Goal: Transaction & Acquisition: Subscribe to service/newsletter

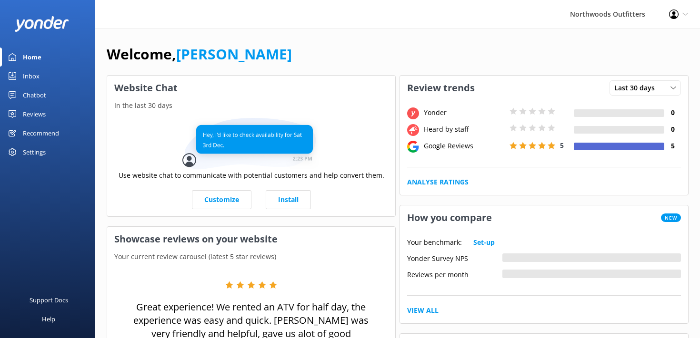
click at [35, 76] on div "Inbox" at bounding box center [31, 76] width 17 height 19
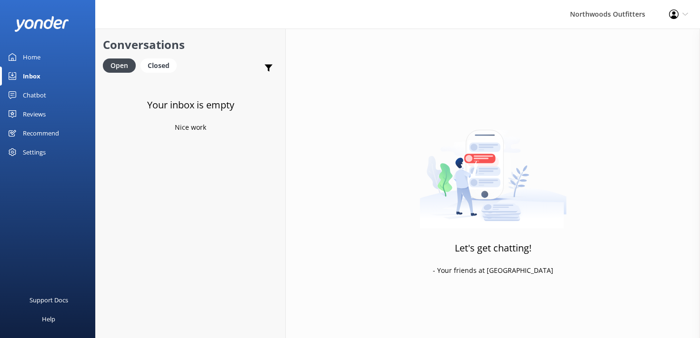
click at [34, 115] on div "Reviews" at bounding box center [34, 114] width 23 height 19
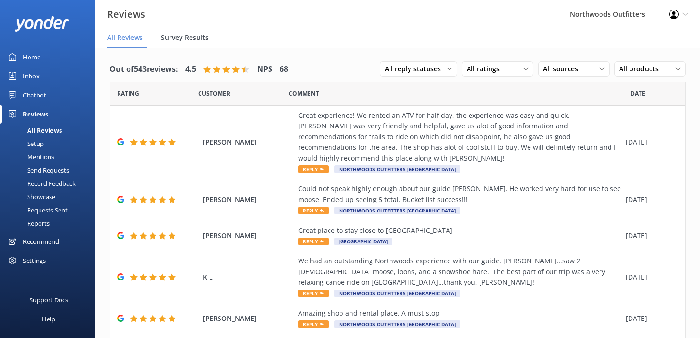
click at [184, 39] on span "Survey Results" at bounding box center [185, 38] width 48 height 10
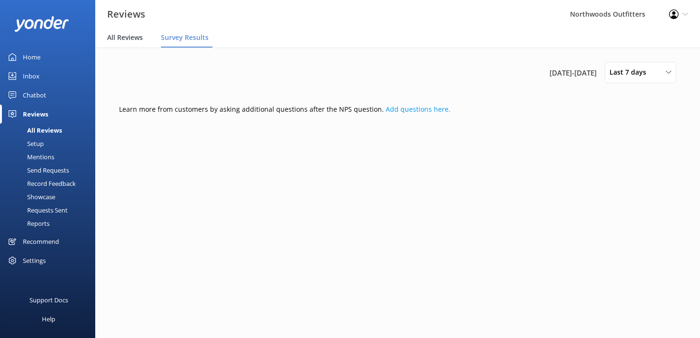
click at [135, 38] on span "All Reviews" at bounding box center [125, 38] width 36 height 10
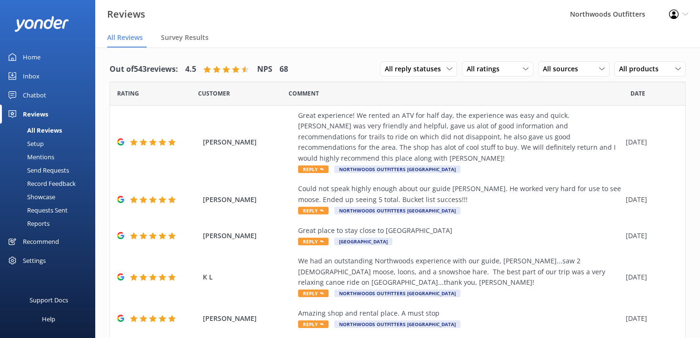
click at [34, 144] on div "Setup" at bounding box center [25, 143] width 38 height 13
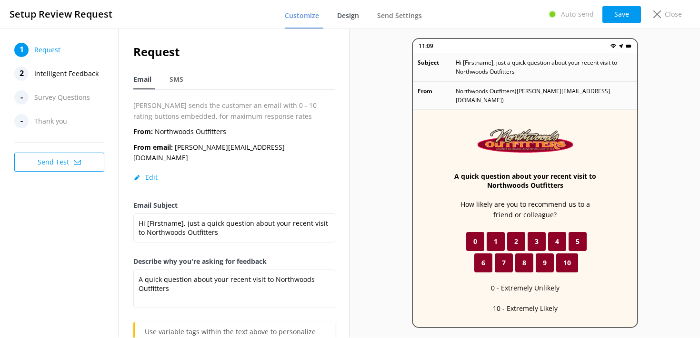
click at [349, 19] on span "Design" at bounding box center [348, 16] width 22 height 10
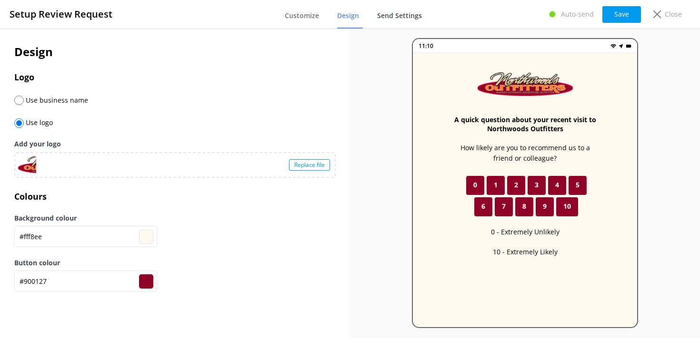
click at [399, 13] on span "Send Settings" at bounding box center [399, 16] width 45 height 10
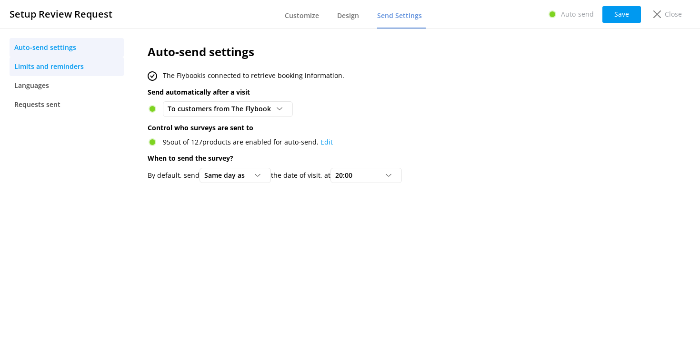
click at [71, 66] on span "Limits and reminders" at bounding box center [49, 66] width 70 height 10
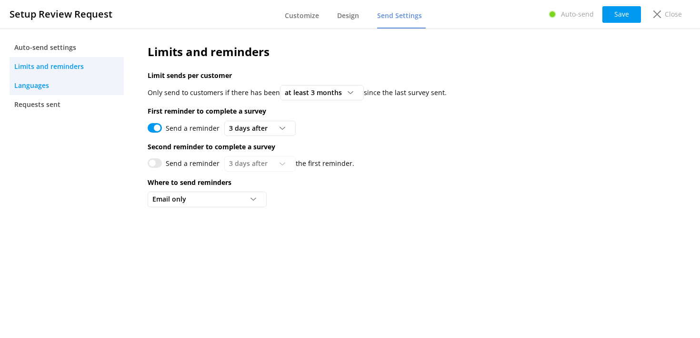
click at [35, 85] on span "Languages" at bounding box center [31, 85] width 35 height 10
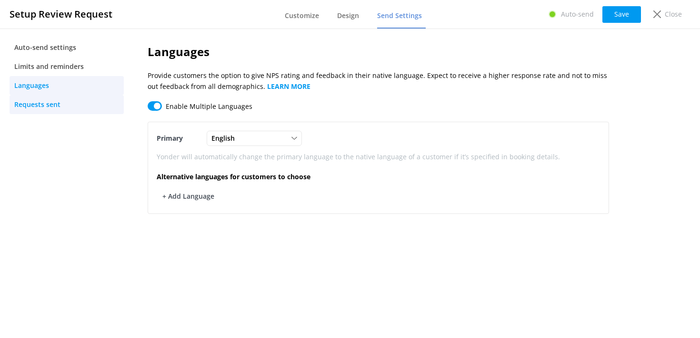
click at [35, 103] on span "Requests sent" at bounding box center [37, 104] width 46 height 10
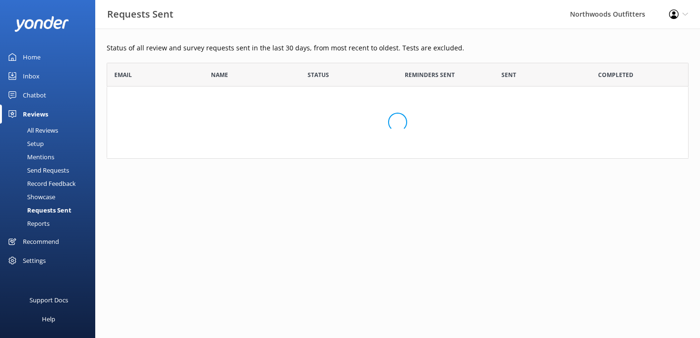
scroll to position [96, 582]
click at [106, 86] on div "Status of all review and survey requests sent in the last 30 days, from most re…" at bounding box center [397, 108] width 605 height 159
click at [103, 87] on div "Status of all review and survey requests sent in the last 30 days, from most re…" at bounding box center [397, 108] width 605 height 159
click at [38, 143] on div "Setup" at bounding box center [25, 143] width 38 height 13
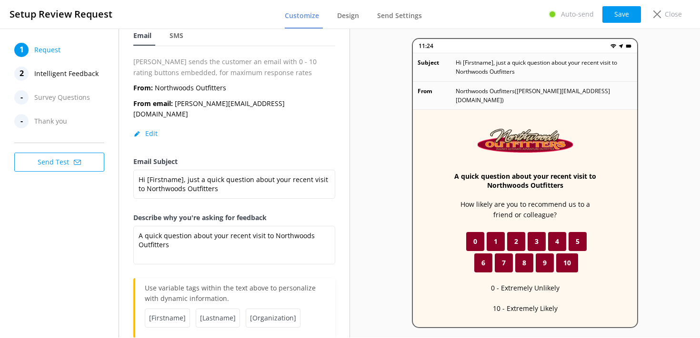
scroll to position [57, 0]
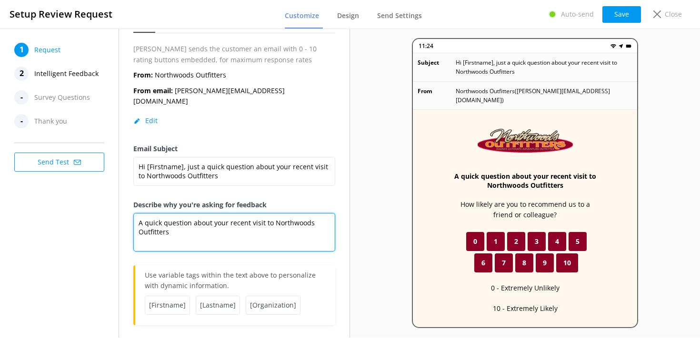
click at [225, 228] on textarea "A quick question about your recent visit to Northwoods Outfitters" at bounding box center [234, 232] width 202 height 39
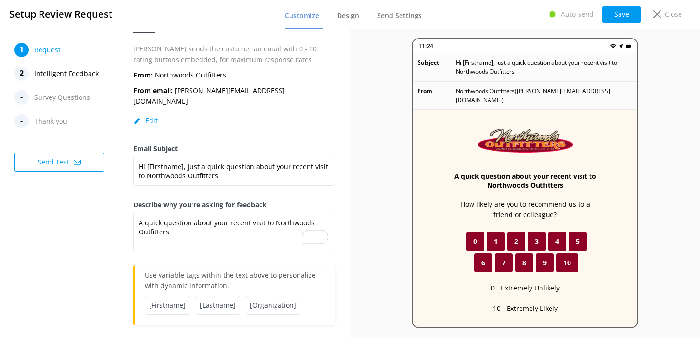
click at [61, 158] on button "Send Test" at bounding box center [59, 162] width 90 height 19
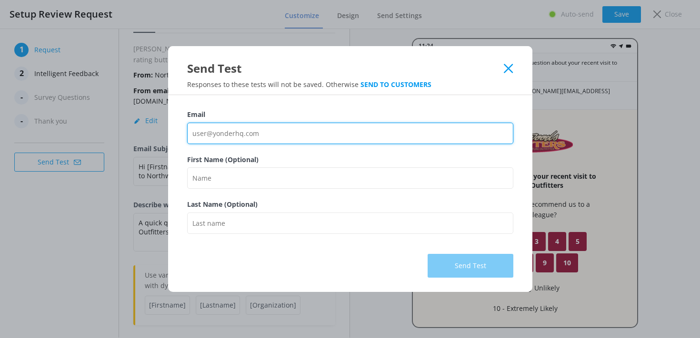
click at [194, 135] on input "Email" at bounding box center [350, 133] width 326 height 21
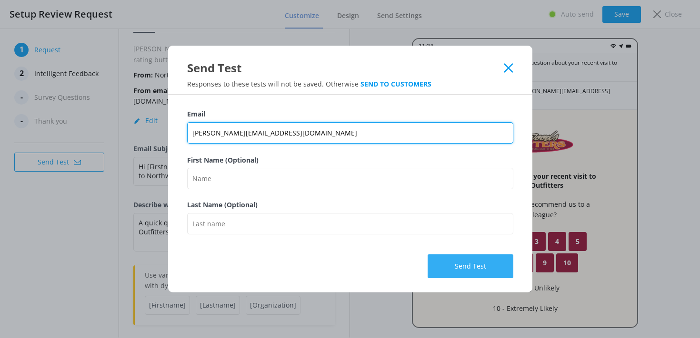
type input "[PERSON_NAME][EMAIL_ADDRESS][DOMAIN_NAME]"
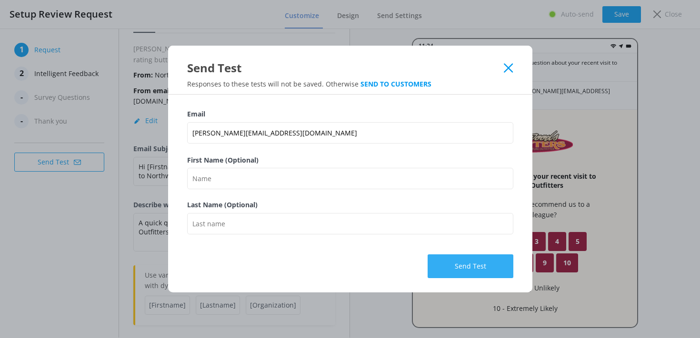
click at [478, 265] on button "Send Test" at bounding box center [471, 267] width 86 height 24
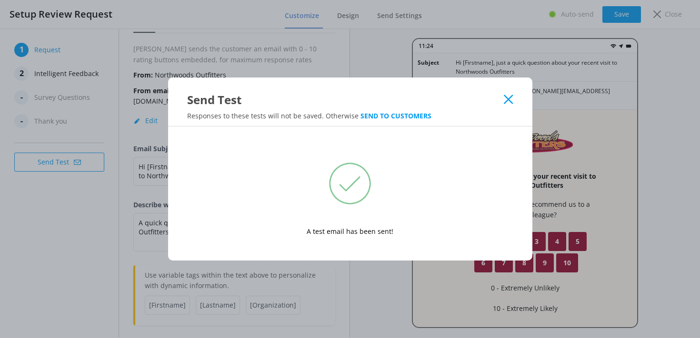
click at [105, 30] on div "Send Test Responses to these tests will not be saved. Otherwise SEND TO CUSTOME…" at bounding box center [350, 169] width 700 height 338
click at [507, 93] on div "Send Test" at bounding box center [350, 93] width 364 height 30
click at [509, 99] on icon at bounding box center [508, 100] width 9 height 10
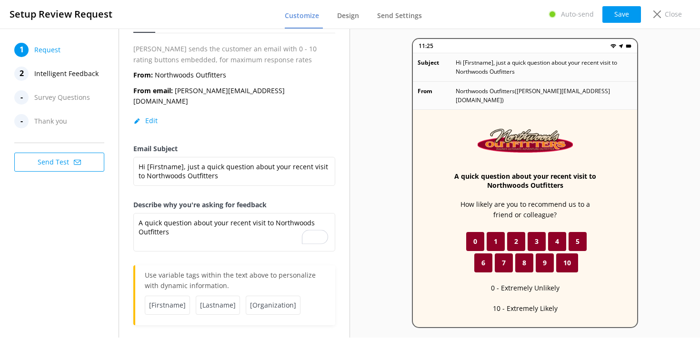
click at [50, 73] on span "Intelligent Feedback" at bounding box center [66, 74] width 64 height 14
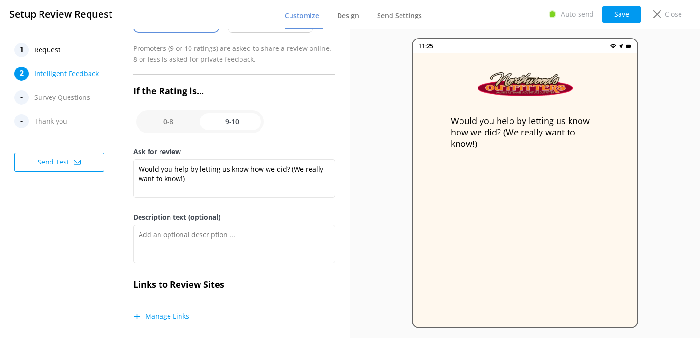
scroll to position [118, 0]
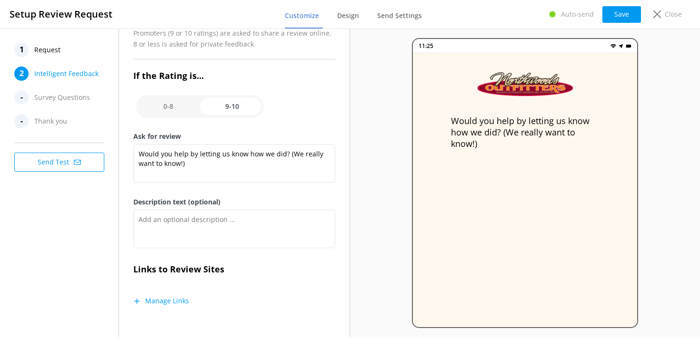
click at [157, 298] on button "Manage Links" at bounding box center [161, 302] width 56 height 10
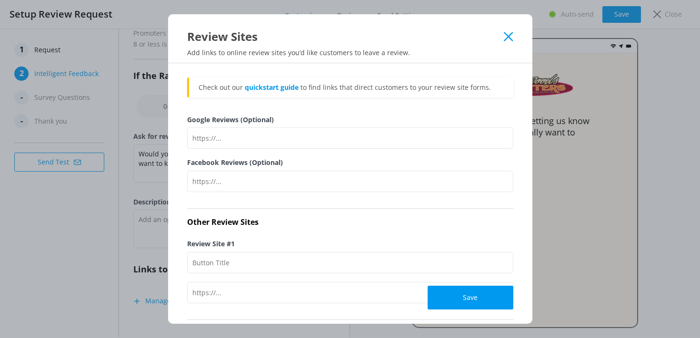
click at [507, 36] on use at bounding box center [508, 36] width 9 height 9
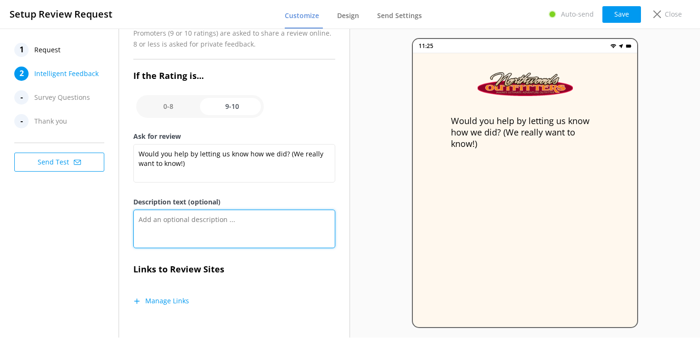
click at [164, 219] on textarea "Description text (optional)" at bounding box center [234, 229] width 202 height 39
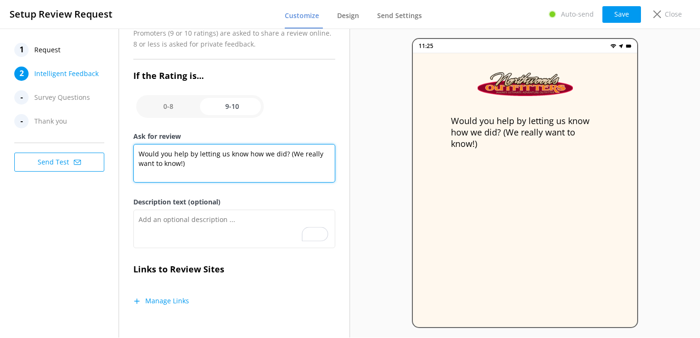
click at [259, 176] on textarea "Would you help by letting us know how we did? (We really want to know!)" at bounding box center [234, 163] width 202 height 39
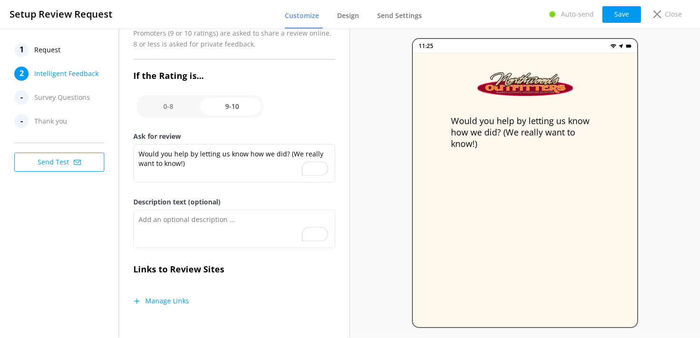
click at [80, 234] on div "1 Request 2 Intelligent Feedback - Survey Questions - Thank you Send Test" at bounding box center [59, 183] width 119 height 309
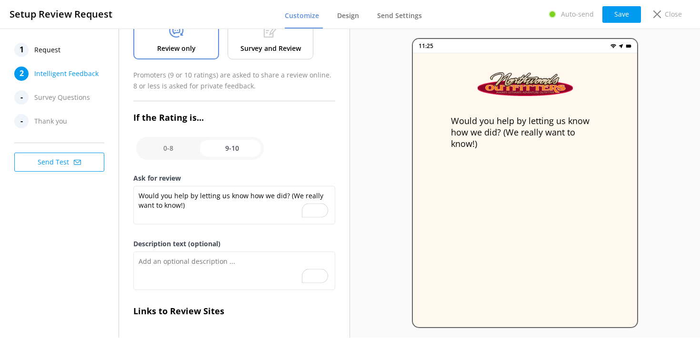
scroll to position [0, 0]
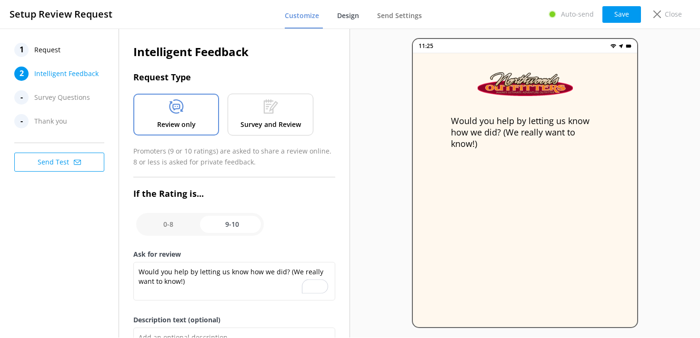
click at [353, 17] on span "Design" at bounding box center [348, 16] width 22 height 10
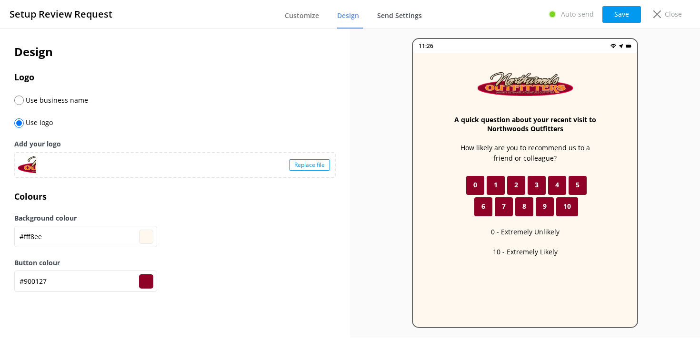
click at [404, 17] on span "Send Settings" at bounding box center [399, 16] width 45 height 10
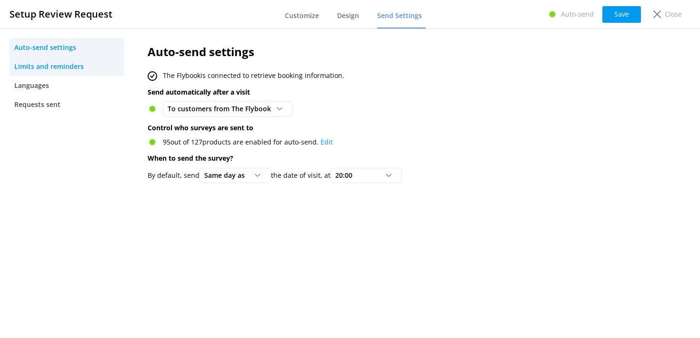
click at [52, 65] on span "Limits and reminders" at bounding box center [49, 66] width 70 height 10
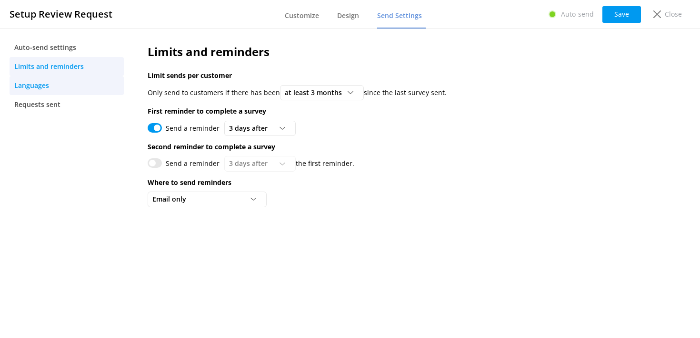
click at [38, 82] on span "Languages" at bounding box center [31, 85] width 35 height 10
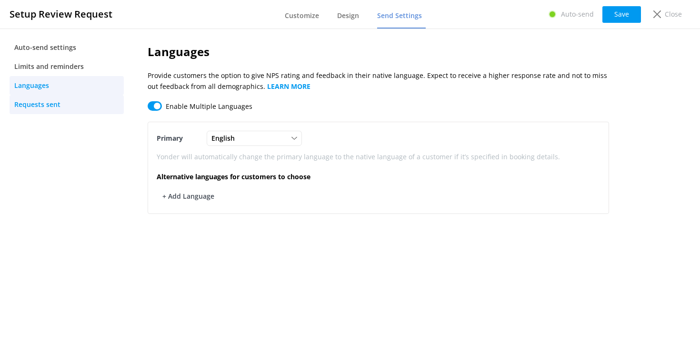
click at [30, 101] on span "Requests sent" at bounding box center [37, 104] width 46 height 10
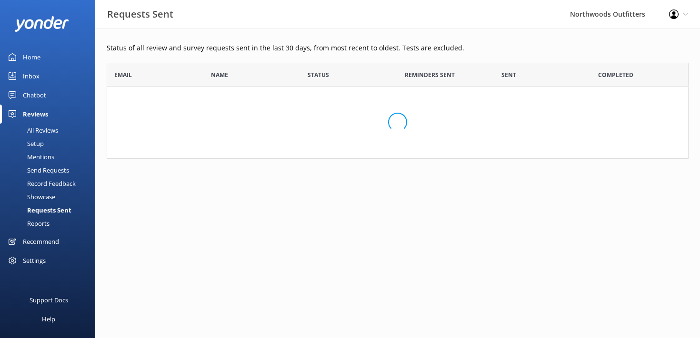
scroll to position [96, 582]
click at [39, 129] on div "All Reviews" at bounding box center [32, 130] width 52 height 13
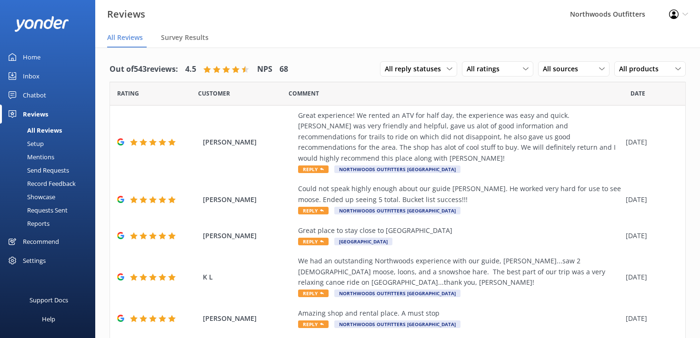
click at [38, 143] on div "Setup" at bounding box center [25, 143] width 38 height 13
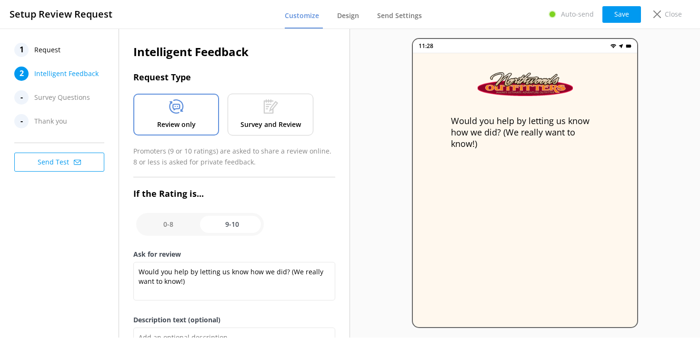
scroll to position [118, 0]
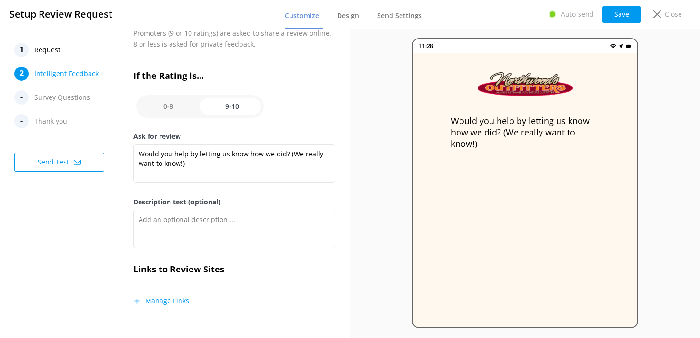
click at [155, 303] on button "Manage Links" at bounding box center [161, 302] width 56 height 10
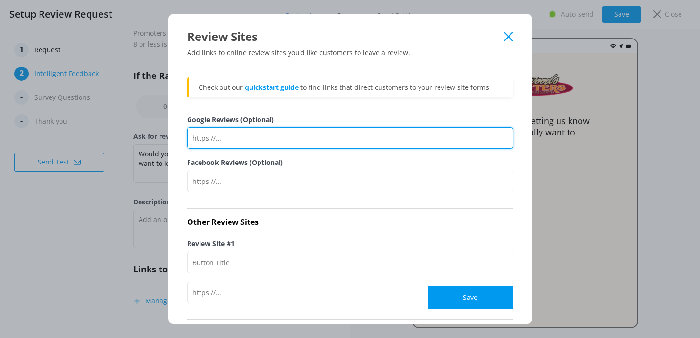
click at [240, 137] on input "Google Reviews (Optional)" at bounding box center [350, 138] width 326 height 21
paste input "[URL][DOMAIN_NAME]"
type input "[URL][DOMAIN_NAME]"
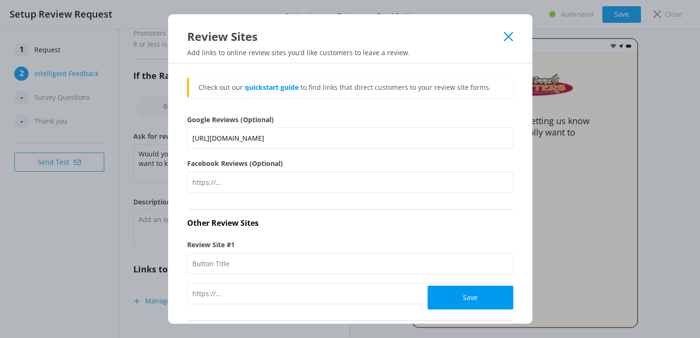
click at [302, 232] on div "Check out our quickstart guide to find links that direct customers to your revi…" at bounding box center [350, 234] width 326 height 312
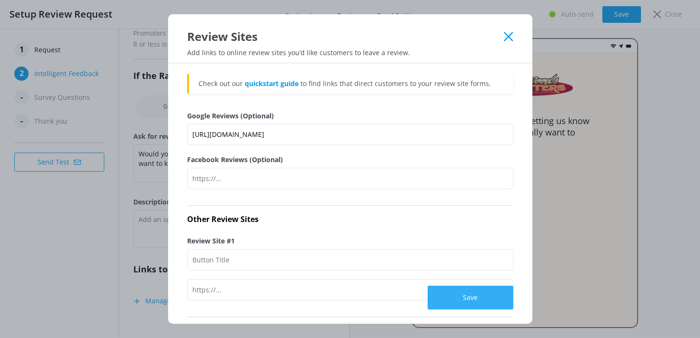
click at [463, 293] on button "Save" at bounding box center [471, 298] width 86 height 24
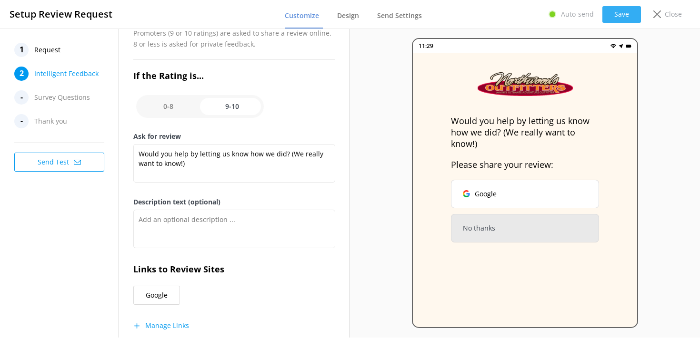
click at [628, 15] on button "Save" at bounding box center [621, 14] width 39 height 17
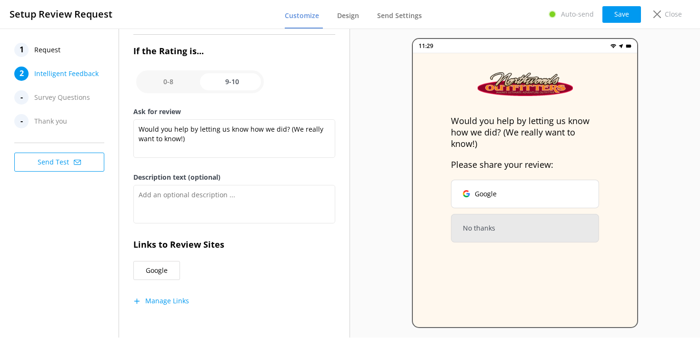
click at [57, 162] on button "Send Test" at bounding box center [59, 162] width 90 height 19
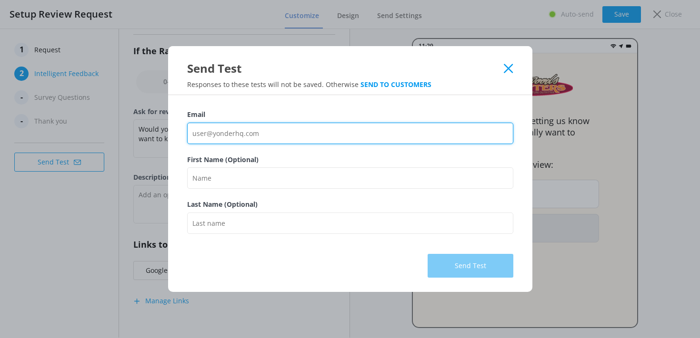
click at [212, 130] on input "Email" at bounding box center [350, 133] width 326 height 21
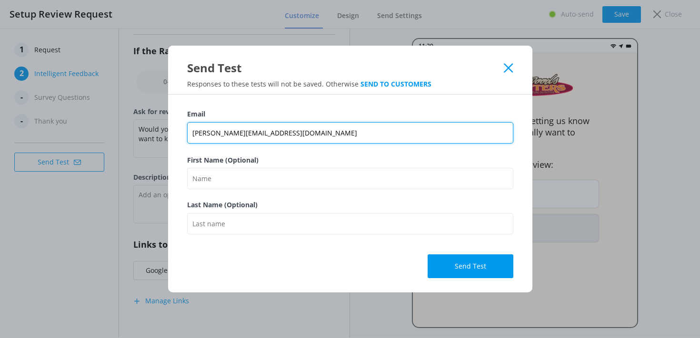
type input "[PERSON_NAME][EMAIL_ADDRESS][DOMAIN_NAME]"
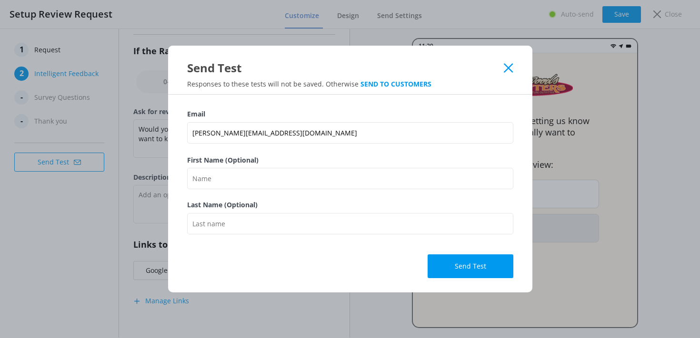
click at [455, 277] on button "Send Test" at bounding box center [471, 267] width 86 height 24
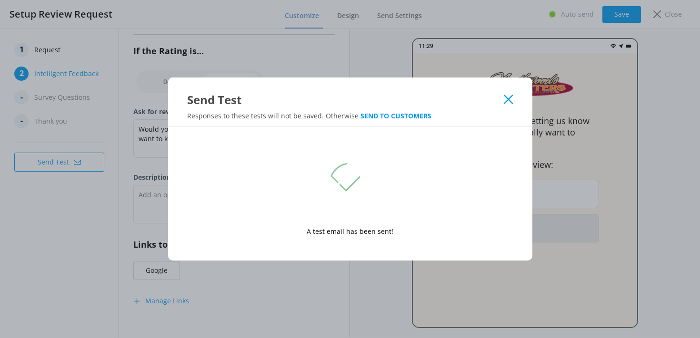
click at [507, 98] on use at bounding box center [508, 99] width 9 height 9
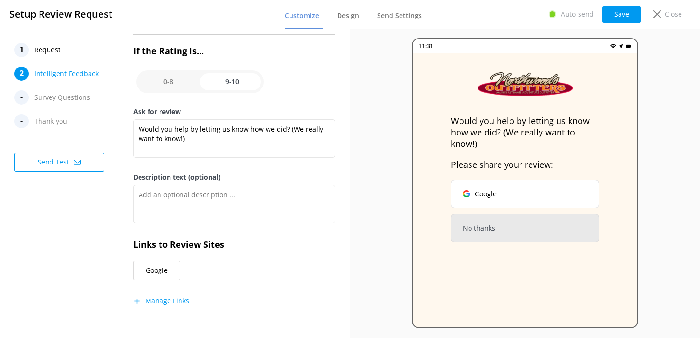
click at [56, 161] on button "Send Test" at bounding box center [59, 162] width 90 height 19
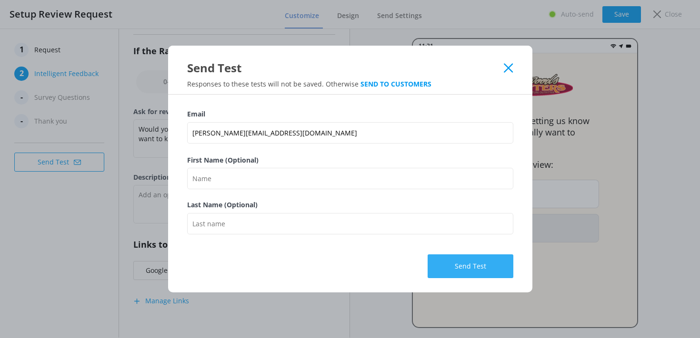
click at [466, 263] on button "Send Test" at bounding box center [471, 267] width 86 height 24
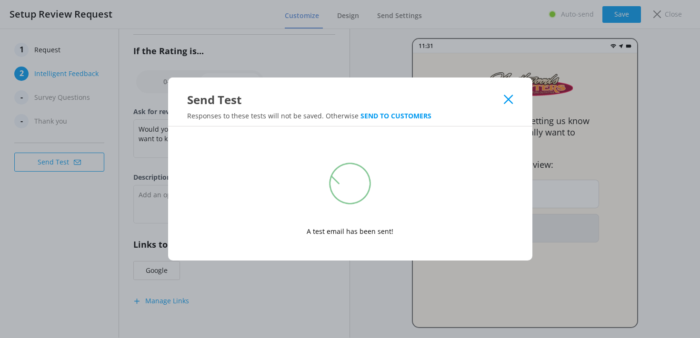
click at [504, 94] on div "Send Test" at bounding box center [350, 93] width 364 height 30
click at [508, 105] on div "Send Test" at bounding box center [350, 93] width 364 height 30
click at [508, 101] on icon at bounding box center [508, 100] width 9 height 10
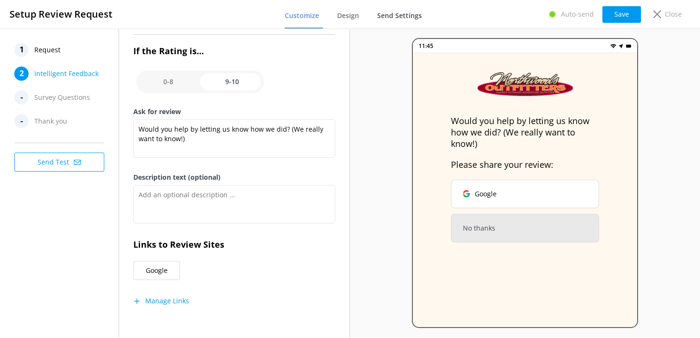
click at [400, 16] on span "Send Settings" at bounding box center [399, 16] width 45 height 10
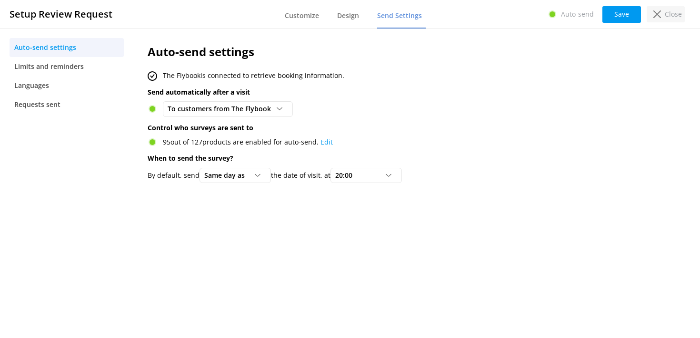
click at [670, 16] on p "Close" at bounding box center [673, 14] width 17 height 10
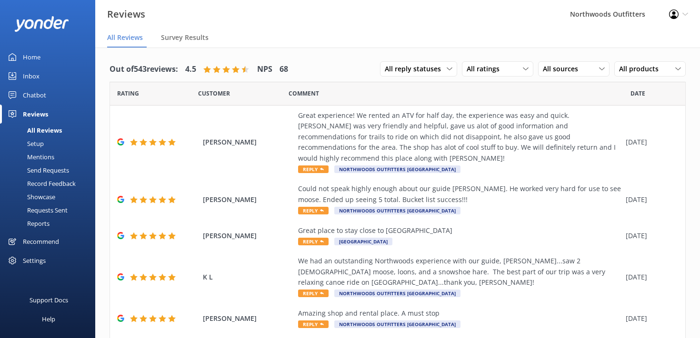
click at [47, 166] on div "Send Requests" at bounding box center [37, 170] width 63 height 13
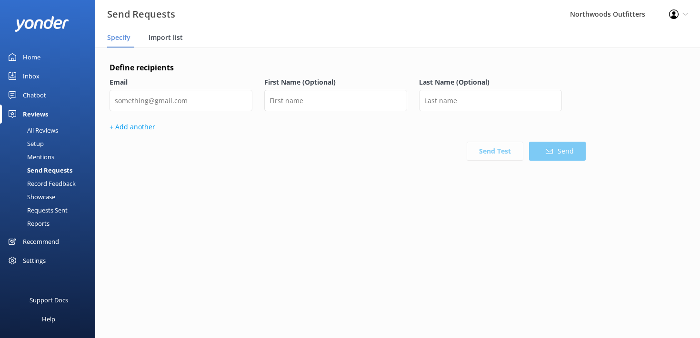
click at [176, 39] on span "Import list" at bounding box center [166, 38] width 34 height 10
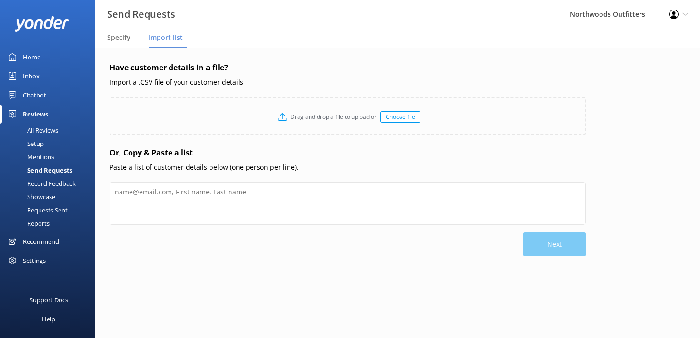
click at [217, 112] on div "Drag and drop a file to upload or Choose file" at bounding box center [347, 117] width 474 height 38
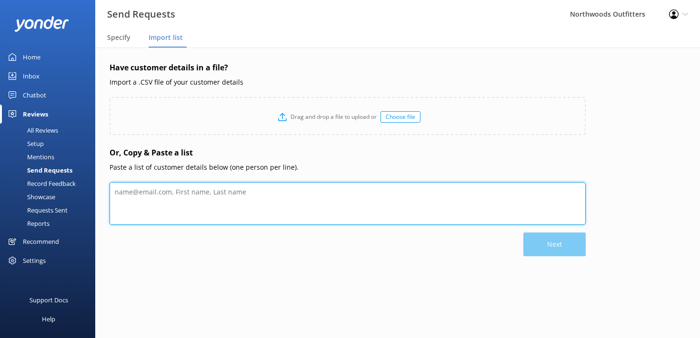
click at [157, 192] on textarea at bounding box center [347, 203] width 476 height 43
paste textarea "Email [EMAIL_ADDRESS][DOMAIN_NAME] [PERSON_NAME][DOMAIN_NAME][EMAIL_ADDRESS][DO…"
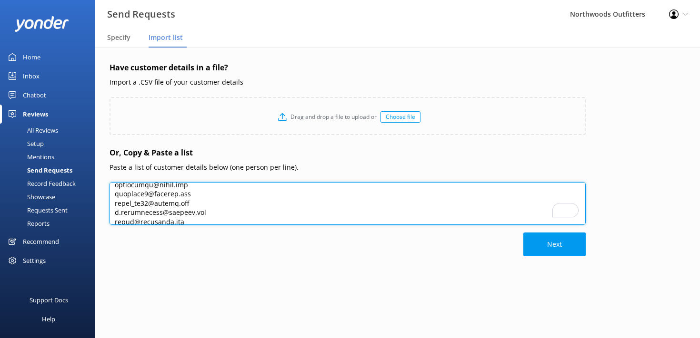
scroll to position [7820, 0]
click at [208, 210] on textarea "To enrich screen reader interactions, please activate Accessibility in Grammarl…" at bounding box center [347, 203] width 476 height 43
click at [196, 209] on textarea "To enrich screen reader interactions, please activate Accessibility in Grammarl…" at bounding box center [347, 203] width 476 height 43
click at [200, 213] on textarea "To enrich screen reader interactions, please activate Accessibility in Grammarl…" at bounding box center [347, 203] width 476 height 43
click at [209, 209] on textarea "To enrich screen reader interactions, please activate Accessibility in Grammarl…" at bounding box center [347, 203] width 476 height 43
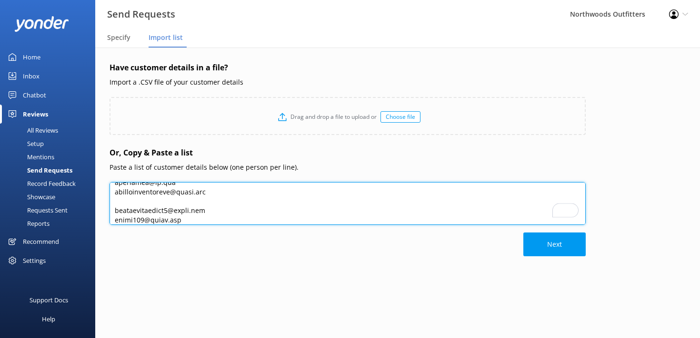
click at [215, 201] on textarea "To enrich screen reader interactions, please activate Accessibility in Grammarl…" at bounding box center [347, 203] width 476 height 43
click at [203, 212] on textarea "To enrich screen reader interactions, please activate Accessibility in Grammarl…" at bounding box center [347, 203] width 476 height 43
click at [205, 206] on textarea "To enrich screen reader interactions, please activate Accessibility in Grammarl…" at bounding box center [347, 203] width 476 height 43
click at [200, 194] on textarea "To enrich screen reader interactions, please activate Accessibility in Grammarl…" at bounding box center [347, 203] width 476 height 43
click at [193, 198] on textarea "To enrich screen reader interactions, please activate Accessibility in Grammarl…" at bounding box center [347, 203] width 476 height 43
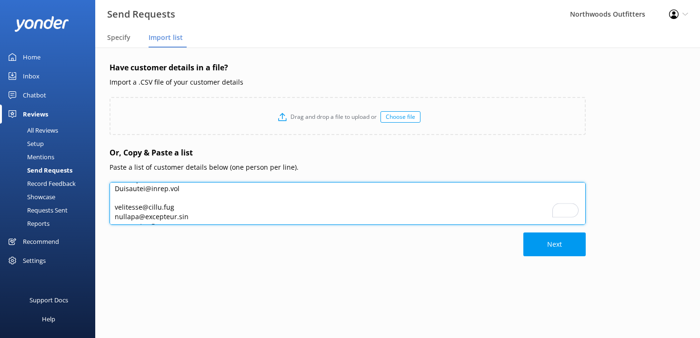
click at [200, 202] on textarea "To enrich screen reader interactions, please activate Accessibility in Grammarl…" at bounding box center [347, 203] width 476 height 43
click at [199, 205] on textarea "To enrich screen reader interactions, please activate Accessibility in Grammarl…" at bounding box center [347, 203] width 476 height 43
click at [202, 197] on textarea "To enrich screen reader interactions, please activate Accessibility in Grammarl…" at bounding box center [347, 203] width 476 height 43
click at [206, 212] on textarea "To enrich screen reader interactions, please activate Accessibility in Grammarl…" at bounding box center [347, 203] width 476 height 43
drag, startPoint x: 176, startPoint y: 220, endPoint x: 97, endPoint y: 223, distance: 79.5
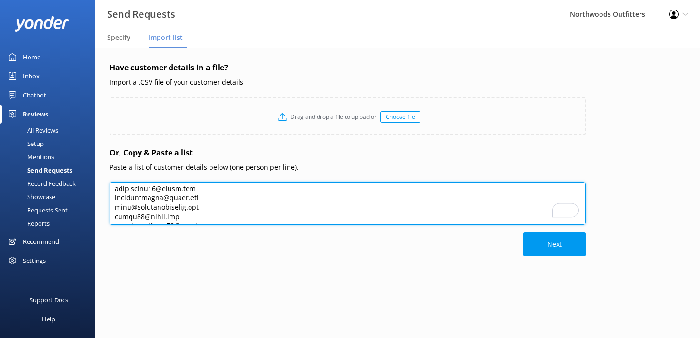
click at [97, 223] on div "Have customer details in a file? Import a .CSV file of your customer details Dr…" at bounding box center [397, 188] width 605 height 280
click at [256, 188] on textarea "To enrich screen reader interactions, please activate Accessibility in Grammarl…" at bounding box center [347, 203] width 476 height 43
click at [237, 208] on textarea "To enrich screen reader interactions, please activate Accessibility in Grammarl…" at bounding box center [347, 203] width 476 height 43
drag, startPoint x: 187, startPoint y: 194, endPoint x: 113, endPoint y: 193, distance: 73.8
click at [113, 193] on textarea "To enrich screen reader interactions, please activate Accessibility in Grammarl…" at bounding box center [347, 203] width 476 height 43
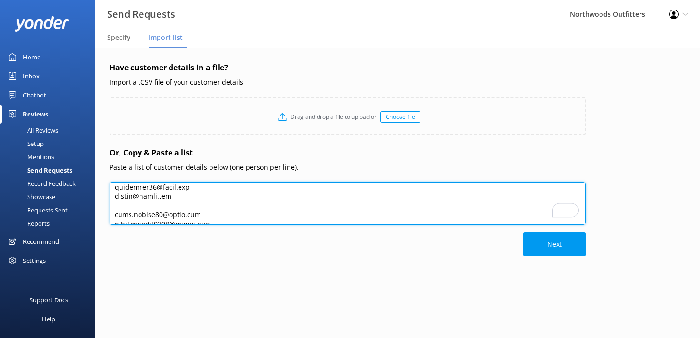
click at [201, 209] on textarea "To enrich screen reader interactions, please activate Accessibility in Grammarl…" at bounding box center [347, 203] width 476 height 43
drag, startPoint x: 194, startPoint y: 203, endPoint x: 108, endPoint y: 206, distance: 86.2
click at [108, 206] on div "Have customer details in a file? Import a .CSV file of your customer details Dr…" at bounding box center [397, 188] width 605 height 280
click at [116, 193] on textarea "To enrich screen reader interactions, please activate Accessibility in Grammarl…" at bounding box center [347, 203] width 476 height 43
click at [215, 210] on textarea "To enrich screen reader interactions, please activate Accessibility in Grammarl…" at bounding box center [347, 203] width 476 height 43
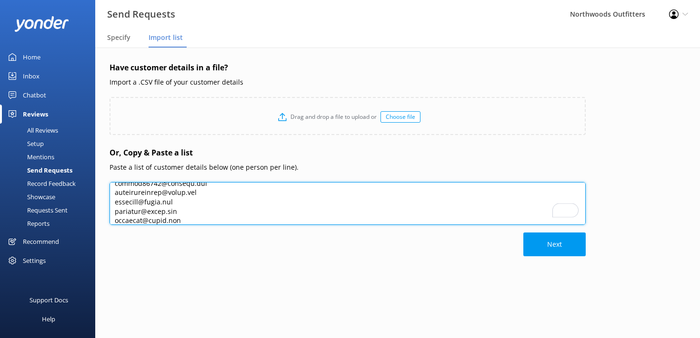
drag, startPoint x: 115, startPoint y: 199, endPoint x: 198, endPoint y: 215, distance: 84.5
click at [198, 215] on textarea "To enrich screen reader interactions, please activate Accessibility in Grammarl…" at bounding box center [347, 203] width 476 height 43
drag, startPoint x: 181, startPoint y: 211, endPoint x: 94, endPoint y: 214, distance: 87.2
click at [94, 214] on div "Send Requests Northwoods Outfitters Profile Settings Logout Specify Import list…" at bounding box center [350, 193] width 700 height 291
drag, startPoint x: 194, startPoint y: 211, endPoint x: 84, endPoint y: 214, distance: 109.5
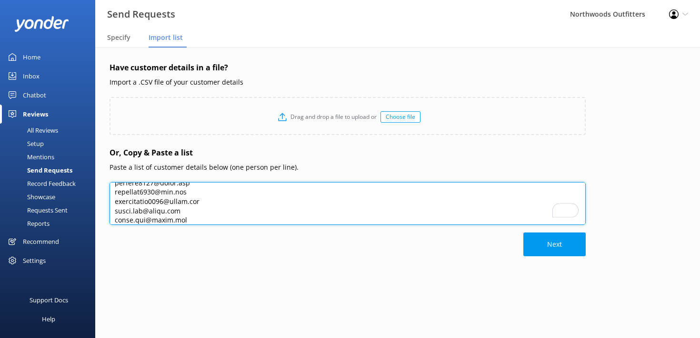
click at [84, 214] on div "Send Requests Northwoods Outfitters Profile Settings Logout Specify Import list…" at bounding box center [350, 193] width 700 height 291
drag, startPoint x: 197, startPoint y: 201, endPoint x: 67, endPoint y: 209, distance: 129.7
click at [67, 209] on div "Send Requests Northwoods Outfitters Profile Settings Logout Specify Import list…" at bounding box center [350, 193] width 700 height 291
drag, startPoint x: 184, startPoint y: 203, endPoint x: 92, endPoint y: 195, distance: 91.7
click at [92, 196] on div "Send Requests Northwoods Outfitters Profile Settings Logout Specify Import list…" at bounding box center [350, 193] width 700 height 291
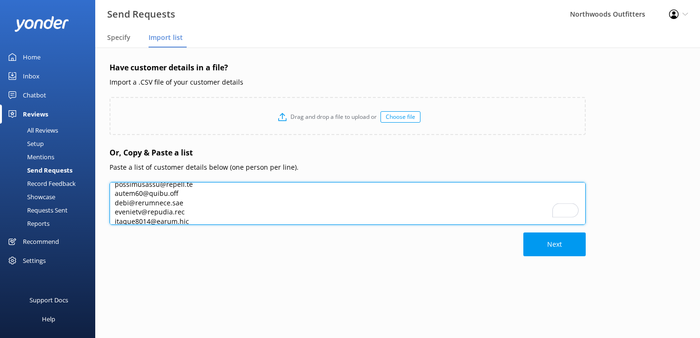
click at [201, 199] on textarea "To enrich screen reader interactions, please activate Accessibility in Grammarl…" at bounding box center [347, 203] width 476 height 43
drag, startPoint x: 193, startPoint y: 205, endPoint x: 96, endPoint y: 206, distance: 97.1
click at [96, 206] on div "Have customer details in a file? Import a .CSV file of your customer details Dr…" at bounding box center [397, 188] width 605 height 280
click at [217, 203] on textarea "To enrich screen reader interactions, please activate Accessibility in Grammarl…" at bounding box center [347, 203] width 476 height 43
drag, startPoint x: 202, startPoint y: 195, endPoint x: 104, endPoint y: 193, distance: 98.1
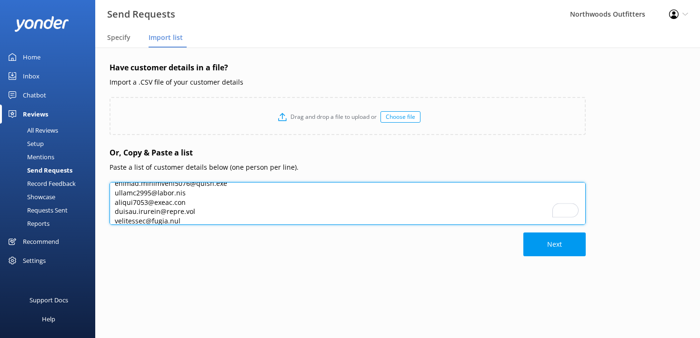
click at [104, 194] on div "Have customer details in a file? Import a .CSV file of your customer details Dr…" at bounding box center [397, 188] width 605 height 280
drag, startPoint x: 213, startPoint y: 212, endPoint x: 101, endPoint y: 209, distance: 111.9
click at [101, 209] on div "Have customer details in a file? Import a .CSV file of your customer details Dr…" at bounding box center [397, 188] width 605 height 280
click at [237, 217] on textarea "To enrich screen reader interactions, please activate Accessibility in Grammarl…" at bounding box center [347, 203] width 476 height 43
drag, startPoint x: 253, startPoint y: 218, endPoint x: 286, endPoint y: 178, distance: 52.1
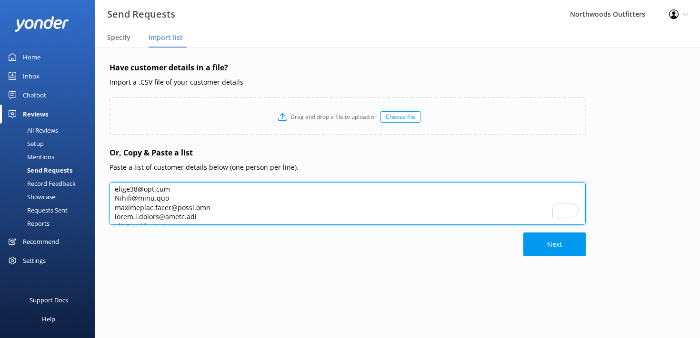
click at [286, 178] on div "Have customer details in a file? Import a .CSV file of your customer details Dr…" at bounding box center [347, 188] width 476 height 252
click at [236, 195] on textarea "To enrich screen reader interactions, please activate Accessibility in Grammarl…" at bounding box center [347, 203] width 476 height 43
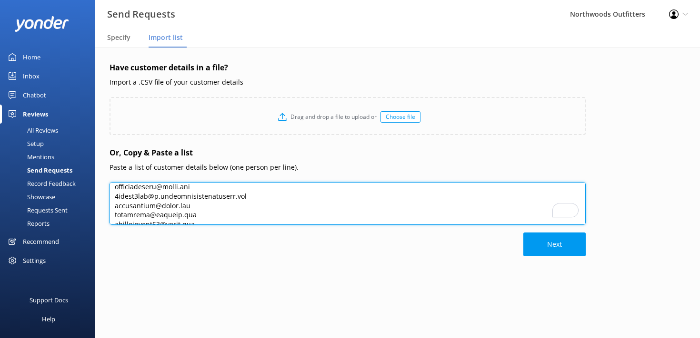
click at [236, 195] on textarea "To enrich screen reader interactions, please activate Accessibility in Grammarl…" at bounding box center [347, 203] width 476 height 43
click at [196, 213] on textarea "To enrich screen reader interactions, please activate Accessibility in Grammarl…" at bounding box center [347, 203] width 476 height 43
drag, startPoint x: 216, startPoint y: 205, endPoint x: 84, endPoint y: 201, distance: 132.4
click at [84, 201] on div "Send Requests Northwoods Outfitters Profile Settings Logout Specify Import list…" at bounding box center [350, 193] width 700 height 291
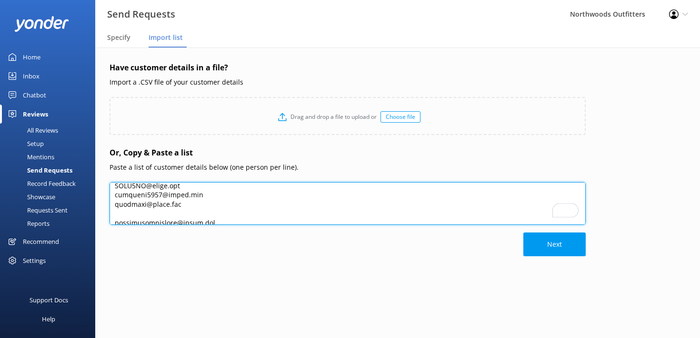
click at [219, 214] on textarea "To enrich screen reader interactions, please activate Accessibility in Grammarl…" at bounding box center [347, 203] width 476 height 43
click at [229, 209] on textarea "To enrich screen reader interactions, please activate Accessibility in Grammarl…" at bounding box center [347, 203] width 476 height 43
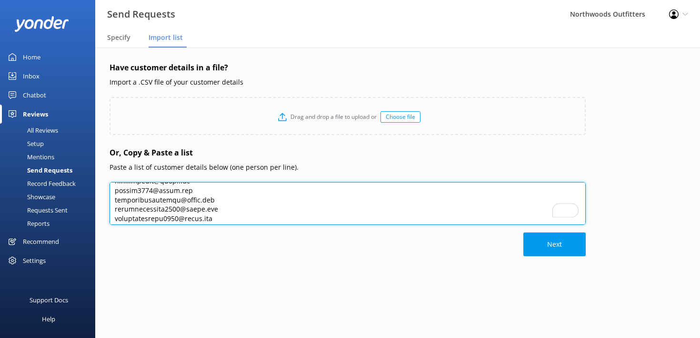
click at [229, 209] on textarea "To enrich screen reader interactions, please activate Accessibility in Grammarl…" at bounding box center [347, 203] width 476 height 43
click at [195, 196] on textarea "To enrich screen reader interactions, please activate Accessibility in Grammarl…" at bounding box center [347, 203] width 476 height 43
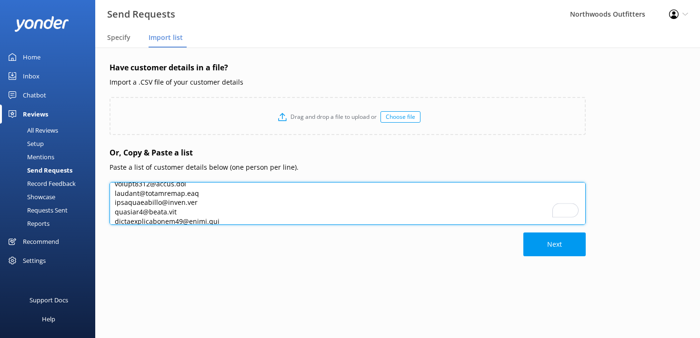
click at [195, 196] on textarea "To enrich screen reader interactions, please activate Accessibility in Grammarl…" at bounding box center [347, 203] width 476 height 43
click at [203, 204] on textarea "To enrich screen reader interactions, please activate Accessibility in Grammarl…" at bounding box center [347, 203] width 476 height 43
click at [166, 206] on textarea "To enrich screen reader interactions, please activate Accessibility in Grammarl…" at bounding box center [347, 203] width 476 height 43
click at [177, 209] on textarea "To enrich screen reader interactions, please activate Accessibility in Grammarl…" at bounding box center [347, 203] width 476 height 43
click at [201, 210] on textarea "To enrich screen reader interactions, please activate Accessibility in Grammarl…" at bounding box center [347, 203] width 476 height 43
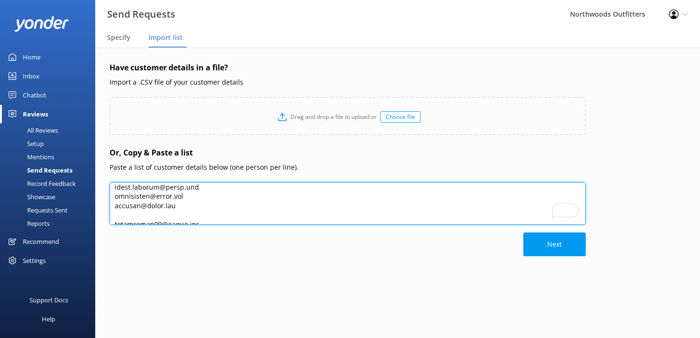
click at [201, 213] on textarea "To enrich screen reader interactions, please activate Accessibility in Grammarl…" at bounding box center [347, 203] width 476 height 43
click at [204, 196] on textarea "To enrich screen reader interactions, please activate Accessibility in Grammarl…" at bounding box center [347, 203] width 476 height 43
click at [202, 205] on textarea "To enrich screen reader interactions, please activate Accessibility in Grammarl…" at bounding box center [347, 203] width 476 height 43
type textarea "[PERSON_NAME][EMAIL_ADDRESS][DOMAIN_NAME] [EMAIL_ADDRESS][DOMAIN_NAME] [EMAIL_A…"
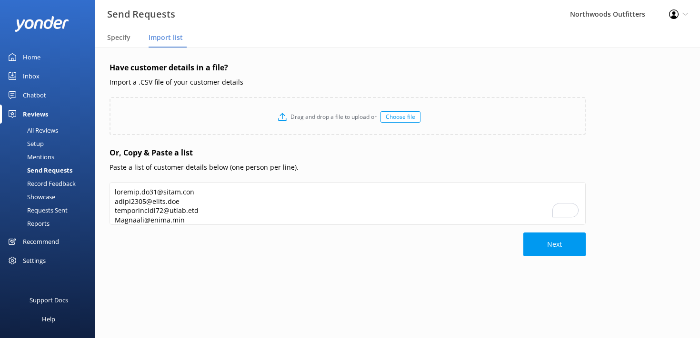
click at [245, 266] on div "Have customer details in a file? Import a .CSV file of your customer details Dr…" at bounding box center [347, 188] width 476 height 252
click at [554, 243] on button "Next" at bounding box center [554, 245] width 62 height 24
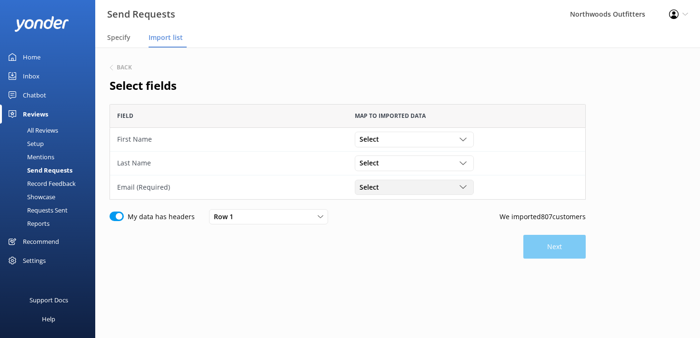
click at [424, 187] on div "Select" at bounding box center [414, 187] width 114 height 10
click at [419, 191] on div "Select" at bounding box center [414, 187] width 114 height 10
click at [462, 138] on icon "grid" at bounding box center [462, 139] width 7 height 7
click at [462, 98] on div "Back Select fields Field Map to imported data First Name Select [PERSON_NAME][E…" at bounding box center [347, 189] width 476 height 254
click at [318, 217] on icon at bounding box center [321, 217] width 6 height 6
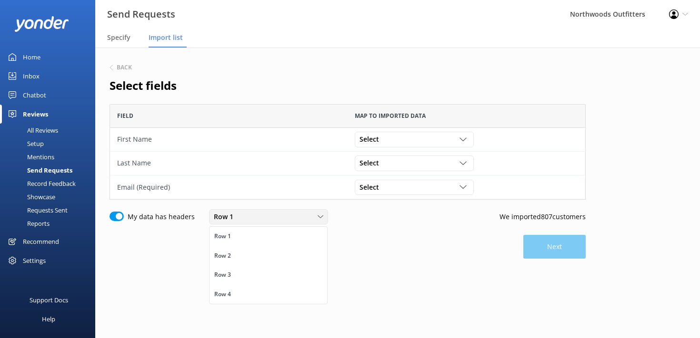
click at [318, 216] on icon at bounding box center [321, 217] width 6 height 6
click at [553, 247] on div "Next" at bounding box center [347, 247] width 476 height 24
click at [467, 141] on div "grid" at bounding box center [464, 139] width 10 height 7
click at [470, 110] on div "Map to imported data" at bounding box center [467, 116] width 238 height 24
click at [460, 183] on div "Select" at bounding box center [414, 187] width 114 height 10
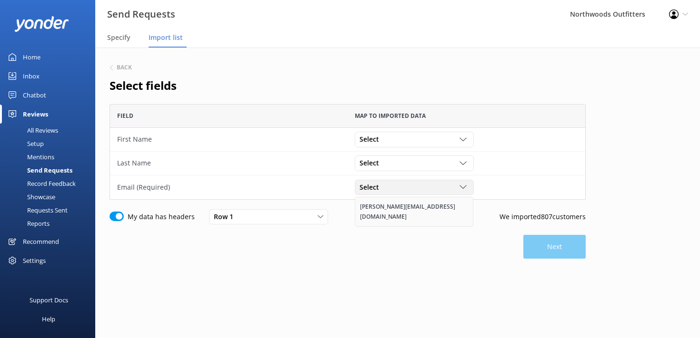
click at [443, 210] on link "[PERSON_NAME][EMAIL_ADDRESS][DOMAIN_NAME]" at bounding box center [414, 212] width 118 height 29
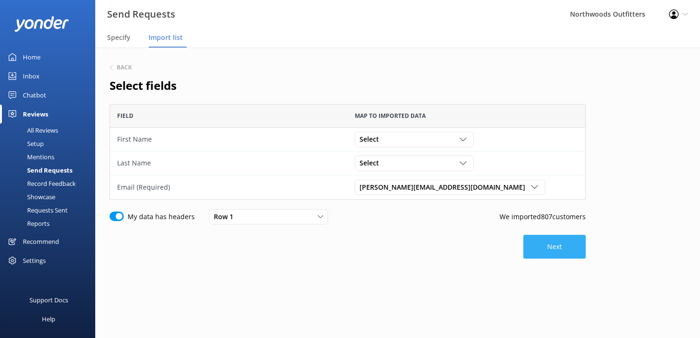
click at [550, 244] on button "Next" at bounding box center [554, 247] width 62 height 24
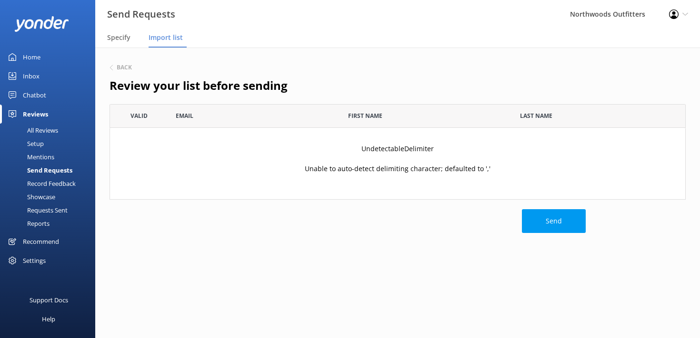
scroll to position [96, 576]
click at [551, 221] on button "Send" at bounding box center [554, 221] width 64 height 24
click at [271, 165] on div "UndetectableDelimiter Unable to auto-detect delimiting character; defaulted to …" at bounding box center [397, 163] width 576 height 71
click at [115, 66] on div "Back" at bounding box center [120, 68] width 22 height 6
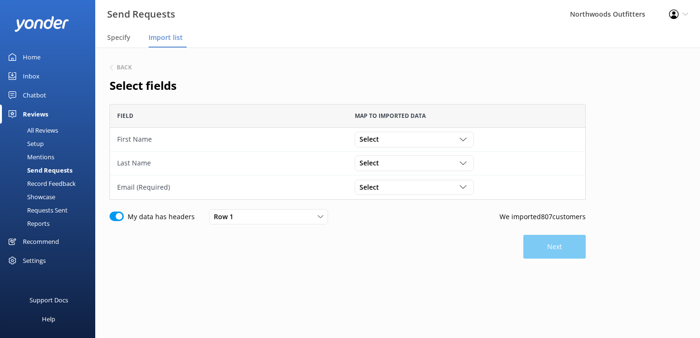
scroll to position [96, 476]
click at [114, 36] on span "Specify" at bounding box center [118, 38] width 23 height 10
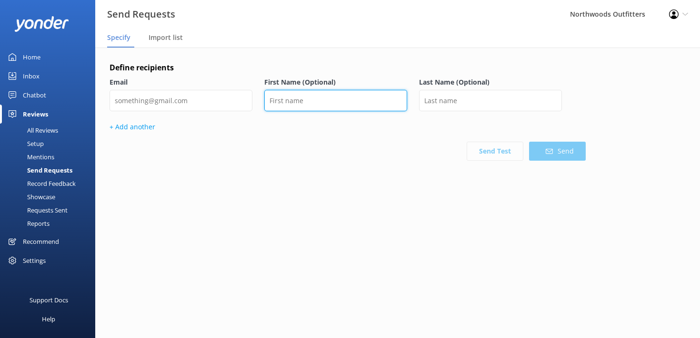
click at [315, 103] on input "text" at bounding box center [335, 100] width 143 height 21
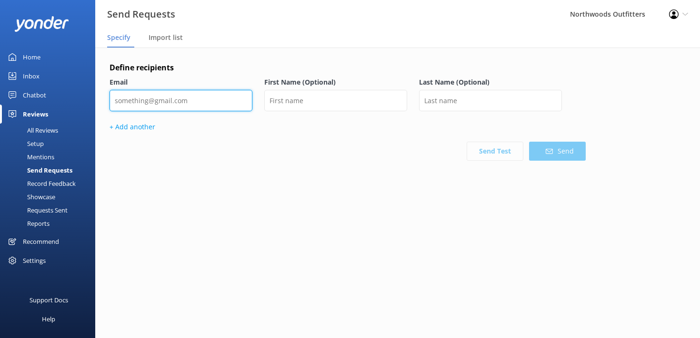
click at [162, 103] on input "email" at bounding box center [180, 100] width 143 height 21
click at [169, 36] on span "Import list" at bounding box center [166, 38] width 34 height 10
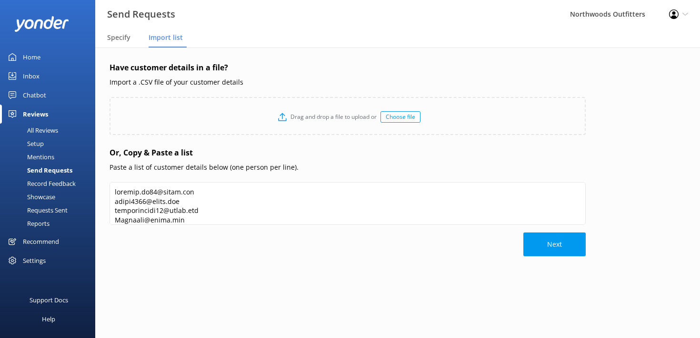
click at [397, 113] on div "Choose file" at bounding box center [400, 116] width 40 height 11
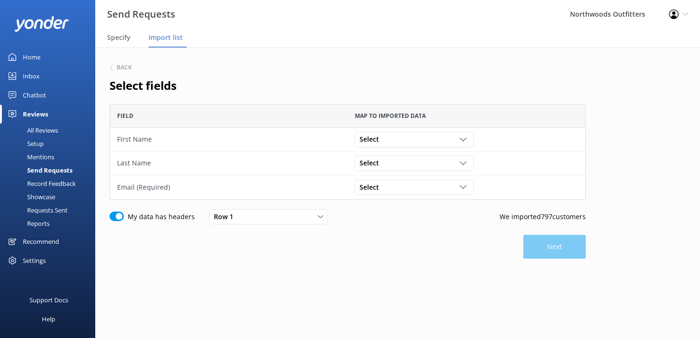
scroll to position [96, 476]
click at [320, 217] on icon at bounding box center [321, 217] width 6 height 6
click at [287, 217] on div "Row 1" at bounding box center [268, 217] width 114 height 10
click at [555, 245] on div "Next" at bounding box center [347, 247] width 476 height 24
click at [463, 139] on icon "grid" at bounding box center [462, 139] width 7 height 7
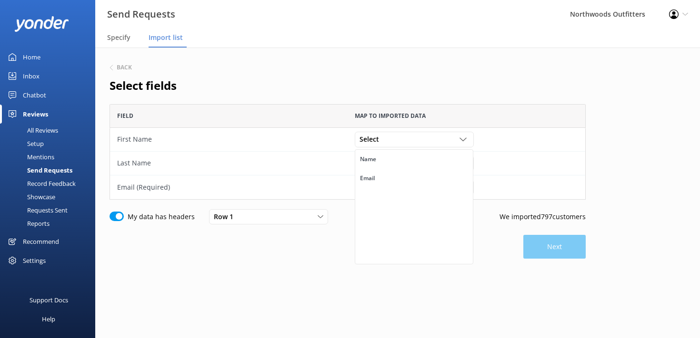
click at [499, 86] on h2 "Select fields" at bounding box center [347, 86] width 476 height 18
click at [461, 138] on icon "grid" at bounding box center [462, 139] width 7 height 7
click at [454, 157] on link "Name" at bounding box center [414, 159] width 118 height 19
click at [461, 164] on icon "grid" at bounding box center [462, 163] width 7 height 7
click at [451, 182] on link "Name" at bounding box center [414, 183] width 118 height 19
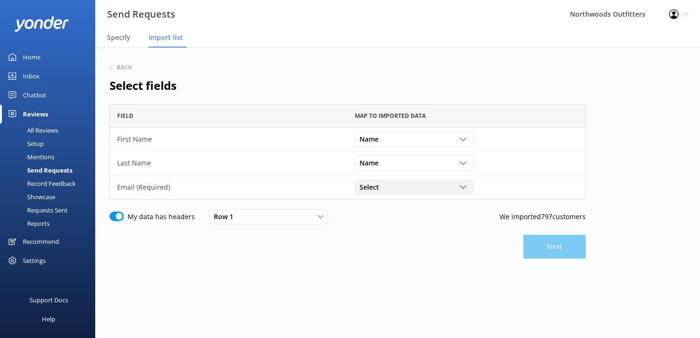
click at [463, 188] on icon "grid" at bounding box center [462, 187] width 7 height 7
click at [458, 227] on link "Email" at bounding box center [414, 226] width 118 height 19
click at [562, 243] on button "Next" at bounding box center [554, 247] width 62 height 24
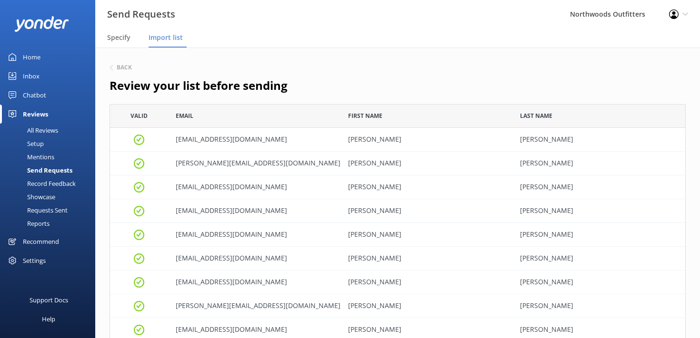
scroll to position [18972, 576]
click at [124, 67] on h6 "Back" at bounding box center [124, 68] width 15 height 6
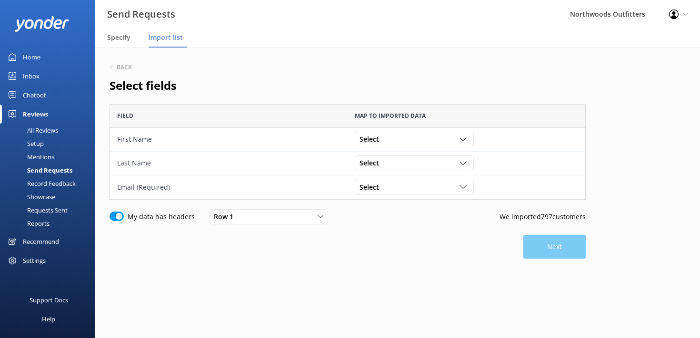
scroll to position [96, 476]
click at [465, 139] on icon "grid" at bounding box center [462, 139] width 7 height 7
click at [418, 134] on div "Select" at bounding box center [414, 139] width 114 height 10
click at [282, 184] on div "Email (Required)" at bounding box center [228, 187] width 223 height 10
click at [426, 212] on div "My data has headers Row 1 Row 1 Row 2 Row 3 Row 4" at bounding box center [304, 216] width 390 height 15
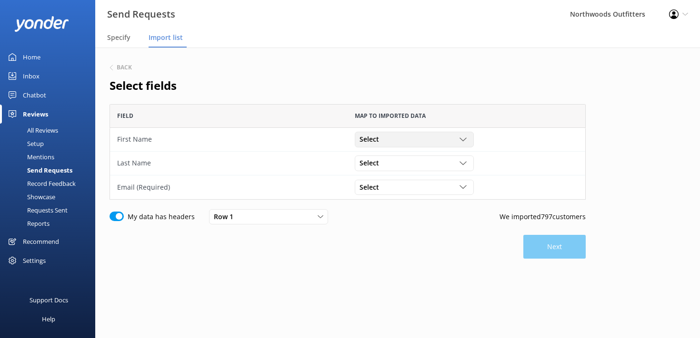
click at [463, 138] on icon "grid" at bounding box center [462, 139] width 7 height 7
click at [480, 106] on div "Map to imported data" at bounding box center [467, 116] width 238 height 24
click at [537, 245] on div "Next" at bounding box center [347, 247] width 476 height 24
click at [463, 187] on icon "grid" at bounding box center [462, 187] width 7 height 7
click at [459, 230] on link "Email" at bounding box center [414, 226] width 118 height 19
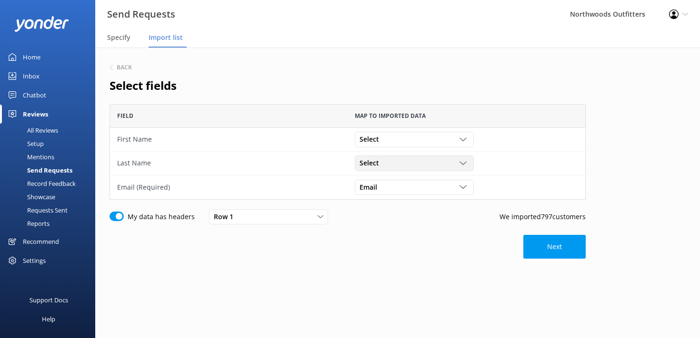
click at [463, 163] on icon "grid" at bounding box center [462, 163] width 7 height 7
click at [450, 183] on link "Name" at bounding box center [414, 183] width 118 height 19
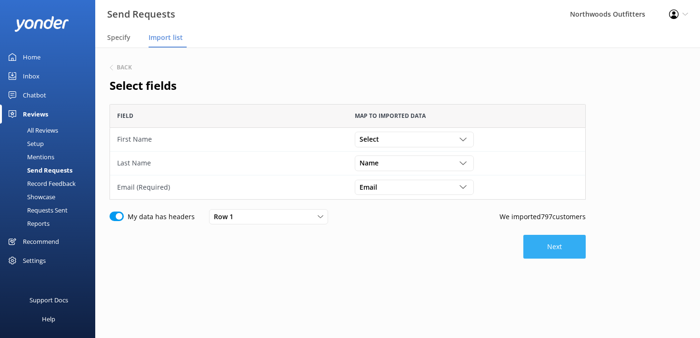
click at [559, 248] on button "Next" at bounding box center [554, 247] width 62 height 24
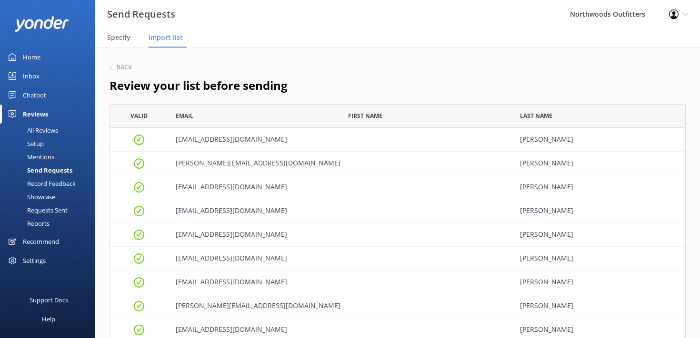
scroll to position [18972, 576]
click at [124, 68] on h6 "Back" at bounding box center [124, 68] width 15 height 6
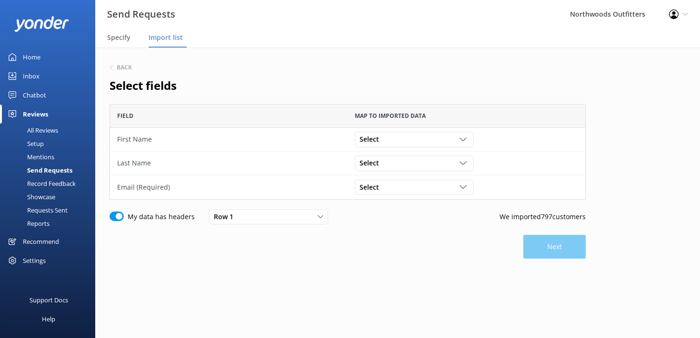
scroll to position [96, 476]
click at [460, 137] on icon "grid" at bounding box center [462, 139] width 7 height 7
click at [454, 159] on link "Name" at bounding box center [414, 159] width 118 height 19
click at [461, 187] on icon "grid" at bounding box center [462, 187] width 7 height 7
click at [451, 228] on link "Email" at bounding box center [414, 226] width 118 height 19
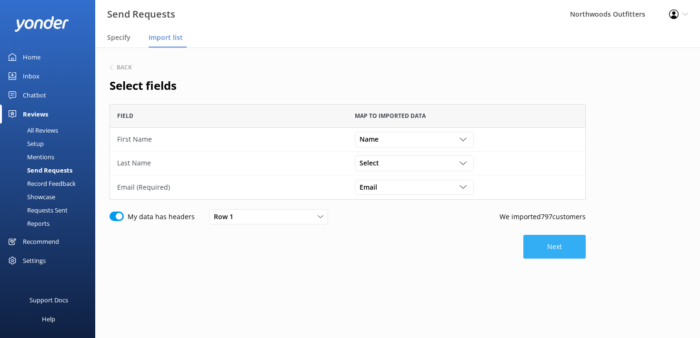
click at [557, 254] on button "Next" at bounding box center [554, 247] width 62 height 24
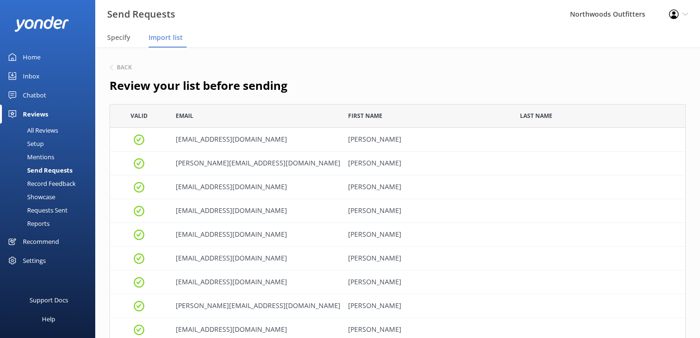
click at [143, 114] on span "Valid" at bounding box center [138, 115] width 17 height 9
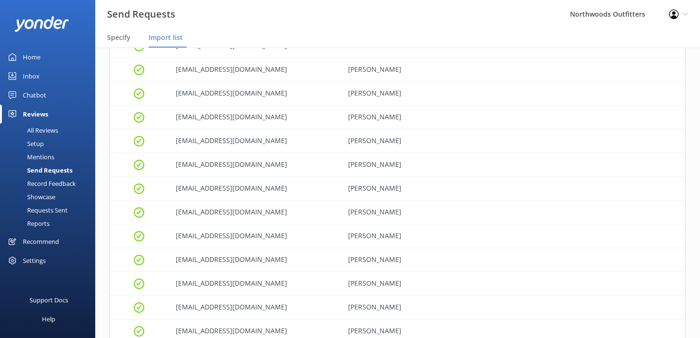
scroll to position [3404, 0]
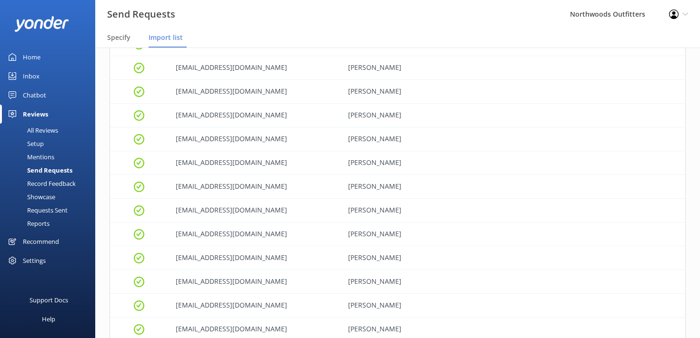
click at [226, 115] on div "9o0n52degl@m.expediapartnercentral.com" at bounding box center [255, 116] width 172 height 24
click at [223, 116] on div "9o0n52degl@m.expediapartnercentral.com" at bounding box center [255, 116] width 172 height 24
click at [139, 117] on icon "grid" at bounding box center [139, 115] width 10 height 10
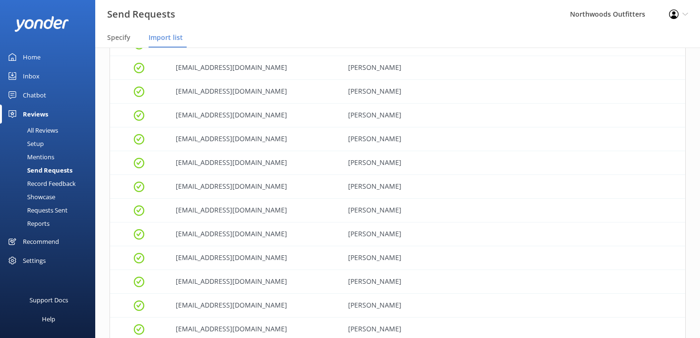
click at [139, 117] on icon "grid" at bounding box center [139, 115] width 10 height 10
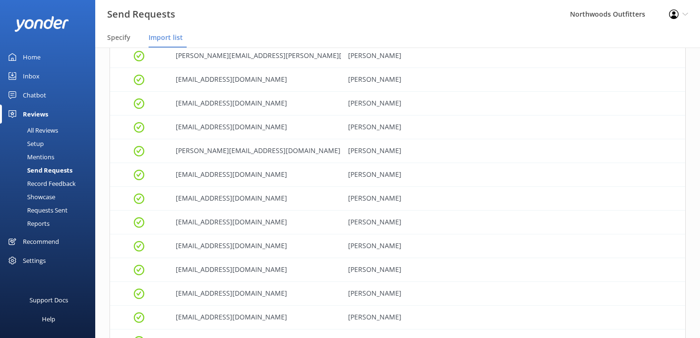
scroll to position [8170, 0]
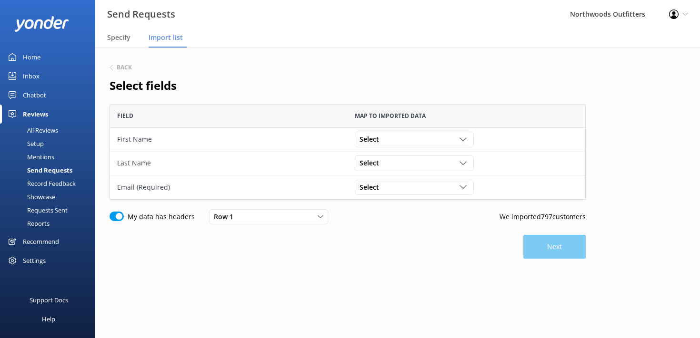
scroll to position [96, 476]
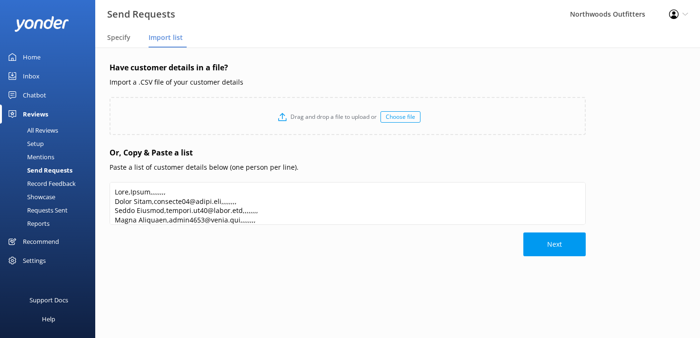
click at [402, 118] on div "Choose file" at bounding box center [400, 116] width 40 height 11
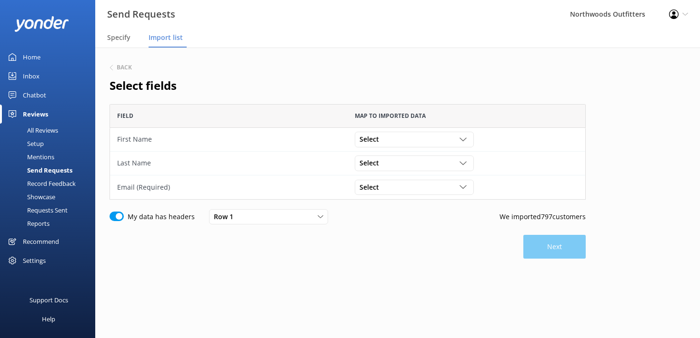
scroll to position [96, 476]
click at [463, 140] on icon "grid" at bounding box center [462, 139] width 7 height 7
click at [459, 157] on link "Name" at bounding box center [414, 159] width 118 height 19
click at [462, 191] on icon "grid" at bounding box center [462, 187] width 7 height 7
click at [458, 228] on link "Email" at bounding box center [414, 226] width 118 height 19
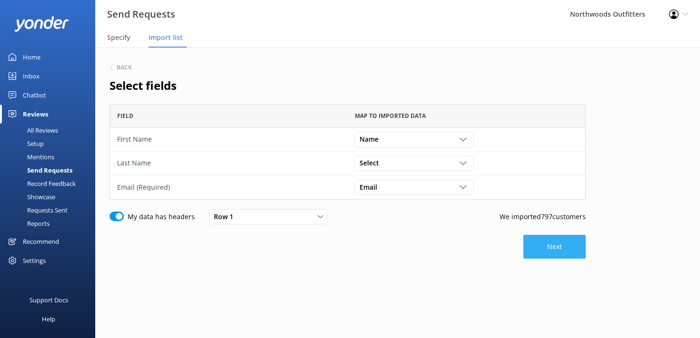
click at [552, 247] on button "Next" at bounding box center [554, 247] width 62 height 24
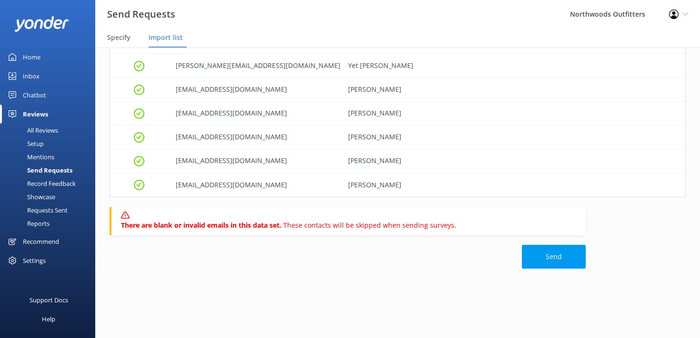
scroll to position [18880, 0]
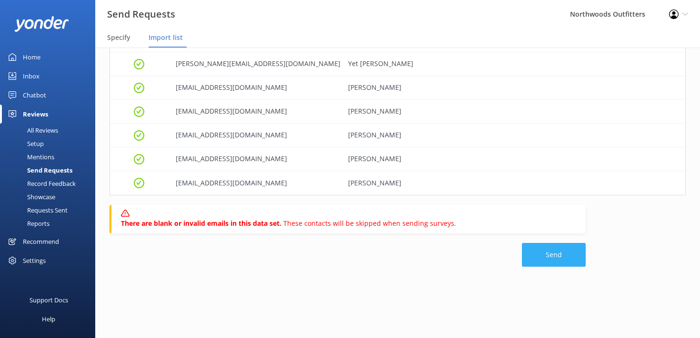
click at [554, 255] on button "Send" at bounding box center [554, 255] width 64 height 24
click at [24, 55] on div "Home" at bounding box center [32, 57] width 18 height 19
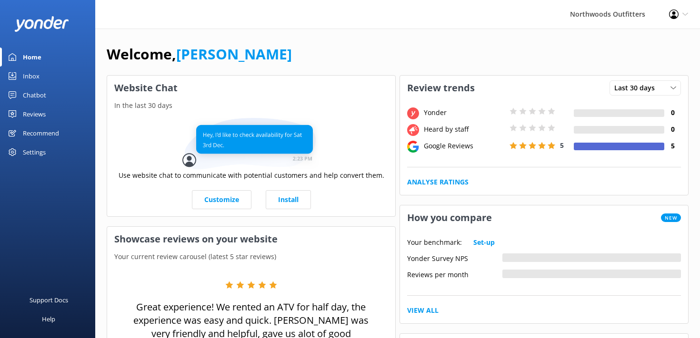
click at [30, 78] on div "Inbox" at bounding box center [31, 76] width 17 height 19
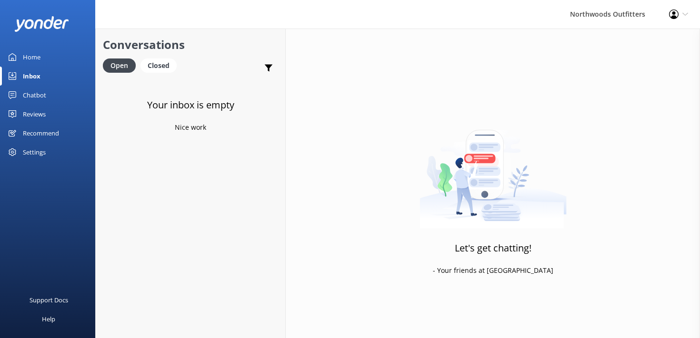
click at [33, 116] on div "Reviews" at bounding box center [34, 114] width 23 height 19
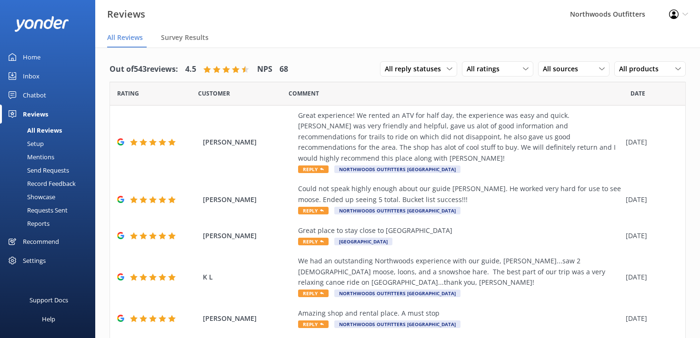
click at [51, 209] on div "Requests Sent" at bounding box center [37, 210] width 62 height 13
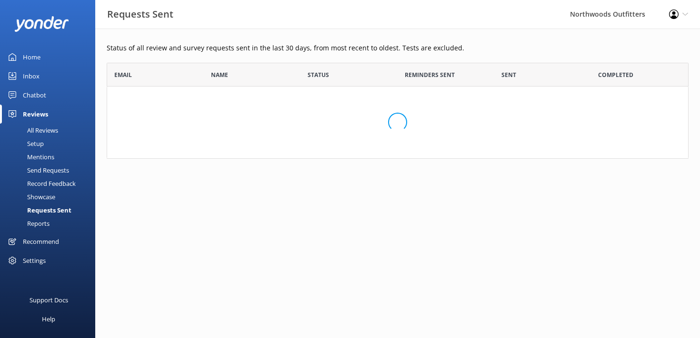
scroll to position [96, 582]
click at [40, 225] on div "Reports" at bounding box center [28, 223] width 44 height 13
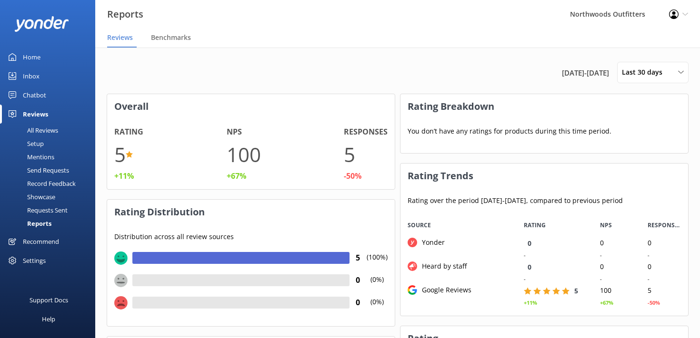
click at [37, 262] on div "Settings" at bounding box center [34, 260] width 23 height 19
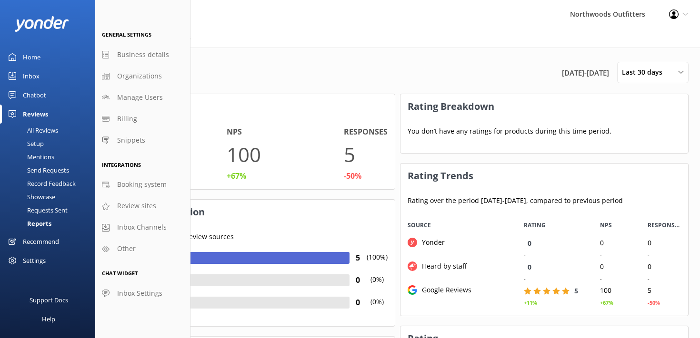
click at [35, 129] on div "All Reviews" at bounding box center [32, 130] width 52 height 13
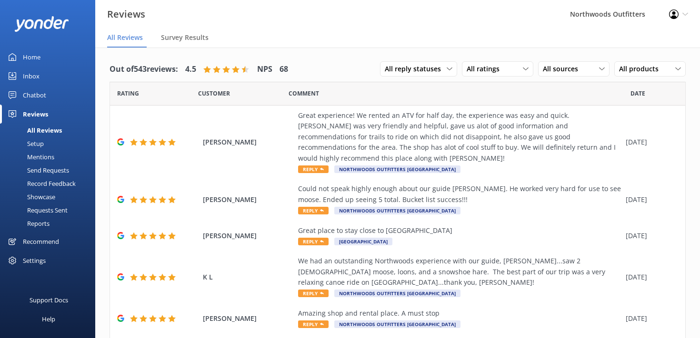
click at [42, 169] on div "Send Requests" at bounding box center [37, 170] width 63 height 13
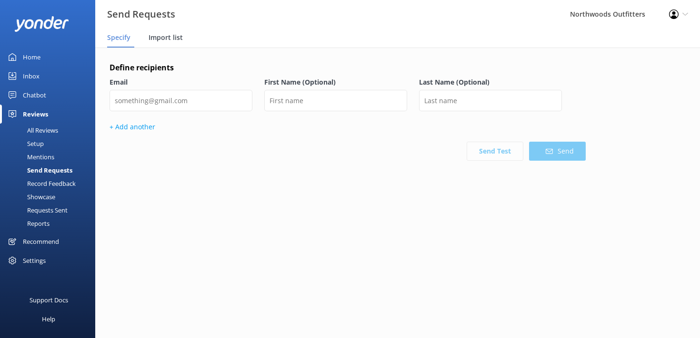
click at [164, 40] on span "Import list" at bounding box center [166, 38] width 34 height 10
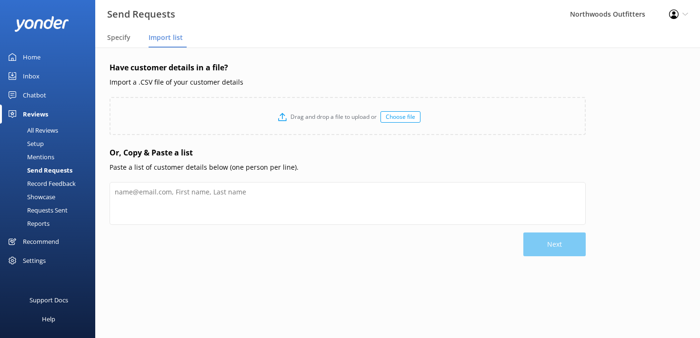
click at [210, 84] on p "Import a .CSV file of your customer details" at bounding box center [347, 82] width 476 height 10
click at [38, 184] on div "Record Feedback" at bounding box center [41, 183] width 70 height 13
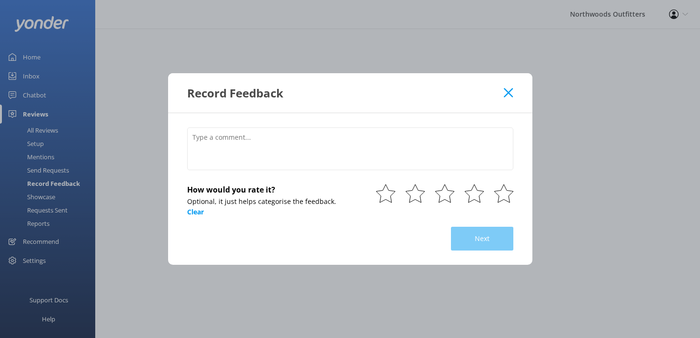
click at [40, 197] on div "Record Feedback How would you rate it? Optional, it just helps categorise the f…" at bounding box center [350, 169] width 700 height 338
click at [506, 94] on icon at bounding box center [508, 93] width 9 height 10
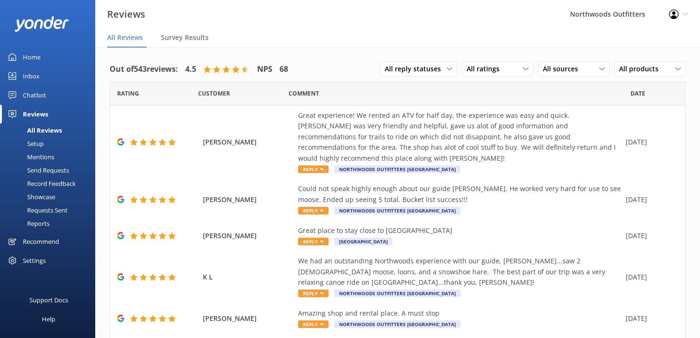
scroll to position [19, 0]
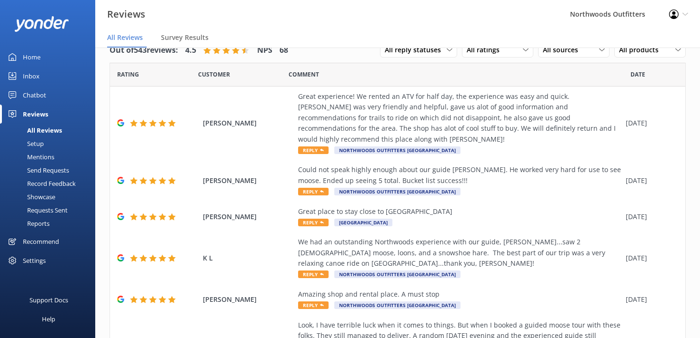
click at [48, 199] on div "Showcase" at bounding box center [31, 196] width 50 height 13
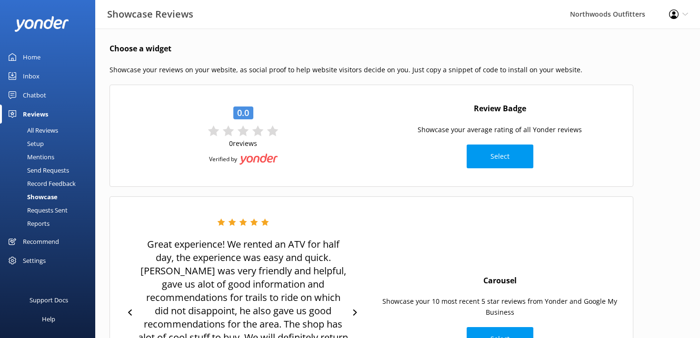
click at [52, 209] on div "Requests Sent" at bounding box center [37, 210] width 62 height 13
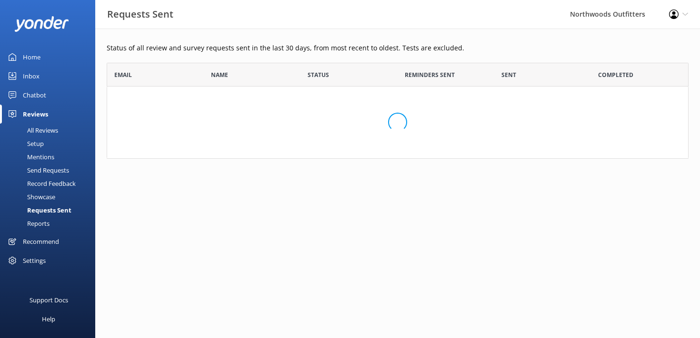
scroll to position [96, 582]
click at [38, 222] on div "Reports" at bounding box center [28, 223] width 44 height 13
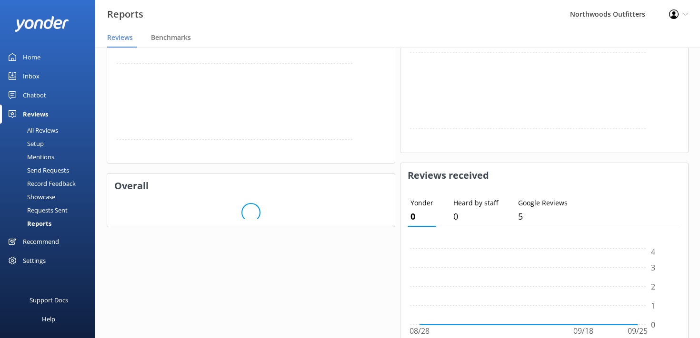
scroll to position [399, 0]
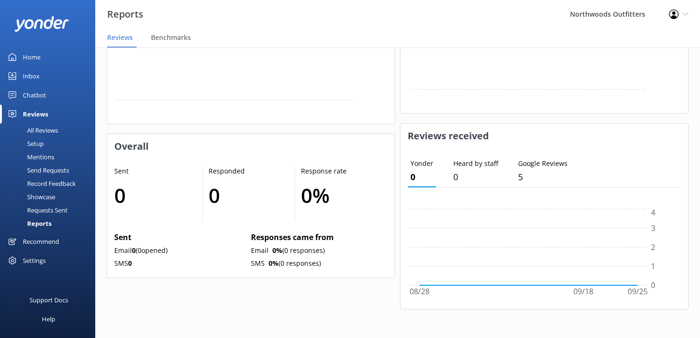
click at [121, 250] on p "Email 0 ( 0 opened)" at bounding box center [180, 251] width 133 height 10
click at [42, 166] on div "Send Requests" at bounding box center [37, 170] width 63 height 13
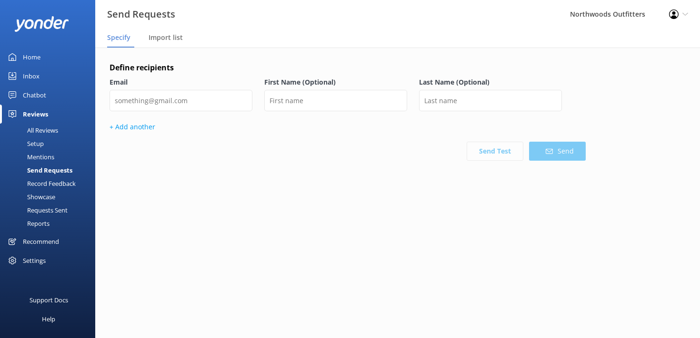
click at [199, 85] on label "Email" at bounding box center [180, 82] width 143 height 10
click at [170, 39] on span "Import list" at bounding box center [166, 38] width 34 height 10
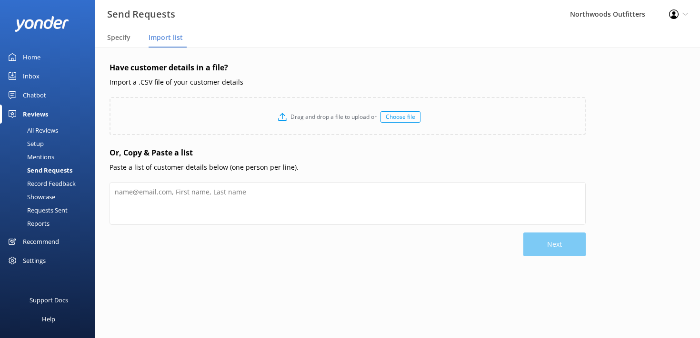
click at [398, 115] on div "Choose file" at bounding box center [400, 116] width 40 height 11
click at [400, 115] on div "Choose file" at bounding box center [400, 116] width 40 height 11
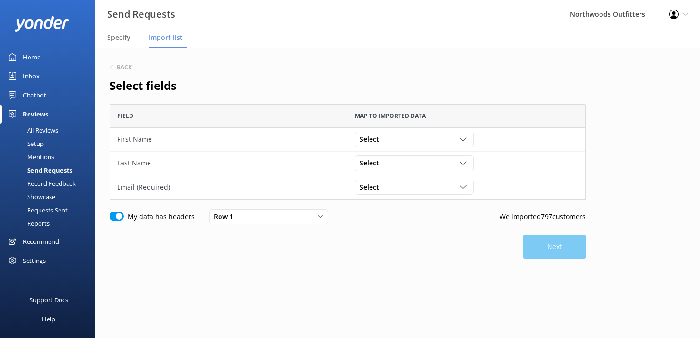
scroll to position [96, 476]
click at [451, 138] on div "Select" at bounding box center [414, 139] width 114 height 10
click at [447, 157] on link "Name" at bounding box center [414, 159] width 118 height 19
click at [439, 189] on div "Select" at bounding box center [414, 187] width 114 height 10
click at [434, 226] on link "Email" at bounding box center [414, 226] width 118 height 19
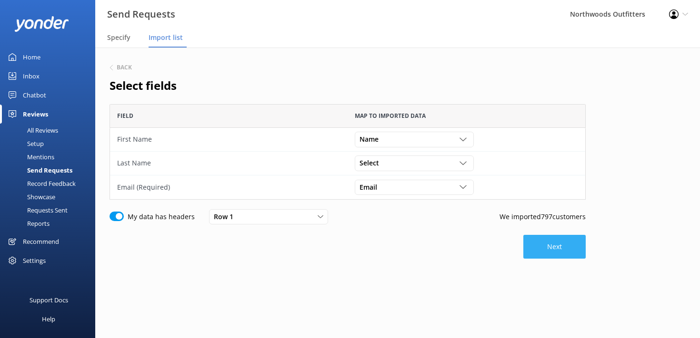
click at [556, 248] on button "Next" at bounding box center [554, 247] width 62 height 24
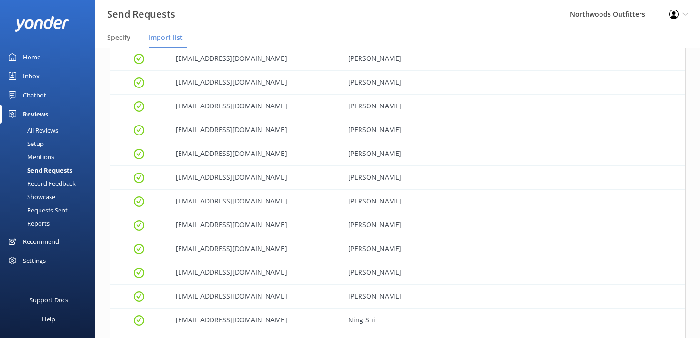
scroll to position [18880, 0]
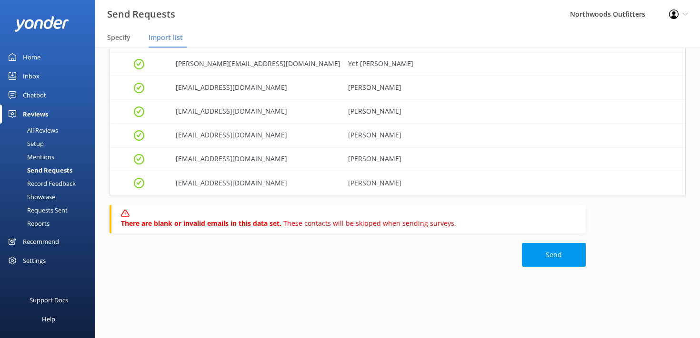
click at [145, 222] on b "There are blank or invalid emails in this data set." at bounding box center [202, 223] width 162 height 9
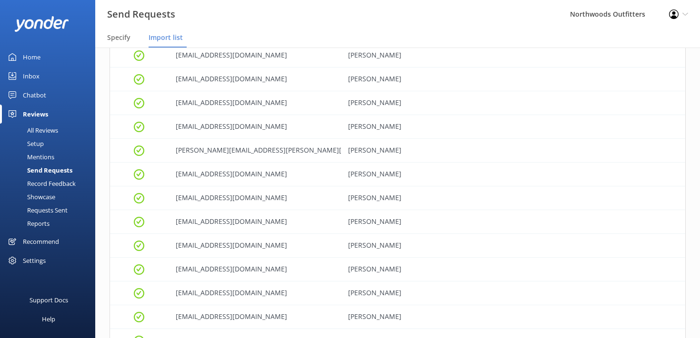
scroll to position [0, 0]
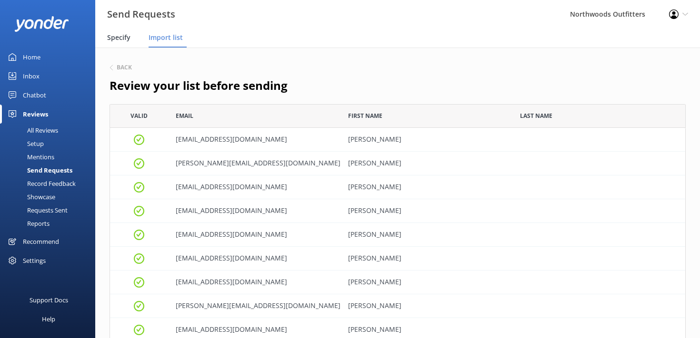
click at [119, 40] on span "Specify" at bounding box center [118, 38] width 23 height 10
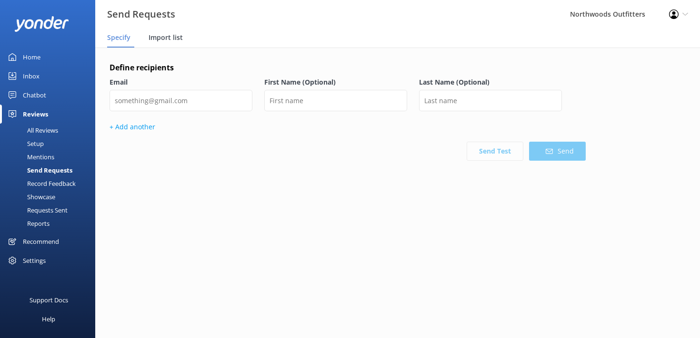
click at [163, 40] on span "Import list" at bounding box center [166, 38] width 34 height 10
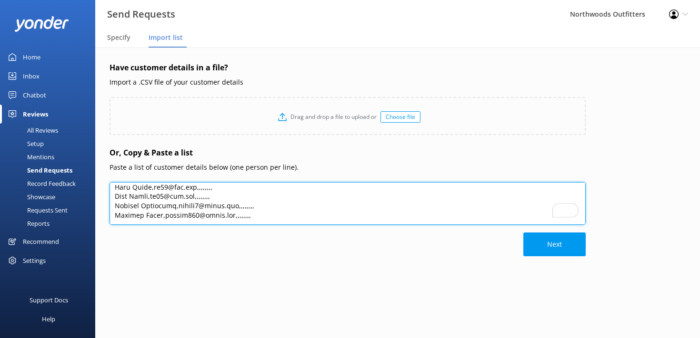
drag, startPoint x: 116, startPoint y: 190, endPoint x: 293, endPoint y: 239, distance: 183.8
click at [293, 239] on div "Have customer details in a file? Import a .CSV file of your customer details Dr…" at bounding box center [347, 188] width 476 height 252
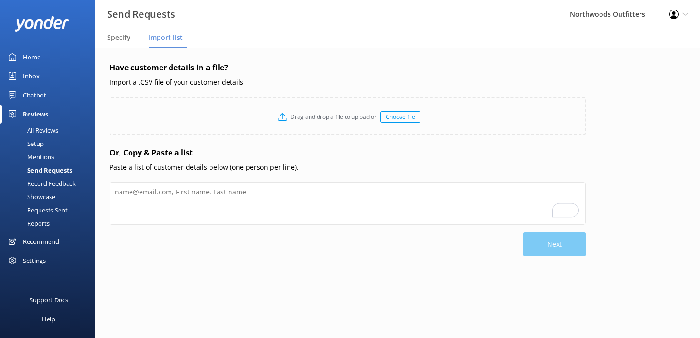
click at [405, 114] on div "Choose file" at bounding box center [400, 116] width 40 height 11
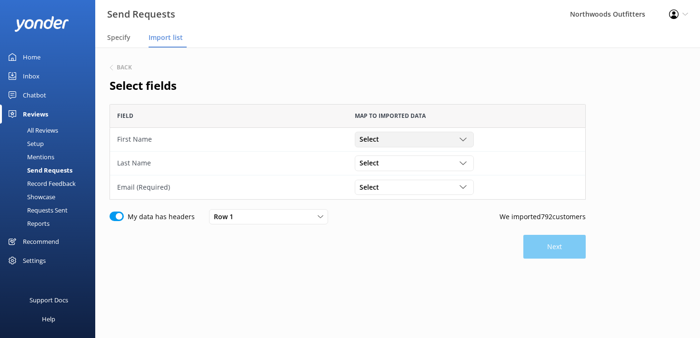
click at [435, 132] on div "Select Name Email" at bounding box center [414, 139] width 119 height 15
click at [434, 158] on link "Name" at bounding box center [414, 159] width 118 height 19
click at [440, 188] on div "Select" at bounding box center [414, 187] width 114 height 10
click at [430, 229] on link "Email" at bounding box center [414, 226] width 118 height 19
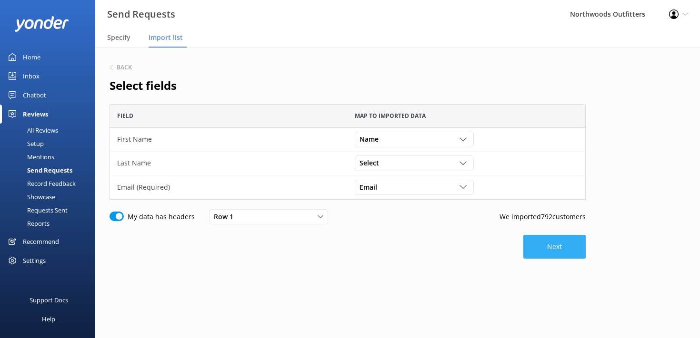
click at [543, 255] on button "Next" at bounding box center [554, 247] width 62 height 24
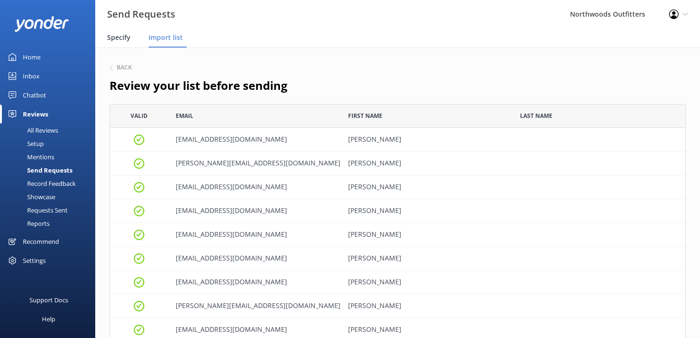
click at [114, 37] on span "Specify" at bounding box center [118, 38] width 23 height 10
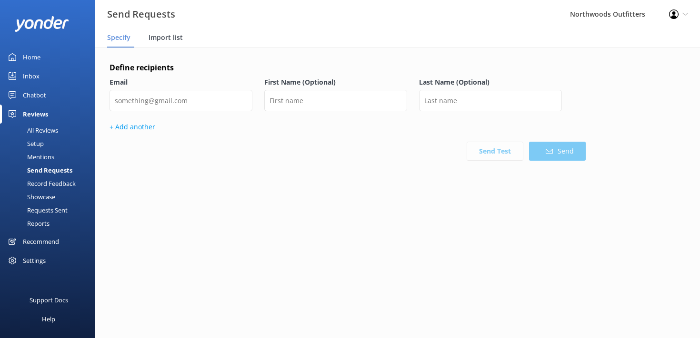
click at [169, 37] on span "Import list" at bounding box center [166, 38] width 34 height 10
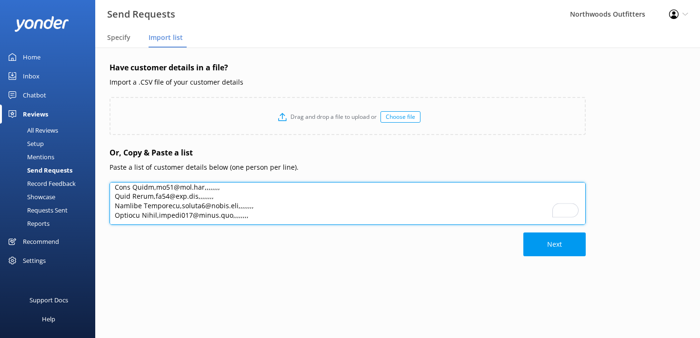
drag, startPoint x: 116, startPoint y: 188, endPoint x: 368, endPoint y: 323, distance: 286.5
click at [368, 323] on div "Have customer details in a file? Import a .CSV file of your customer details Dr…" at bounding box center [397, 188] width 605 height 280
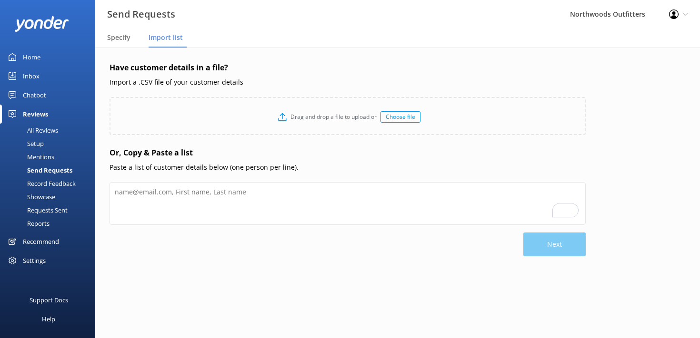
click at [398, 120] on div "Choose file" at bounding box center [400, 116] width 40 height 11
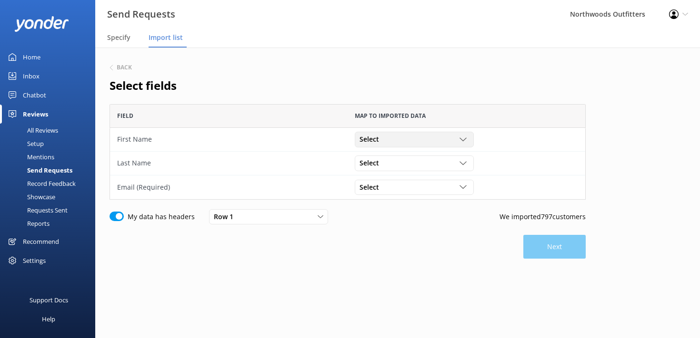
click at [469, 139] on div "Select" at bounding box center [414, 139] width 114 height 10
click at [434, 157] on link "Name" at bounding box center [414, 159] width 118 height 19
click at [454, 188] on div "Select" at bounding box center [414, 187] width 114 height 10
click at [452, 228] on link "Email" at bounding box center [414, 226] width 118 height 19
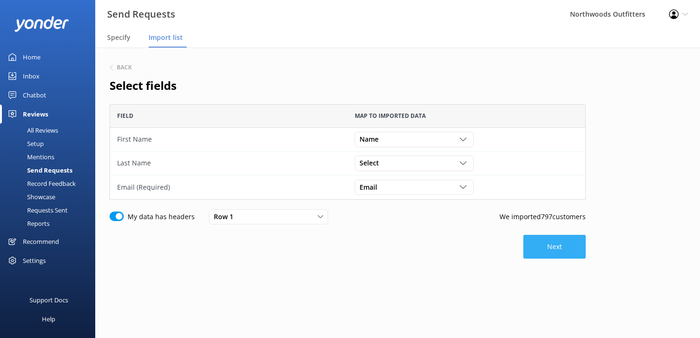
click at [566, 251] on button "Next" at bounding box center [554, 247] width 62 height 24
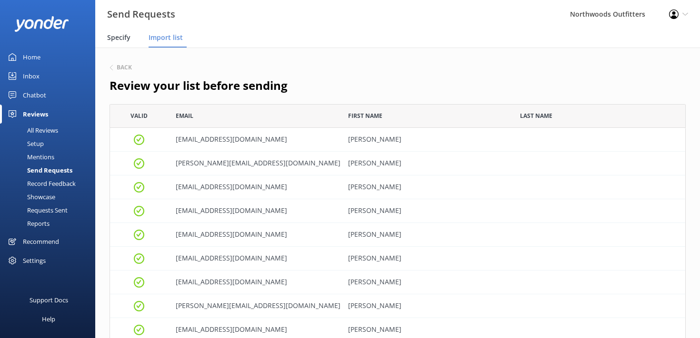
click at [121, 40] on span "Specify" at bounding box center [118, 38] width 23 height 10
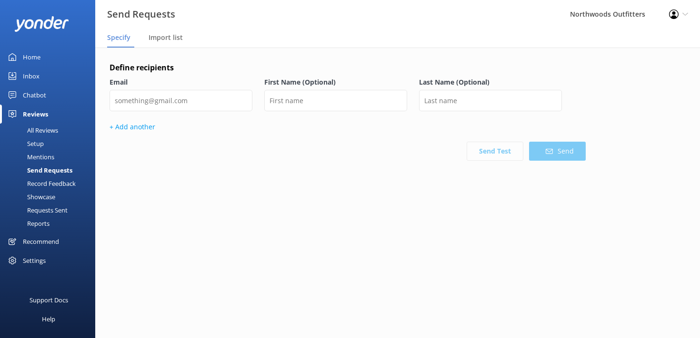
click at [121, 40] on span "Specify" at bounding box center [118, 38] width 23 height 10
click at [161, 38] on span "Import list" at bounding box center [166, 38] width 34 height 10
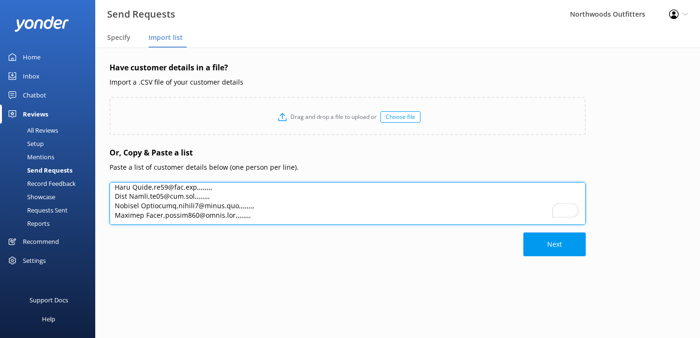
drag, startPoint x: 115, startPoint y: 191, endPoint x: 340, endPoint y: 275, distance: 239.7
click at [340, 275] on div "Have customer details in a file? Import a .CSV file of your customer details Dr…" at bounding box center [347, 188] width 476 height 252
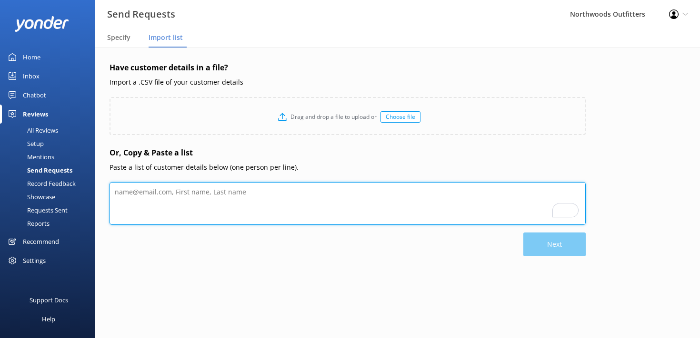
paste textarea "Aaron Price aphunter76@gmail.com Aaron Stewart stewart.aj98@yahoo.com Abbie Lut…"
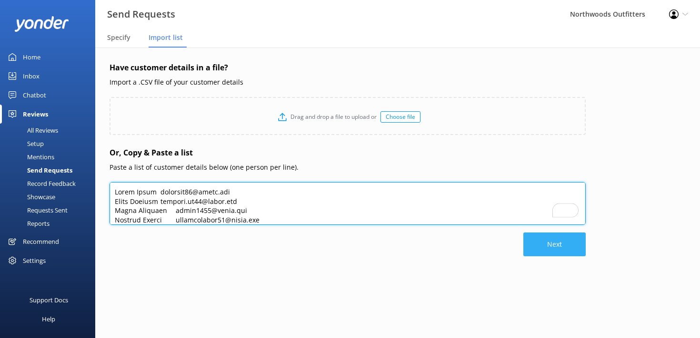
type textarea "Aaron Price aphunter76@gmail.com Aaron Stewart stewart.aj98@yahoo.com Abbie Lut…"
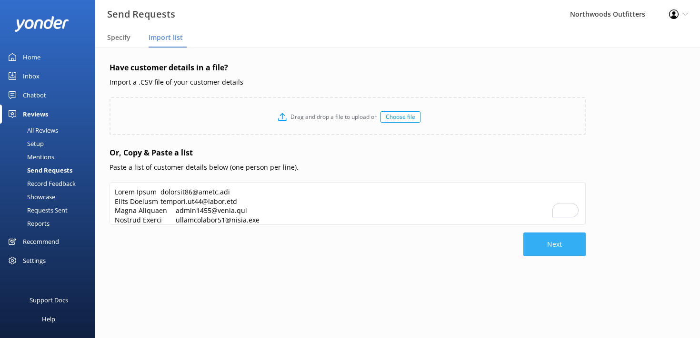
click at [554, 247] on button "Next" at bounding box center [554, 245] width 62 height 24
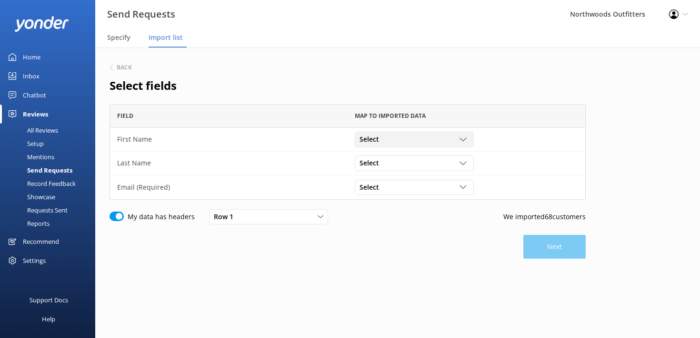
click at [460, 140] on icon "grid" at bounding box center [462, 139] width 7 height 7
click at [457, 89] on h2 "Select fields" at bounding box center [347, 86] width 476 height 18
click at [448, 185] on div "Select" at bounding box center [414, 187] width 114 height 10
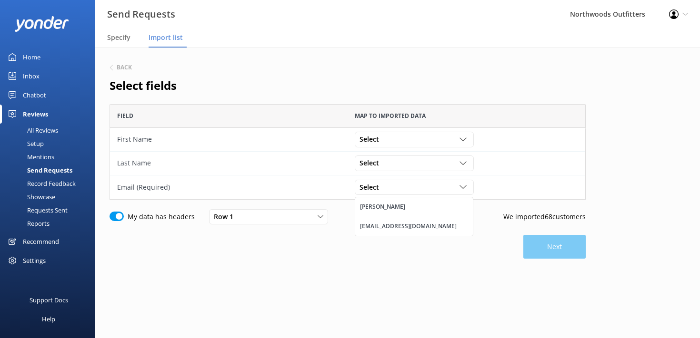
click at [513, 66] on div "Back" at bounding box center [347, 68] width 476 height 12
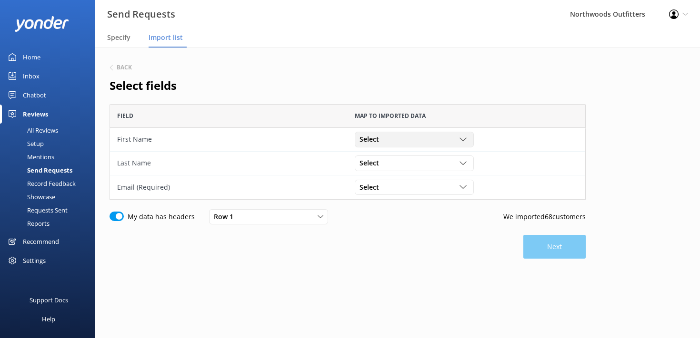
click at [449, 141] on div "Select" at bounding box center [414, 139] width 114 height 10
click at [437, 157] on link "Aaron Price" at bounding box center [414, 159] width 118 height 19
click at [453, 187] on div "Select" at bounding box center [414, 187] width 114 height 10
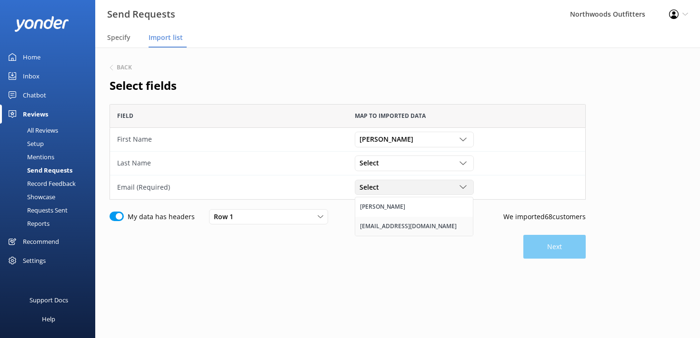
click at [446, 227] on link "aphunter76@gmail.com" at bounding box center [414, 226] width 118 height 19
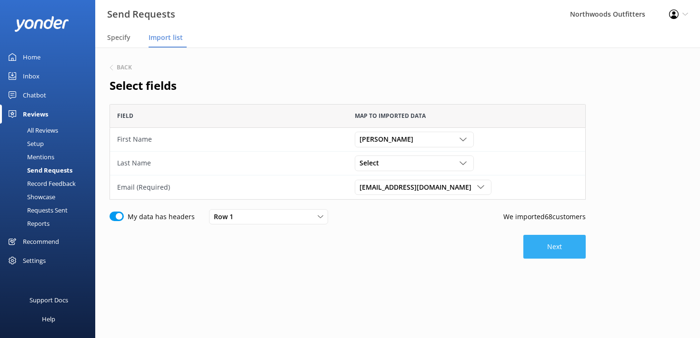
click at [539, 254] on button "Next" at bounding box center [554, 247] width 62 height 24
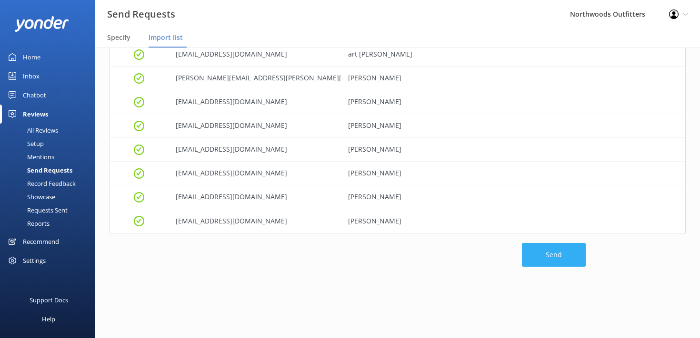
click at [557, 254] on button "Send" at bounding box center [554, 255] width 64 height 24
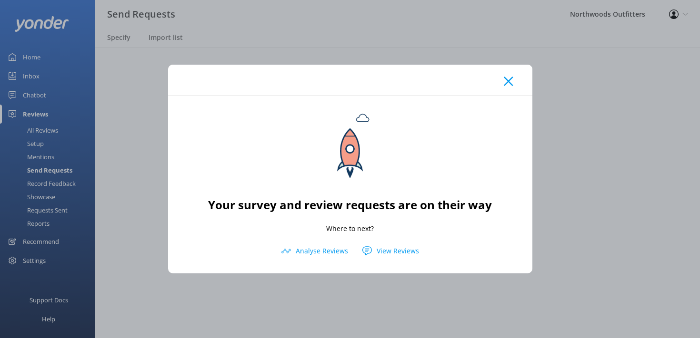
click at [507, 80] on icon at bounding box center [508, 82] width 9 height 10
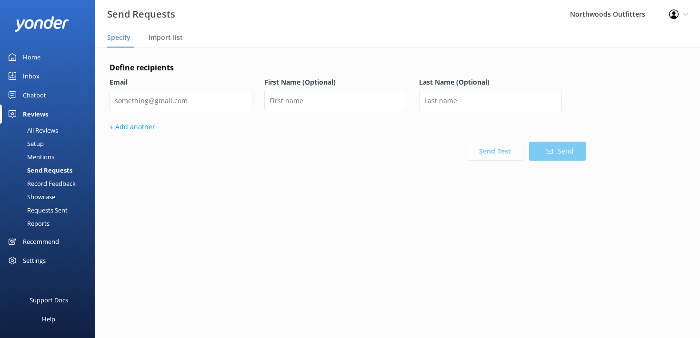
click at [42, 171] on div "Send Requests" at bounding box center [39, 170] width 67 height 13
click at [41, 206] on div "Requests Sent" at bounding box center [37, 210] width 62 height 13
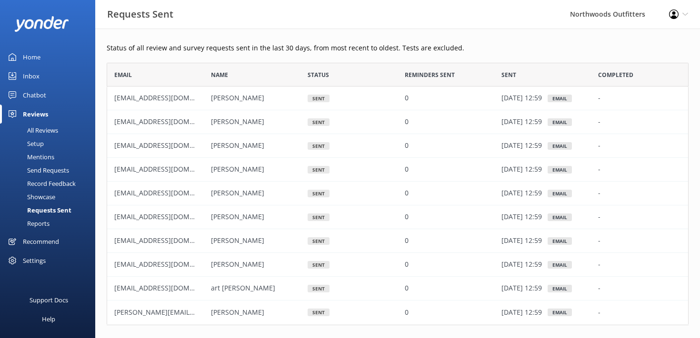
scroll to position [37, 0]
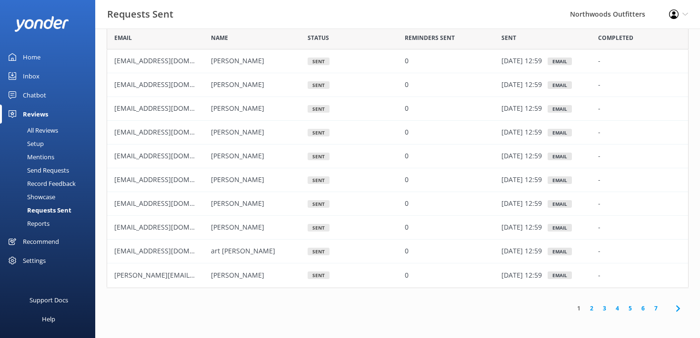
click at [593, 308] on link "2" at bounding box center [591, 308] width 13 height 9
click at [644, 308] on link "6" at bounding box center [643, 308] width 13 height 9
click at [656, 308] on link "7" at bounding box center [655, 308] width 13 height 9
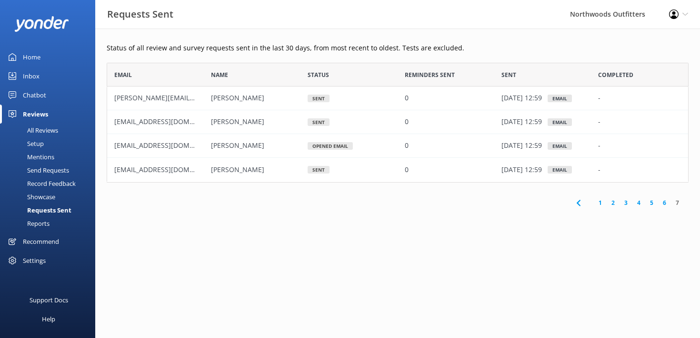
click at [45, 129] on div "All Reviews" at bounding box center [32, 130] width 52 height 13
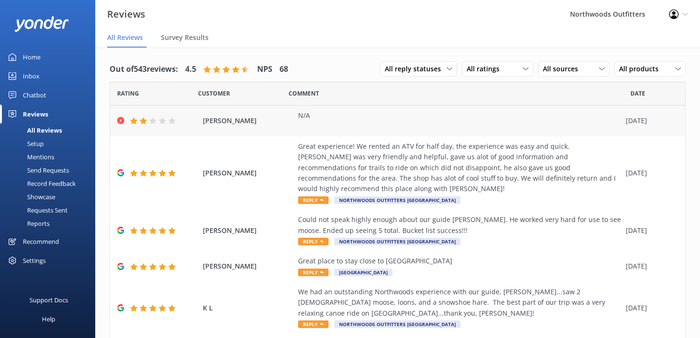
click at [217, 120] on span "annissa chase" at bounding box center [248, 121] width 90 height 10
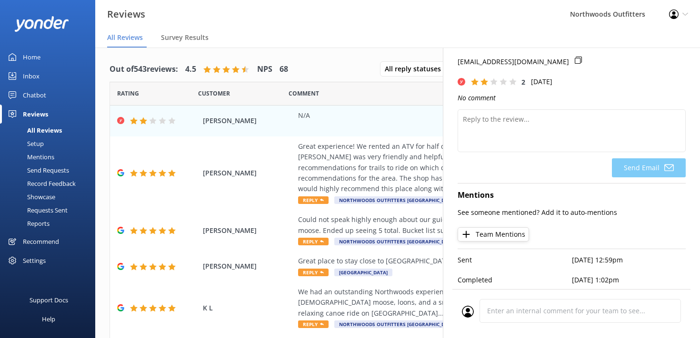
scroll to position [19, 0]
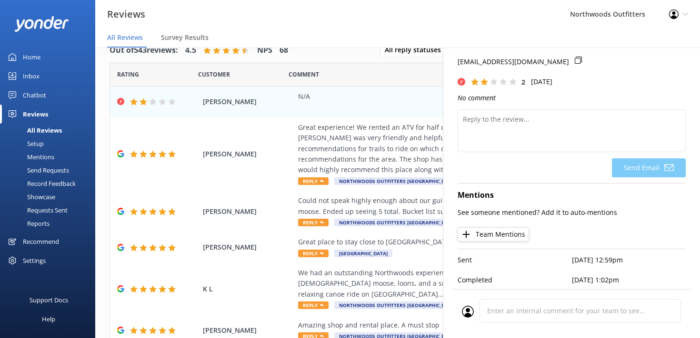
click at [41, 130] on div "All Reviews" at bounding box center [34, 130] width 56 height 13
click at [47, 208] on div "Requests Sent" at bounding box center [37, 210] width 62 height 13
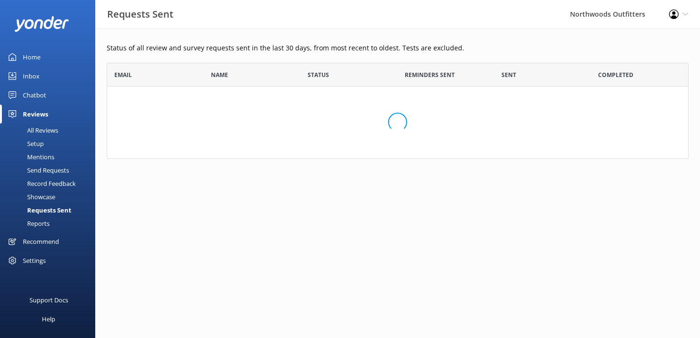
scroll to position [263, 582]
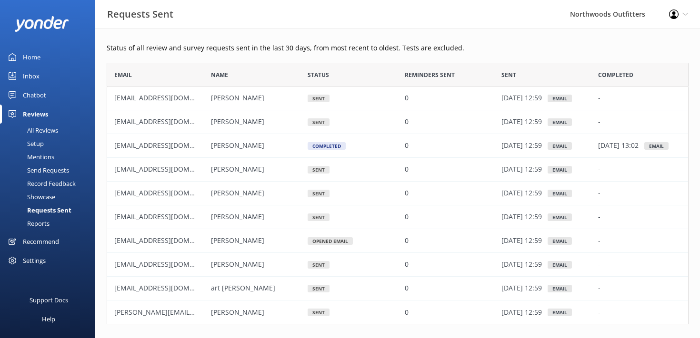
click at [45, 173] on div "Send Requests" at bounding box center [37, 170] width 63 height 13
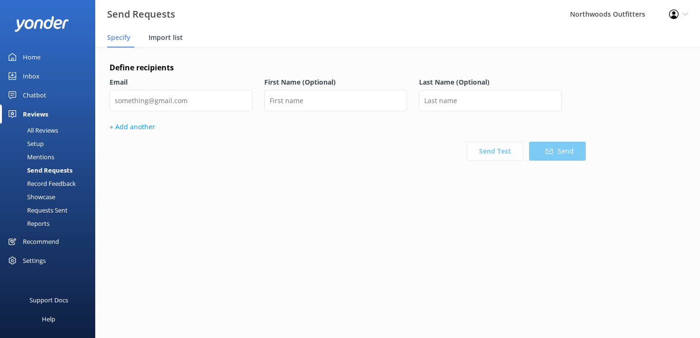
click at [171, 34] on span "Import list" at bounding box center [166, 38] width 34 height 10
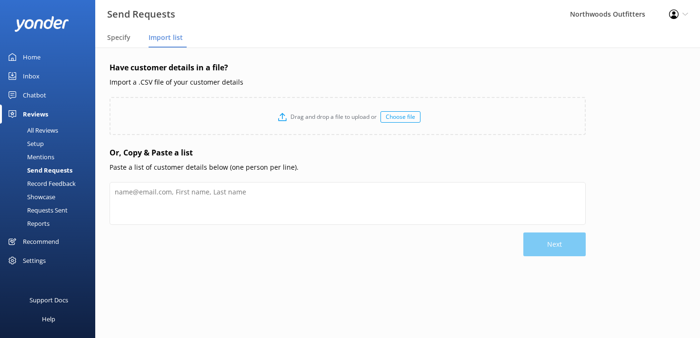
click at [404, 117] on div "Choose file" at bounding box center [400, 116] width 40 height 11
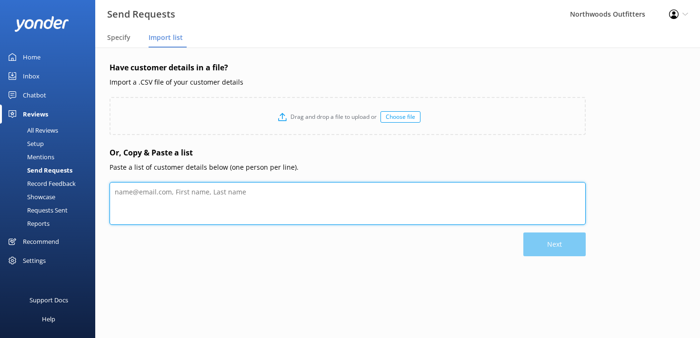
click at [133, 191] on textarea at bounding box center [347, 203] width 476 height 43
paste textarea "Barbara MacDonald barbann106@aol.com Barbara Gilbert biologybarb16@verizon.net …"
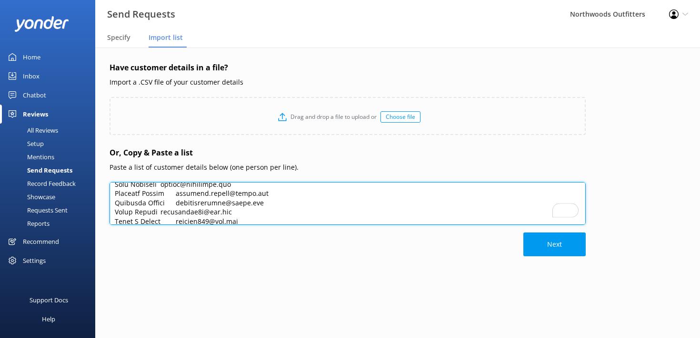
scroll to position [885, 0]
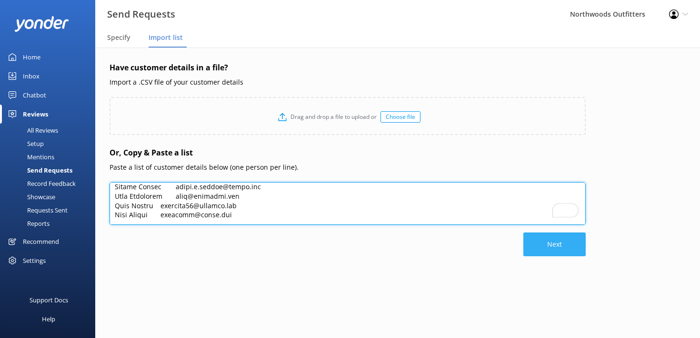
type textarea "Barbara MacDonald barbann106@aol.com Barbara Gilbert biologybarb16@verizon.net …"
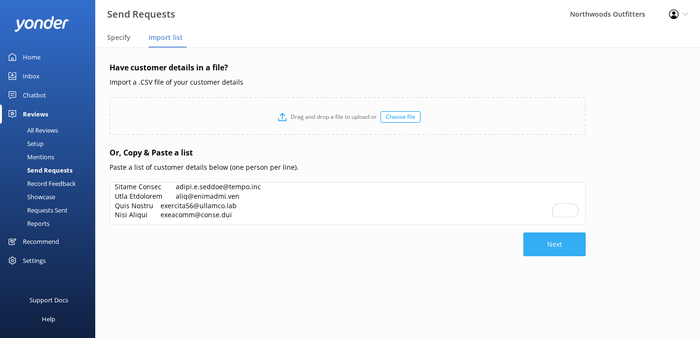
click at [550, 240] on button "Next" at bounding box center [554, 245] width 62 height 24
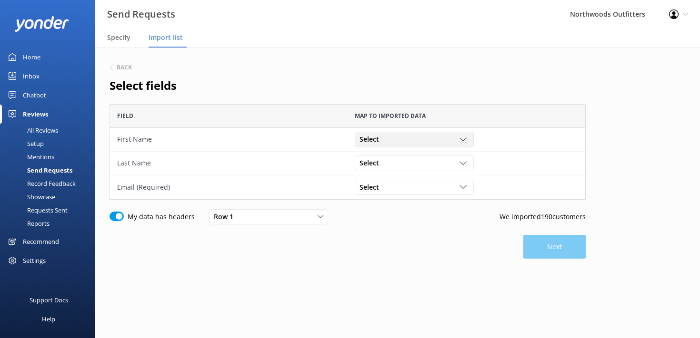
click at [456, 138] on div "Select" at bounding box center [414, 139] width 114 height 10
click at [399, 158] on div "Barbara MacDonald" at bounding box center [382, 160] width 45 height 10
click at [460, 183] on div "Select" at bounding box center [414, 187] width 114 height 10
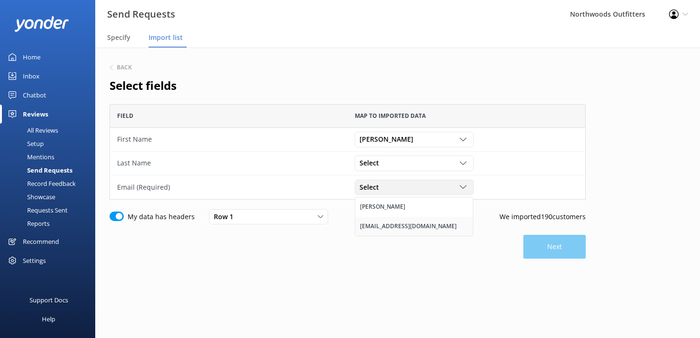
click at [456, 223] on link "barbann106@aol.com" at bounding box center [414, 226] width 118 height 19
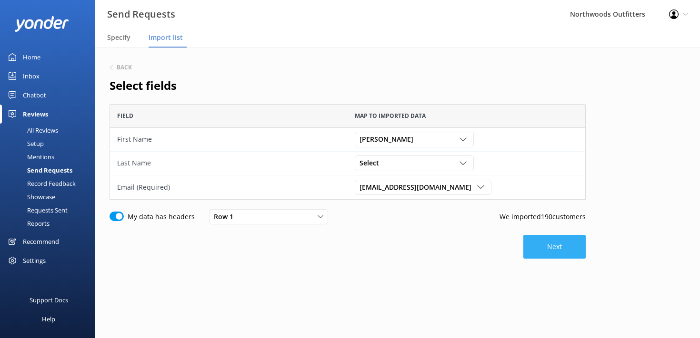
click at [565, 241] on button "Next" at bounding box center [554, 247] width 62 height 24
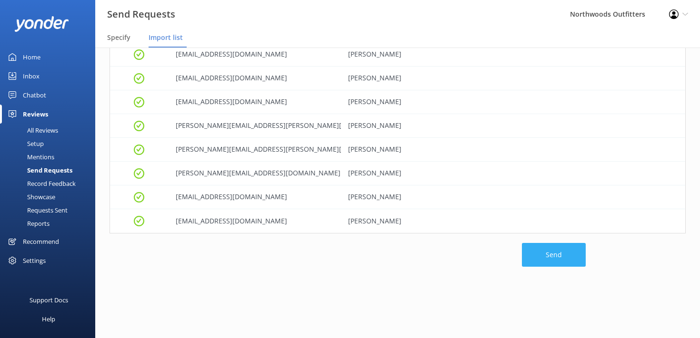
click at [551, 260] on button "Send" at bounding box center [554, 255] width 64 height 24
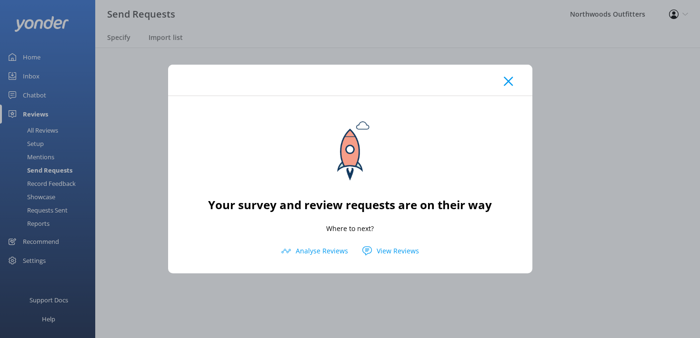
click at [508, 81] on use at bounding box center [508, 81] width 9 height 9
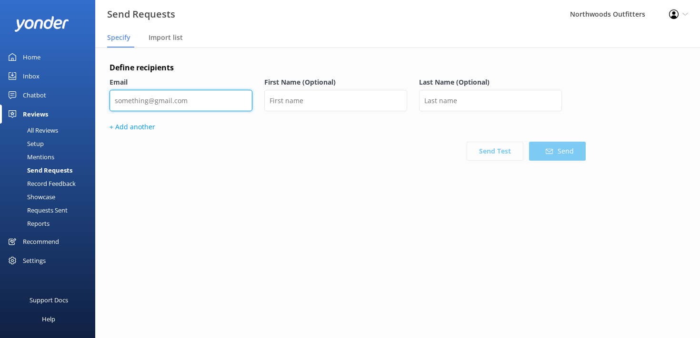
click at [186, 99] on input "email" at bounding box center [180, 100] width 143 height 21
click at [170, 36] on span "Import list" at bounding box center [166, 38] width 34 height 10
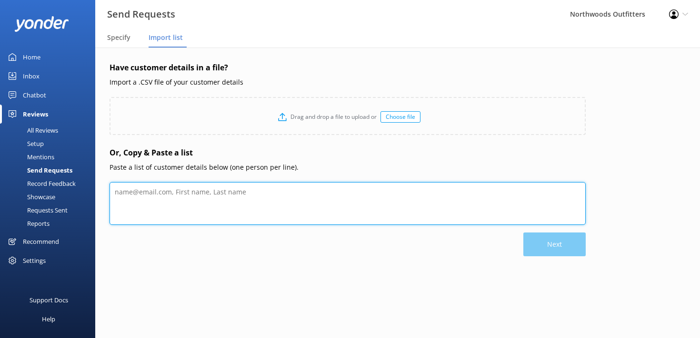
click at [228, 196] on textarea at bounding box center [347, 203] width 476 height 43
click at [228, 196] on textarea "To enrich screen reader interactions, please activate Accessibility in Grammarl…" at bounding box center [347, 203] width 476 height 43
paste textarea "Erica Brown nikkib.brown@gmail.com Erica Green ericasydneygreen@gmail.com Erica…"
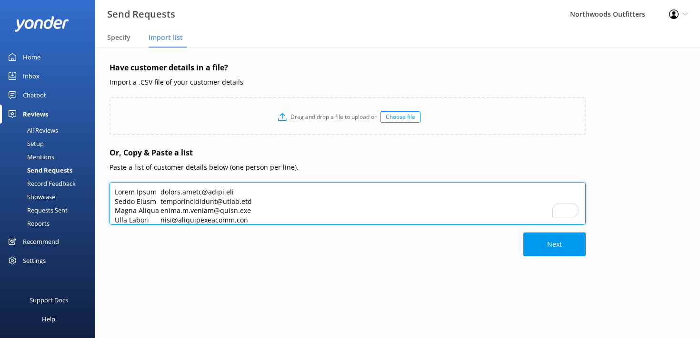
scroll to position [4916, 0]
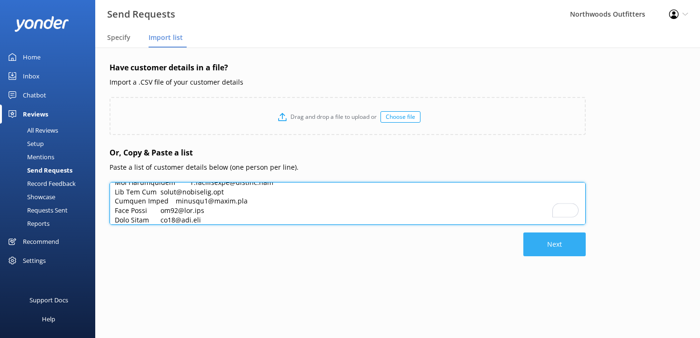
type textarea "Erica Brown nikkib.brown@gmail.com Erica Green ericasydneygreen@gmail.com Erica…"
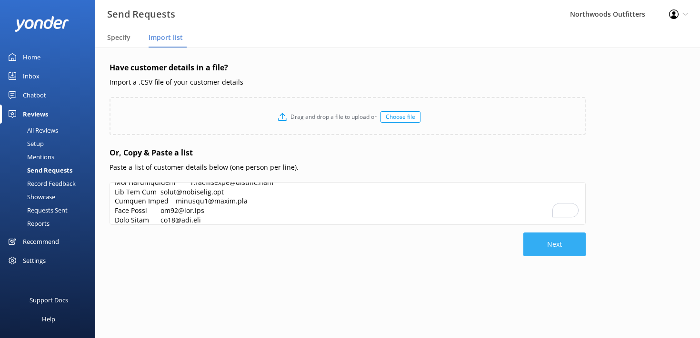
click at [555, 241] on button "Next" at bounding box center [554, 245] width 62 height 24
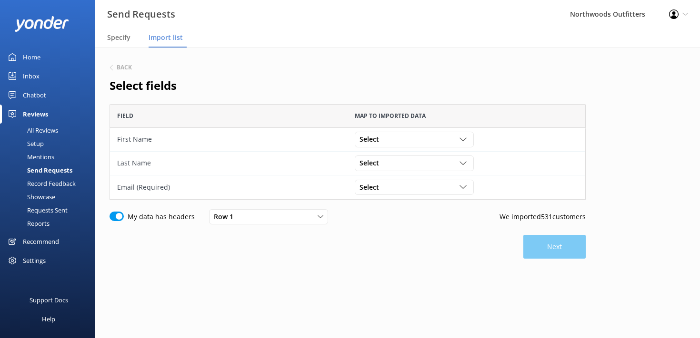
scroll to position [96, 476]
click at [428, 134] on div "Select" at bounding box center [414, 139] width 114 height 10
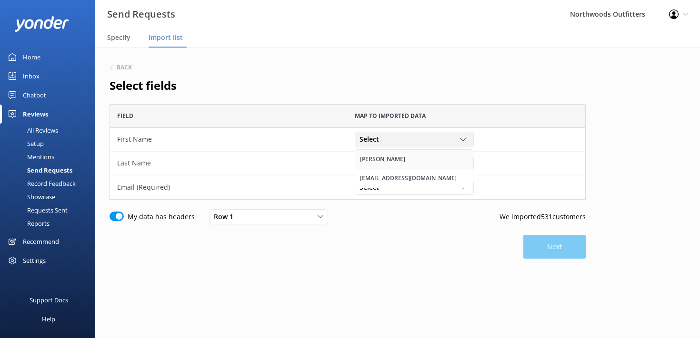
click at [418, 157] on link "Erica Brown" at bounding box center [414, 159] width 118 height 19
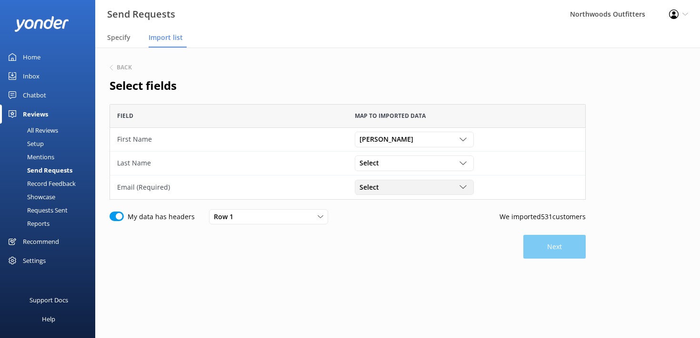
click at [429, 188] on div "Select" at bounding box center [414, 187] width 114 height 10
click at [434, 225] on link "nikkib.brown@gmail.com" at bounding box center [414, 226] width 118 height 19
click at [558, 248] on button "Next" at bounding box center [554, 247] width 62 height 24
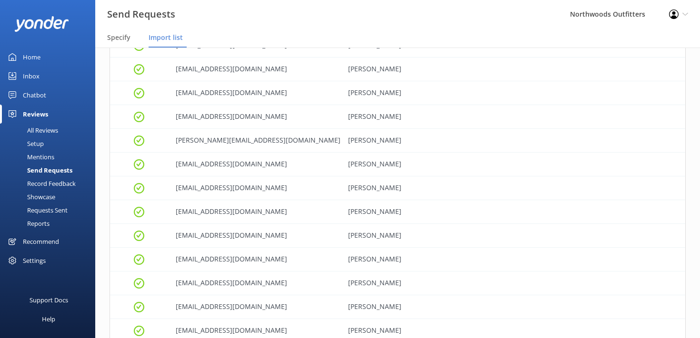
scroll to position [8638, 0]
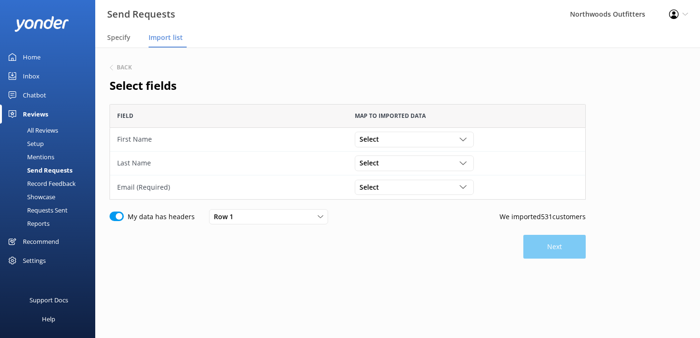
scroll to position [96, 476]
click at [119, 67] on h6 "Back" at bounding box center [124, 68] width 15 height 6
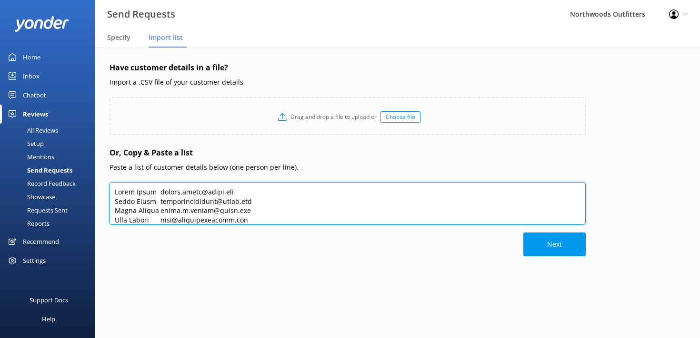
click at [114, 189] on textarea at bounding box center [347, 203] width 476 height 43
click at [114, 188] on textarea "To enrich screen reader interactions, please activate Accessibility in Grammarl…" at bounding box center [347, 203] width 476 height 43
drag, startPoint x: 114, startPoint y: 188, endPoint x: 327, endPoint y: 266, distance: 227.0
click at [327, 266] on div "Have customer details in a file? Import a .CSV file of your customer details Dr…" at bounding box center [347, 188] width 476 height 252
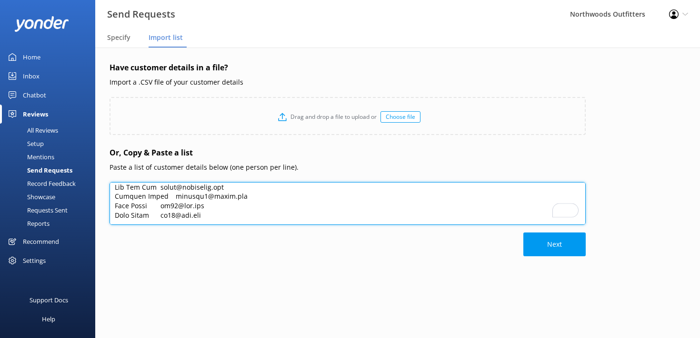
paste textarea "To enrich screen reader interactions, please activate Accessibility in Grammarl…"
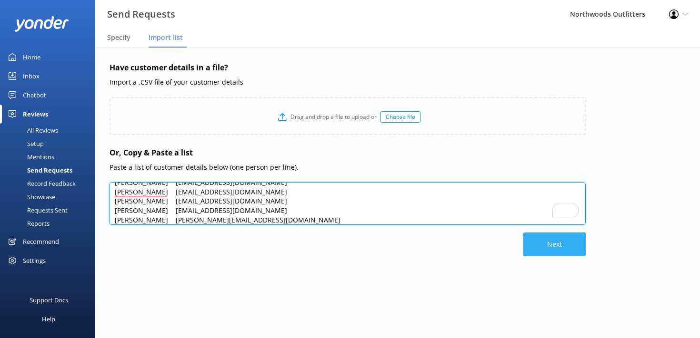
type textarea "Erica Brown nikkib.brown@gmail.com Erica Green ericasydneygreen@gmail.com Erica…"
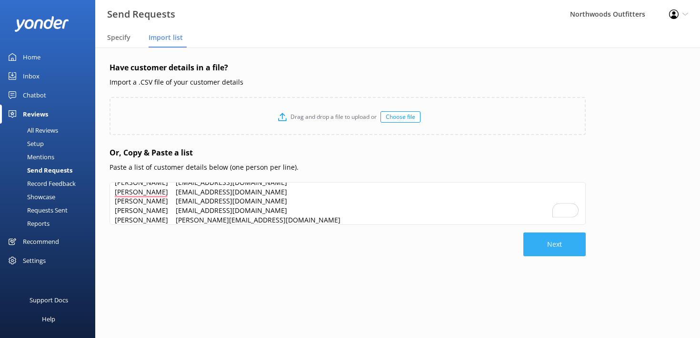
click at [557, 244] on button "Next" at bounding box center [554, 245] width 62 height 24
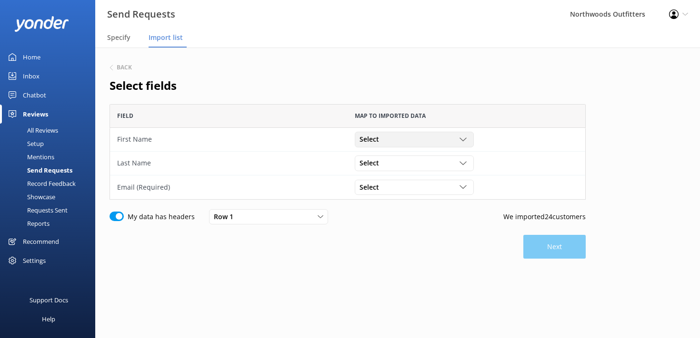
click at [458, 137] on div "Select" at bounding box center [414, 139] width 114 height 10
click at [439, 161] on link "Erica Brown" at bounding box center [414, 159] width 118 height 19
click at [454, 187] on div "Select" at bounding box center [414, 187] width 114 height 10
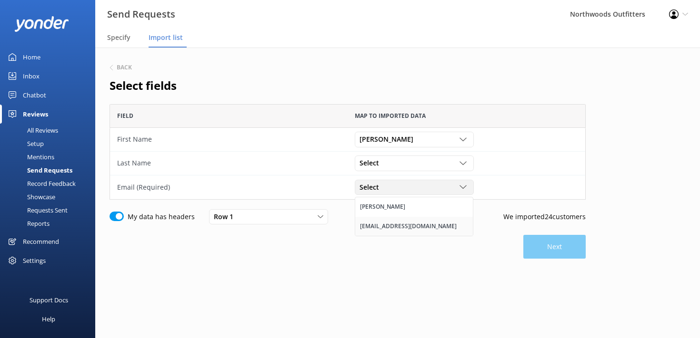
click at [435, 227] on link "nikkib.brown@gmail.com" at bounding box center [414, 226] width 118 height 19
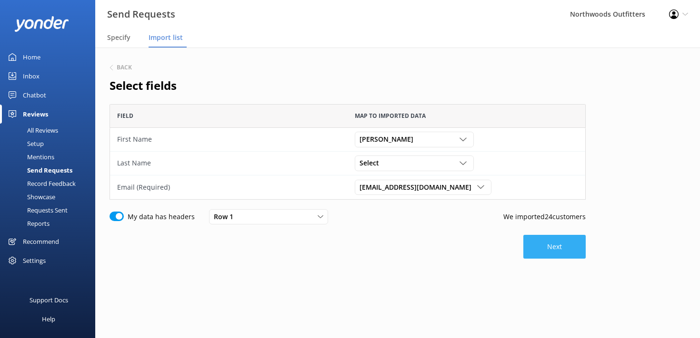
click at [560, 244] on button "Next" at bounding box center [554, 247] width 62 height 24
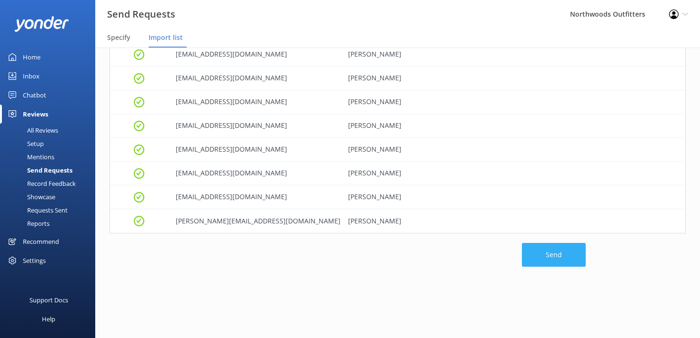
click at [552, 255] on button "Send" at bounding box center [554, 255] width 64 height 24
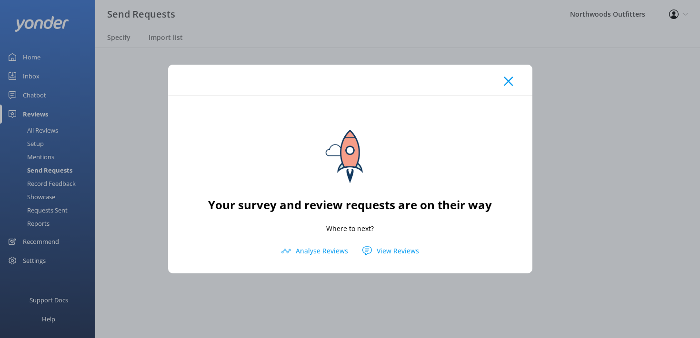
click at [43, 123] on div "Your survey and review requests are on their way Where to next? Analyse Reviews…" at bounding box center [350, 169] width 700 height 338
click at [509, 80] on use at bounding box center [508, 81] width 9 height 9
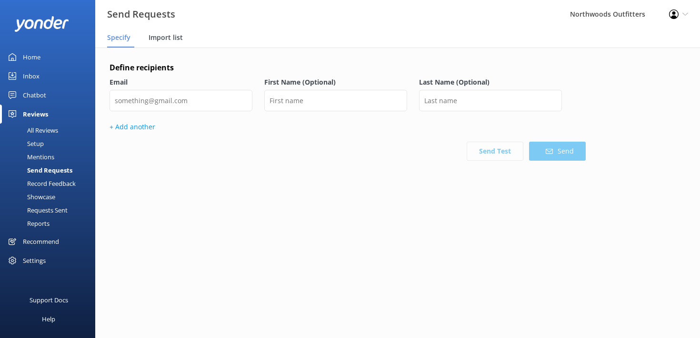
click at [160, 31] on div "Import list" at bounding box center [168, 38] width 38 height 19
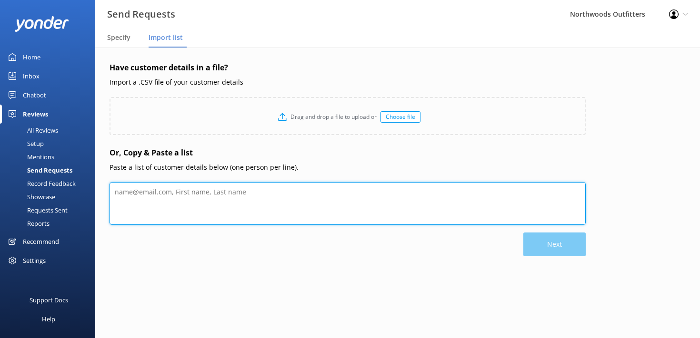
click at [131, 186] on textarea at bounding box center [347, 203] width 476 height 43
paste textarea "George Faison george.faisonVI@gmail.com George Munck gsico@cs.com George Yarnel…"
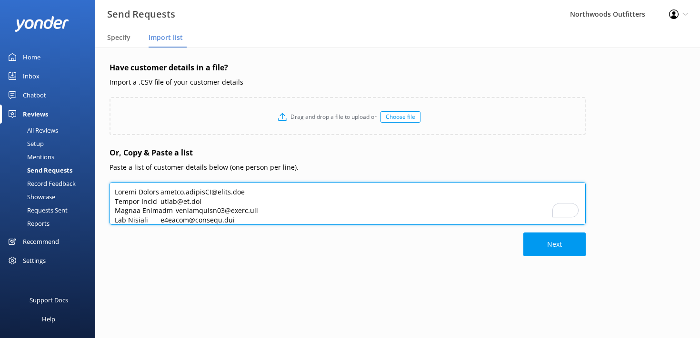
scroll to position [569, 0]
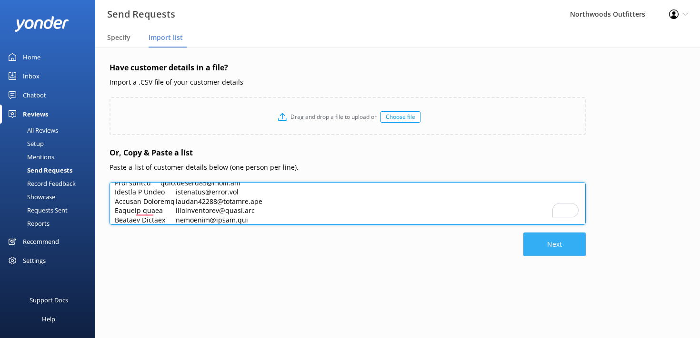
type textarea "George Faison george.faisonVI@gmail.com George Munck gsico@cs.com George Yarnel…"
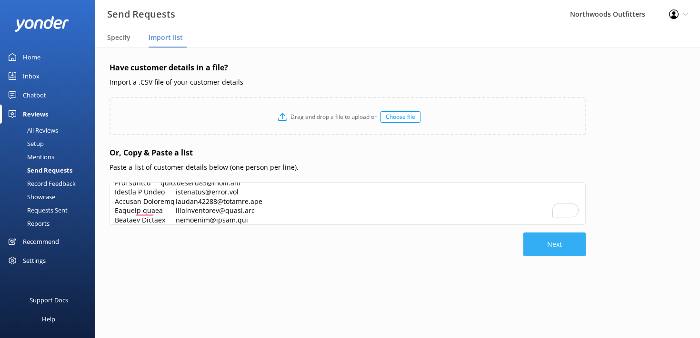
click at [548, 247] on button "Next" at bounding box center [554, 245] width 62 height 24
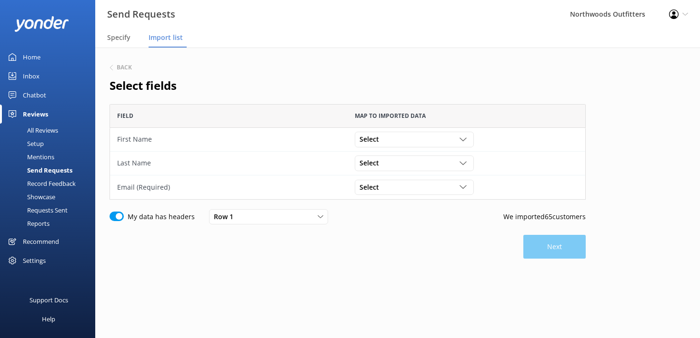
scroll to position [96, 476]
click at [462, 134] on div "Select George Faison george.faisonVI@gmail.com" at bounding box center [414, 139] width 119 height 15
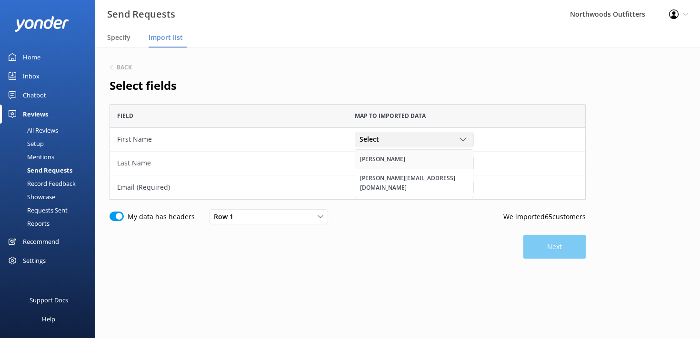
click at [448, 153] on link "George Faison" at bounding box center [414, 159] width 118 height 19
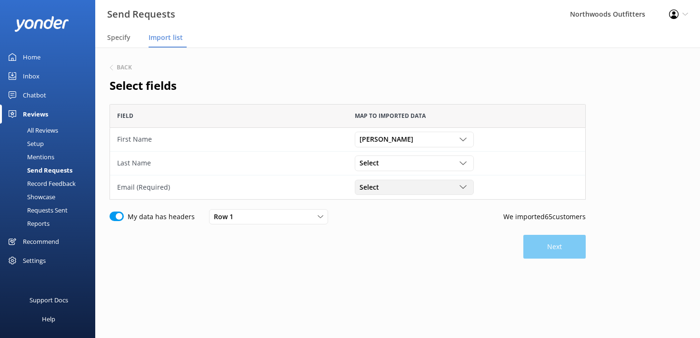
click at [461, 186] on icon "grid" at bounding box center [462, 187] width 7 height 7
click at [457, 227] on link "george.faisonVI@gmail.com" at bounding box center [414, 231] width 118 height 29
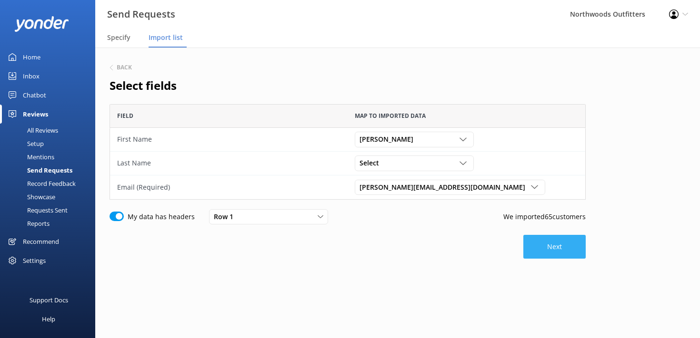
click at [553, 249] on button "Next" at bounding box center [554, 247] width 62 height 24
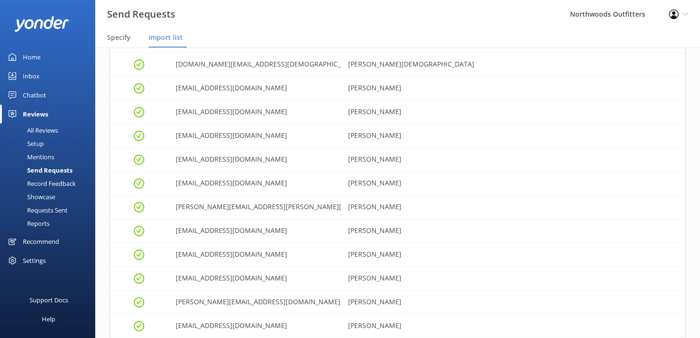
scroll to position [1418, 0]
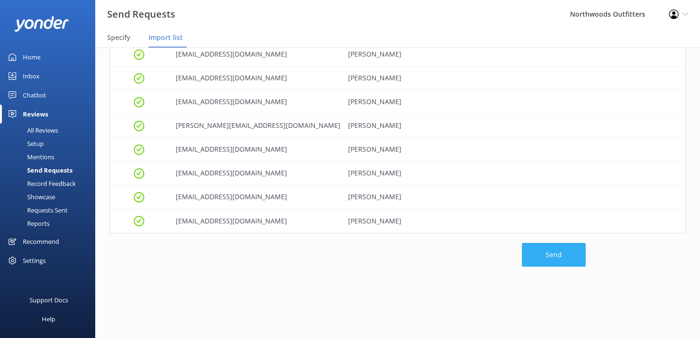
click at [553, 249] on button "Send" at bounding box center [554, 255] width 64 height 24
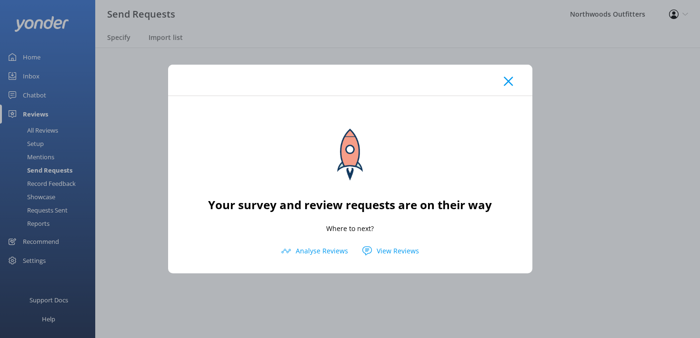
click at [509, 80] on use at bounding box center [508, 81] width 9 height 9
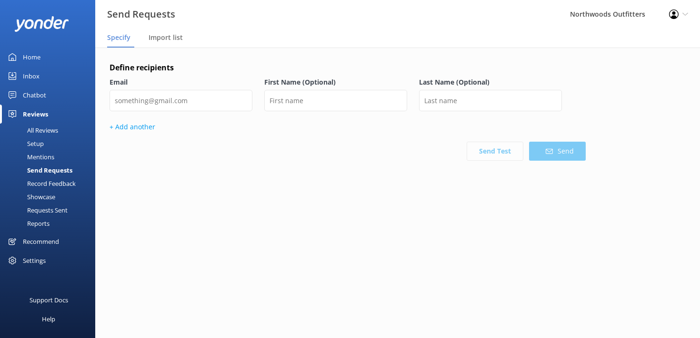
click at [51, 209] on div "Requests Sent" at bounding box center [37, 210] width 62 height 13
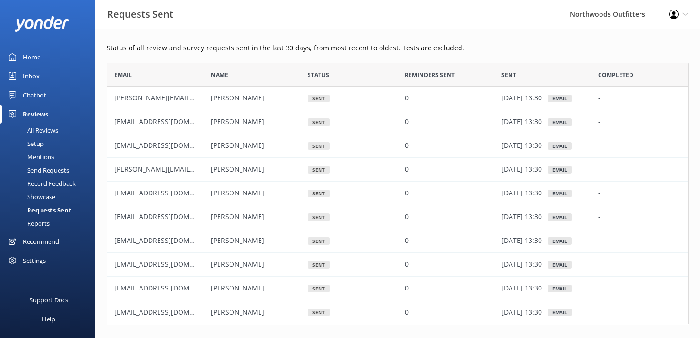
scroll to position [37, 0]
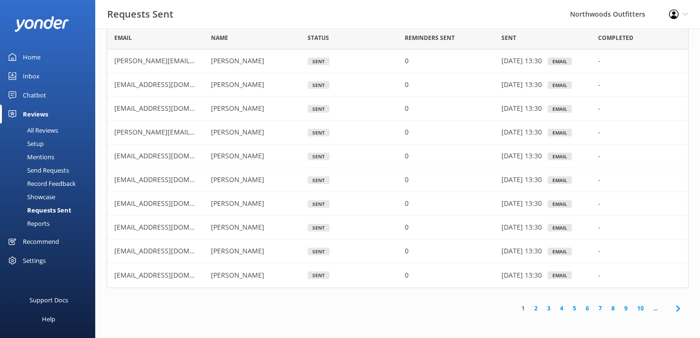
click at [48, 171] on div "Send Requests" at bounding box center [37, 170] width 63 height 13
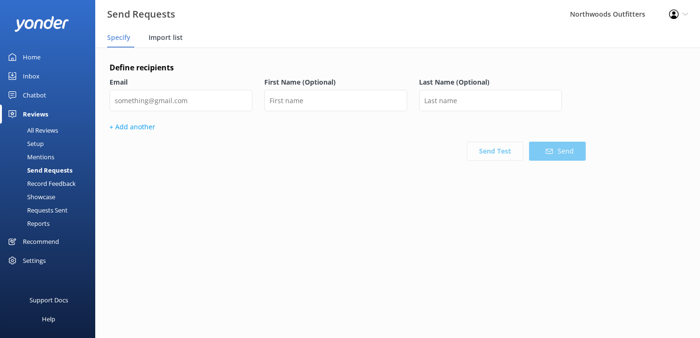
click at [160, 39] on span "Import list" at bounding box center [166, 38] width 34 height 10
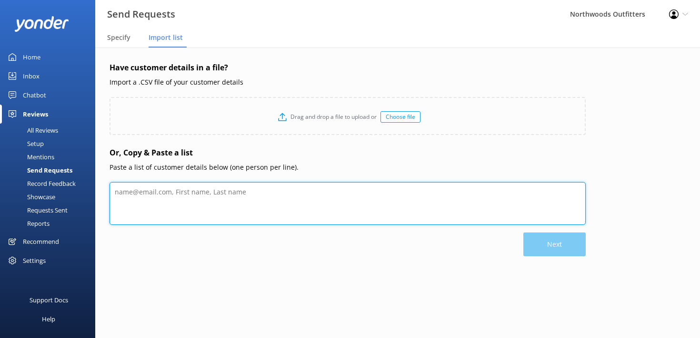
click at [146, 191] on textarea at bounding box center [347, 203] width 476 height 43
paste textarea "Jena Gingras jenagingras321@aim.com Jenn Gabriel Jenngabriel@icloud.com Jennife…"
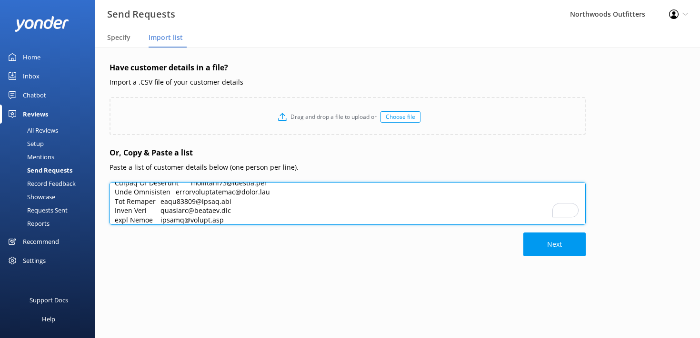
scroll to position [569, 0]
type textarea "Jena Gingras jenagingras321@aim.com Jenn Gabriel Jenngabriel@icloud.com Jennife…"
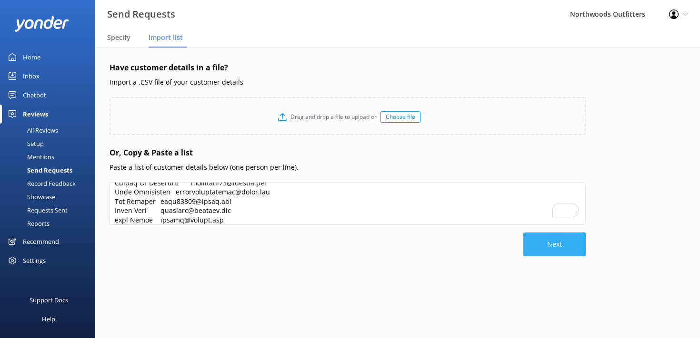
click at [557, 247] on button "Next" at bounding box center [554, 245] width 62 height 24
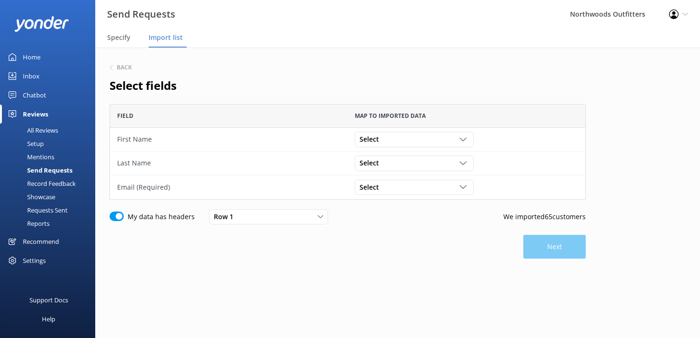
scroll to position [96, 476]
click at [456, 139] on div "Select" at bounding box center [414, 139] width 114 height 10
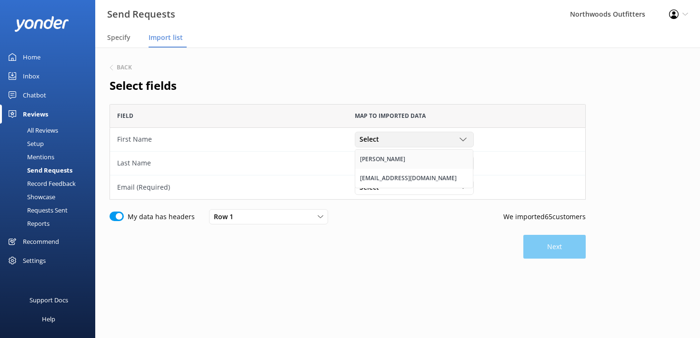
click at [436, 154] on link "[PERSON_NAME]" at bounding box center [414, 159] width 118 height 19
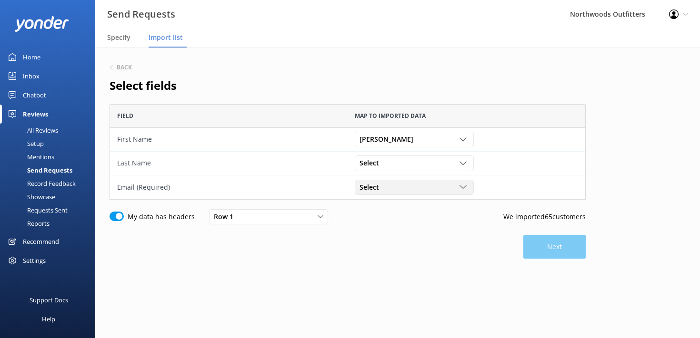
click at [463, 187] on icon "grid" at bounding box center [462, 187] width 7 height 7
click at [451, 229] on link "[EMAIL_ADDRESS][DOMAIN_NAME]" at bounding box center [414, 226] width 118 height 19
click at [550, 247] on button "Next" at bounding box center [554, 247] width 62 height 24
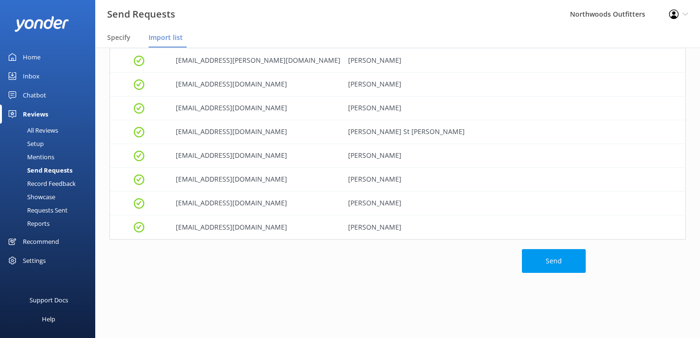
scroll to position [1418, 0]
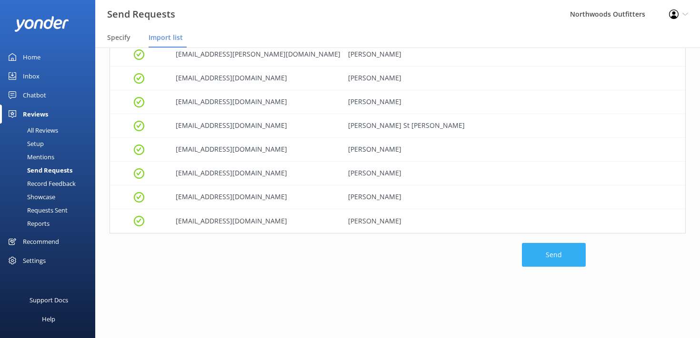
click at [558, 254] on button "Send" at bounding box center [554, 255] width 64 height 24
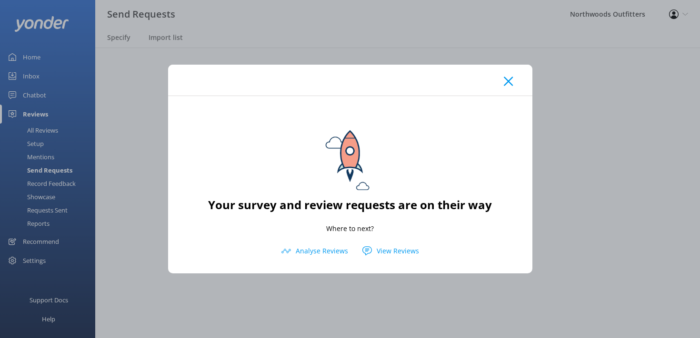
click at [514, 81] on div at bounding box center [350, 80] width 364 height 31
click at [508, 83] on icon at bounding box center [508, 82] width 9 height 10
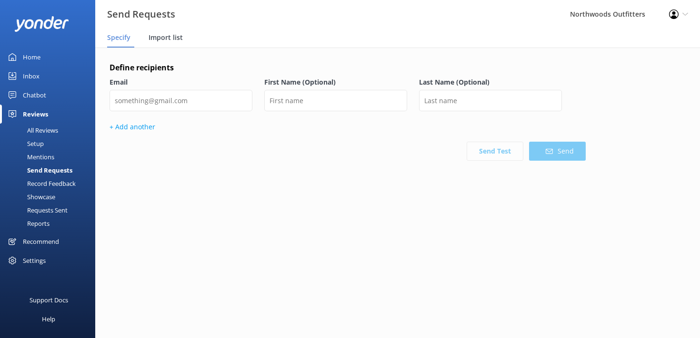
click at [176, 41] on span "Import list" at bounding box center [166, 38] width 34 height 10
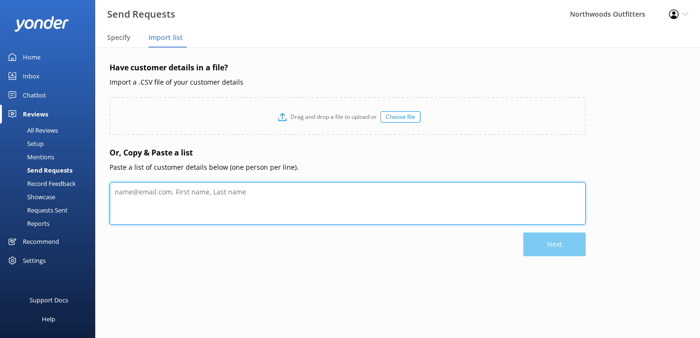
click at [152, 204] on textarea at bounding box center [347, 203] width 476 height 43
paste textarea "Judy Friedman judyafriedman@gmail.com Juliana Berube julianaberube@gmail.com Ju…"
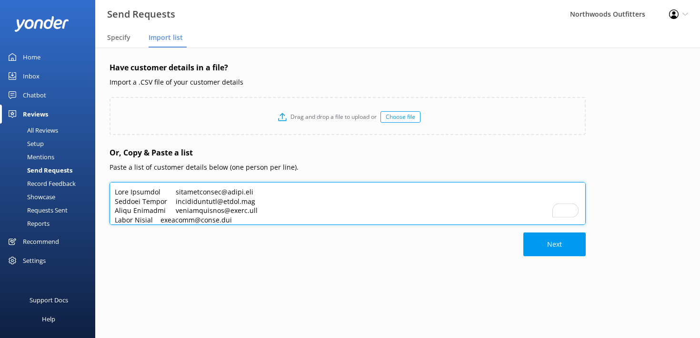
scroll to position [644, 0]
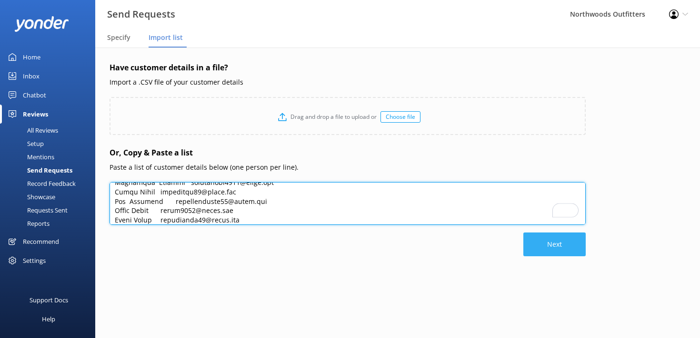
type textarea "Judy Friedman judyafriedman@gmail.com Juliana Berube julianaberube@gmail.com Ju…"
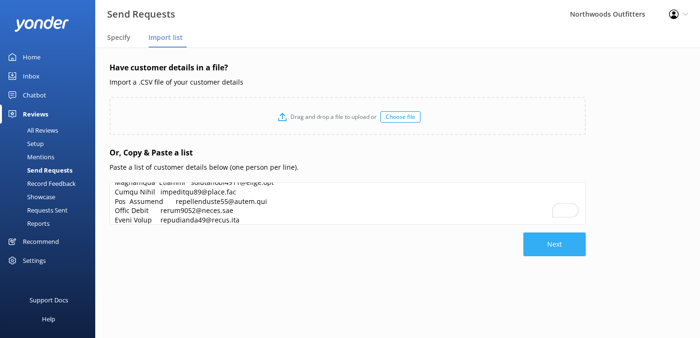
click at [555, 244] on button "Next" at bounding box center [554, 245] width 62 height 24
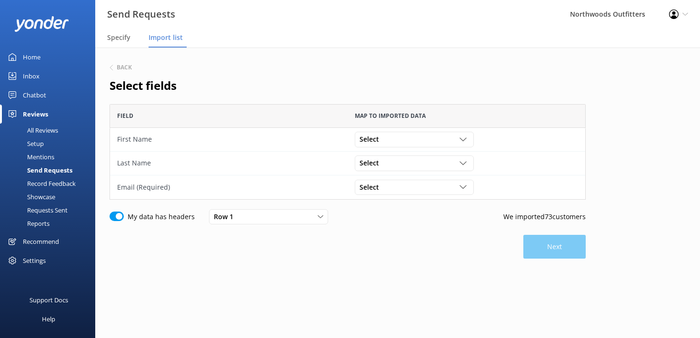
scroll to position [96, 476]
click at [388, 135] on div "Select" at bounding box center [414, 139] width 114 height 10
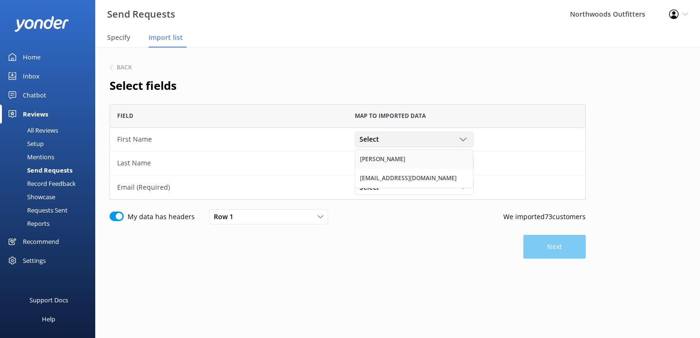
click at [392, 156] on div "Judy Friedman" at bounding box center [382, 160] width 45 height 10
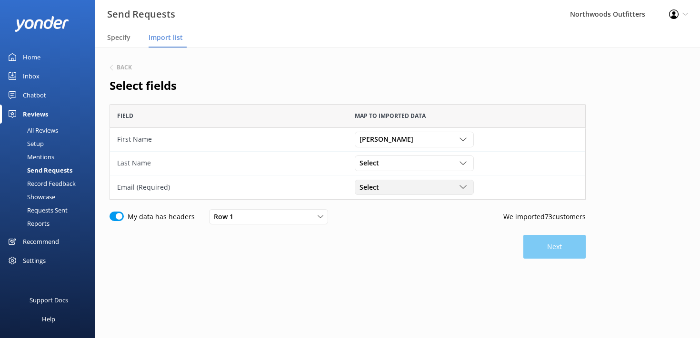
click at [425, 189] on div "Select" at bounding box center [414, 187] width 114 height 10
click at [424, 227] on div "judyafriedman@gmail.com" at bounding box center [408, 227] width 97 height 10
click at [574, 241] on button "Next" at bounding box center [554, 247] width 62 height 24
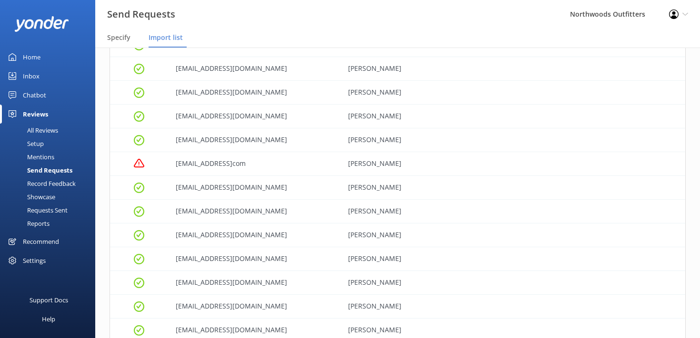
scroll to position [639, 0]
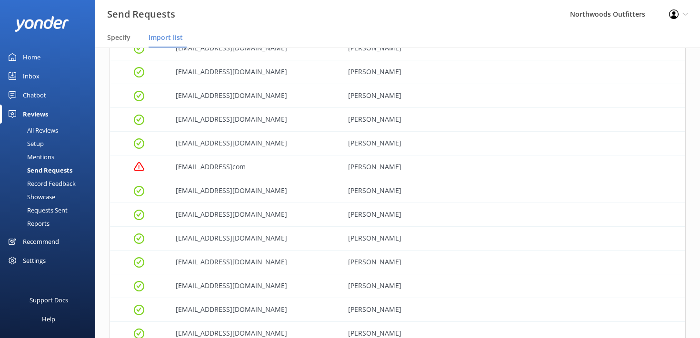
click at [220, 168] on div "kelct92@gmailcom" at bounding box center [255, 168] width 172 height 24
click at [221, 167] on div "kelct92@gmailcom" at bounding box center [255, 168] width 172 height 24
click at [234, 167] on div "kelct92@gmailcom" at bounding box center [255, 168] width 172 height 24
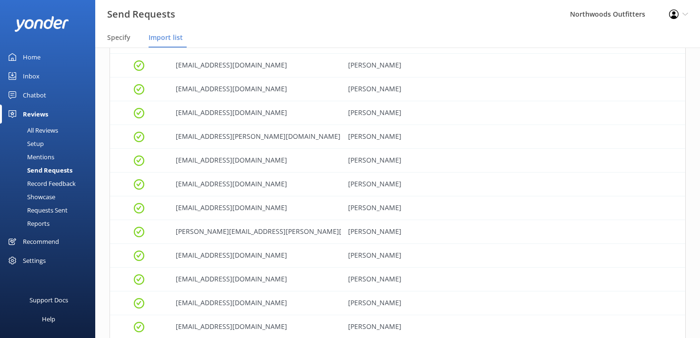
scroll to position [0, 0]
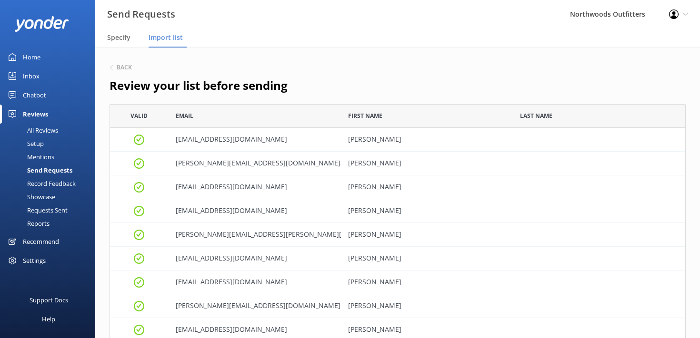
click at [139, 139] on icon "grid" at bounding box center [139, 139] width 10 height 10
click at [121, 67] on h6 "Back" at bounding box center [124, 68] width 15 height 6
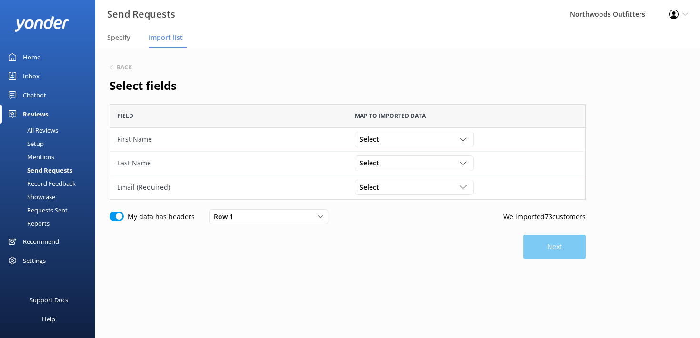
scroll to position [96, 476]
click at [121, 67] on h6 "Back" at bounding box center [124, 68] width 15 height 6
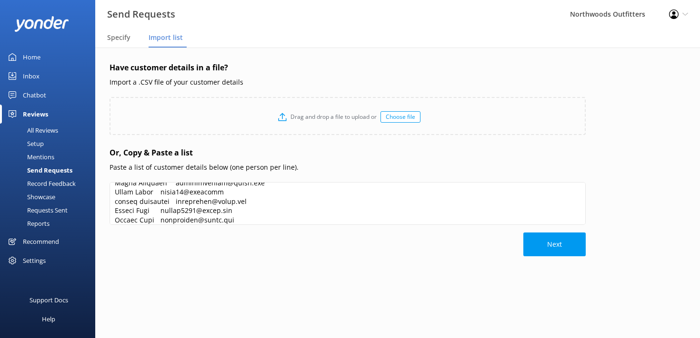
scroll to position [274, 0]
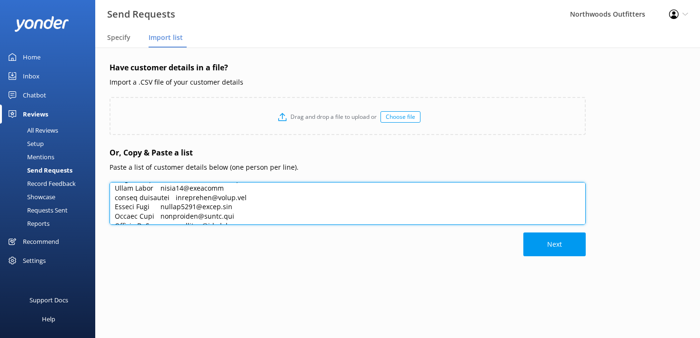
click at [202, 187] on textarea at bounding box center [347, 203] width 476 height 43
type textarea "Judy Friedman judyafriedman@gmail.com Juliana Berube julianaberube@gmail.com Ju…"
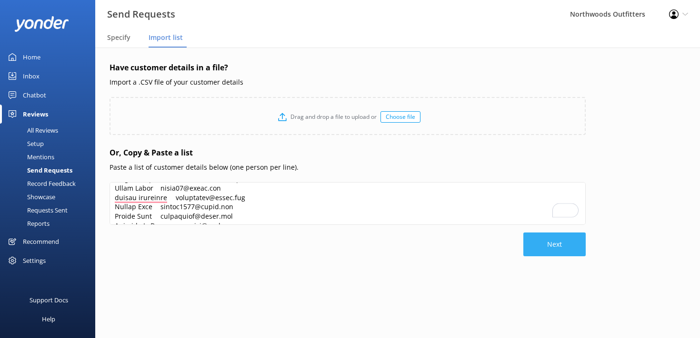
click at [548, 239] on button "Next" at bounding box center [554, 245] width 62 height 24
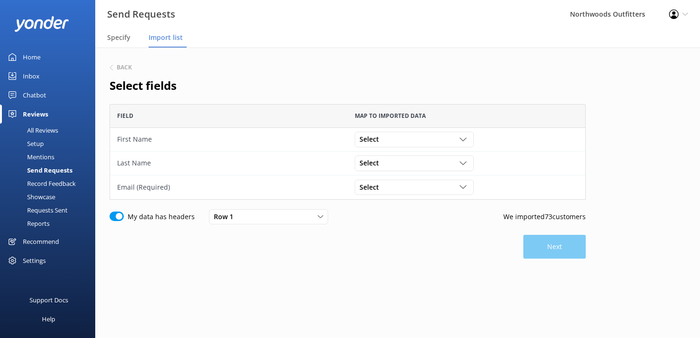
scroll to position [96, 476]
click at [468, 131] on div "Select Judy Friedman judyafriedman@gmail.com" at bounding box center [467, 140] width 238 height 24
click at [464, 136] on icon "grid" at bounding box center [462, 139] width 7 height 7
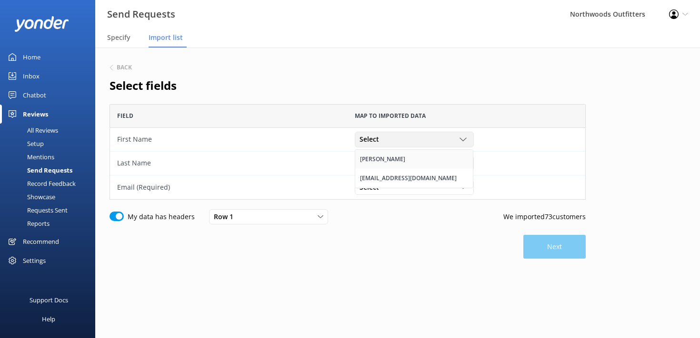
click at [438, 158] on link "Judy Friedman" at bounding box center [414, 159] width 118 height 19
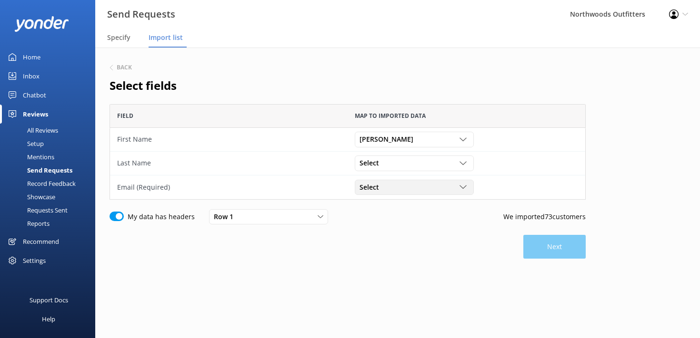
click at [450, 186] on div "Select" at bounding box center [414, 187] width 114 height 10
click at [446, 224] on link "judyafriedman@gmail.com" at bounding box center [414, 226] width 118 height 19
click at [558, 242] on button "Next" at bounding box center [554, 247] width 62 height 24
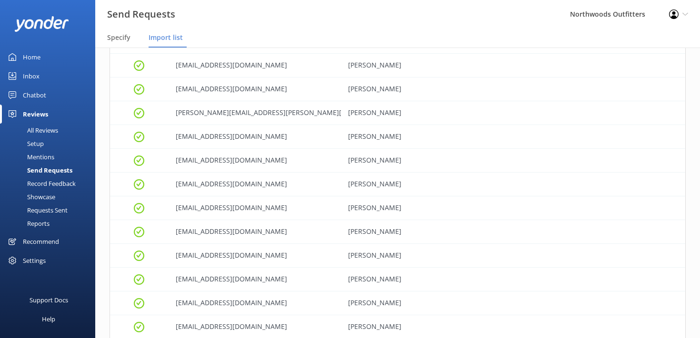
scroll to position [1609, 0]
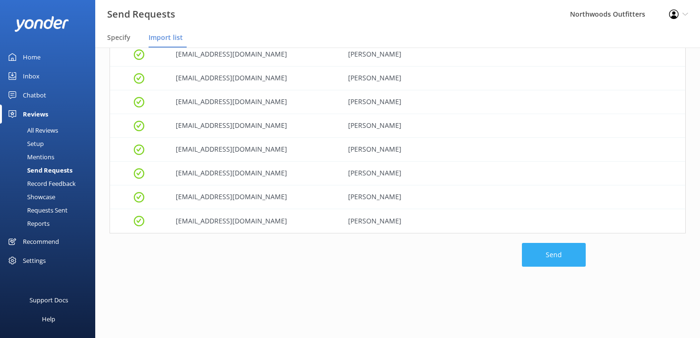
click at [553, 253] on button "Send" at bounding box center [554, 255] width 64 height 24
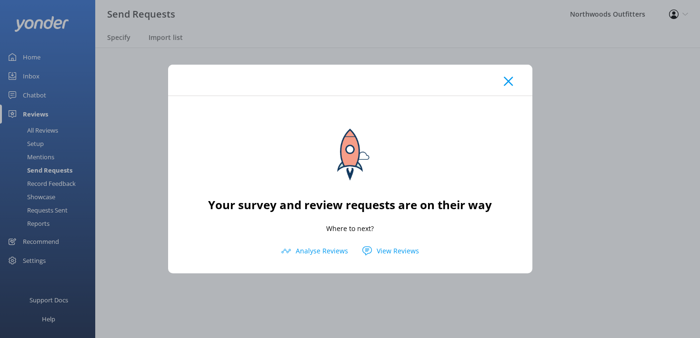
click at [509, 81] on use at bounding box center [508, 81] width 9 height 9
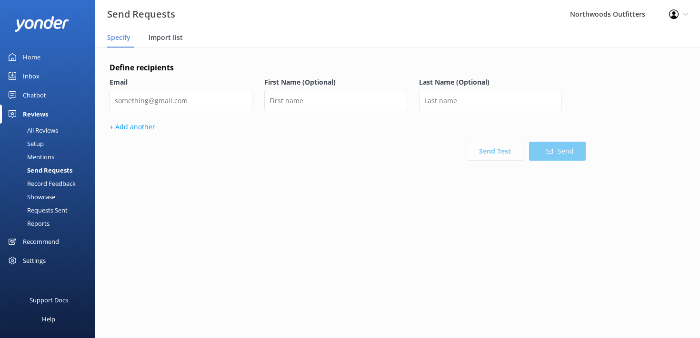
click at [167, 39] on span "Import list" at bounding box center [166, 38] width 34 height 10
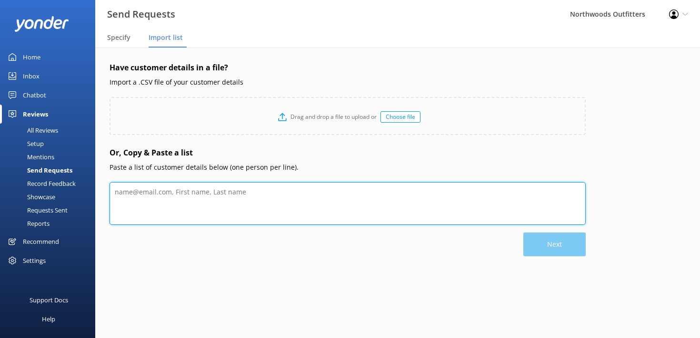
click at [159, 192] on textarea at bounding box center [347, 203] width 476 height 43
paste textarea "Lex Potenziano lexpotenziano@gmail.com Liam Ferguson liam@reconoutfitters.com L…"
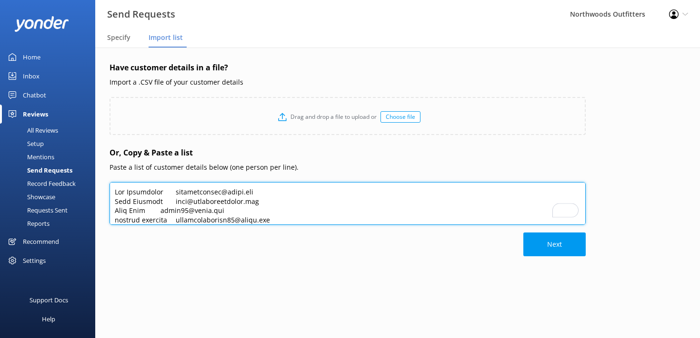
scroll to position [2817, 0]
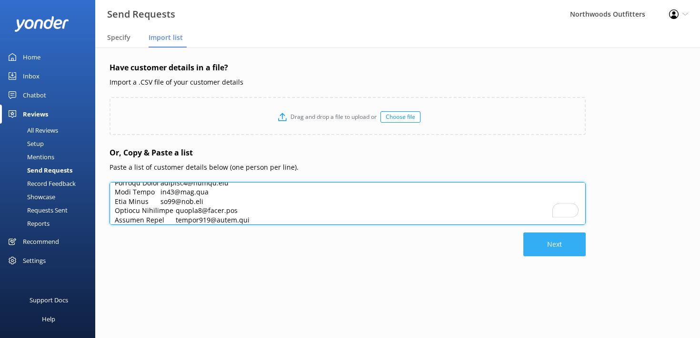
type textarea "Lex Potenziano lexpotenziano@gmail.com Liam Ferguson liam@reconoutfitters.com L…"
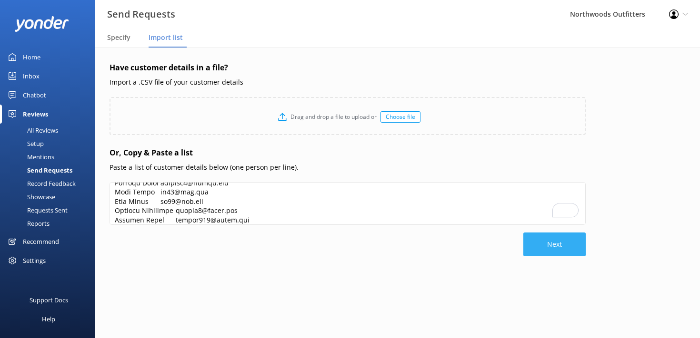
click at [550, 243] on button "Next" at bounding box center [554, 245] width 62 height 24
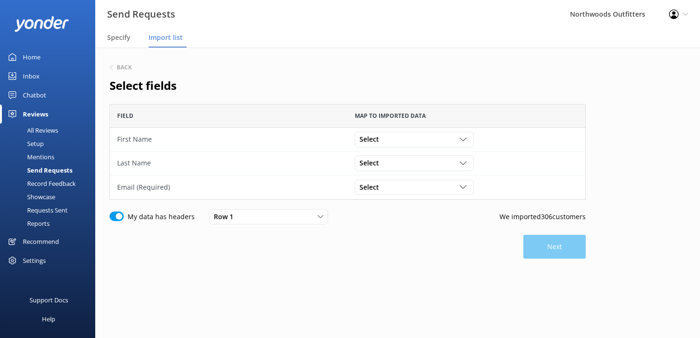
scroll to position [96, 476]
click at [443, 134] on div "Select Lex Potenziano lexpotenziano@gmail.com" at bounding box center [414, 139] width 119 height 15
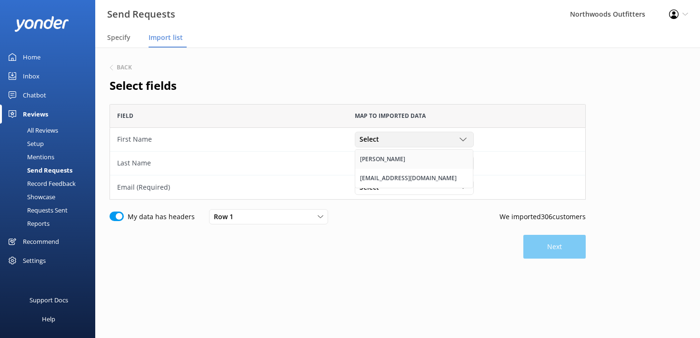
click at [433, 156] on link "Lex Potenziano" at bounding box center [414, 159] width 118 height 19
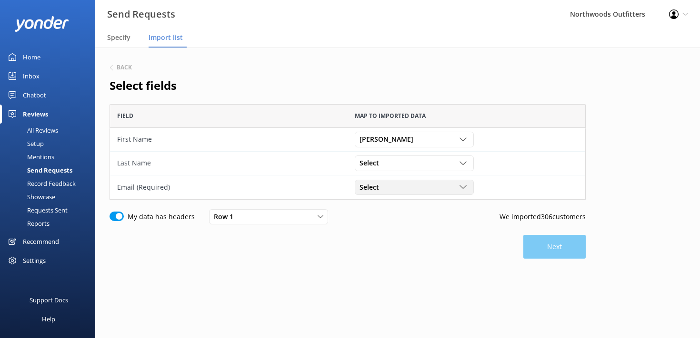
click at [433, 189] on div "Select" at bounding box center [414, 187] width 114 height 10
click at [426, 227] on div "lexpotenziano@gmail.com" at bounding box center [408, 227] width 97 height 10
click at [561, 249] on button "Next" at bounding box center [554, 247] width 62 height 24
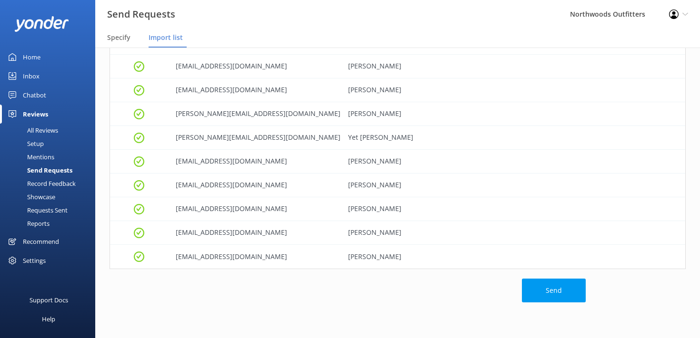
scroll to position [7155, 0]
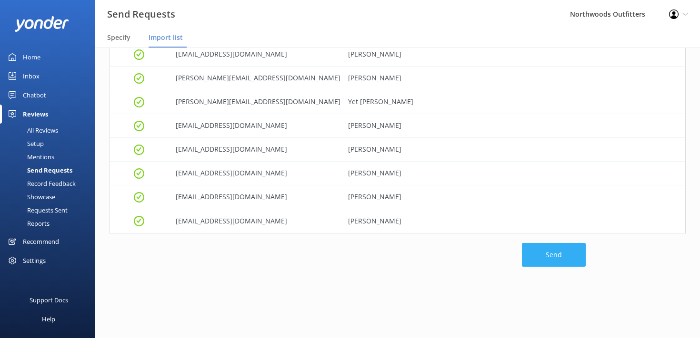
click at [567, 246] on button "Send" at bounding box center [554, 255] width 64 height 24
click at [39, 130] on div "All Reviews" at bounding box center [32, 130] width 52 height 13
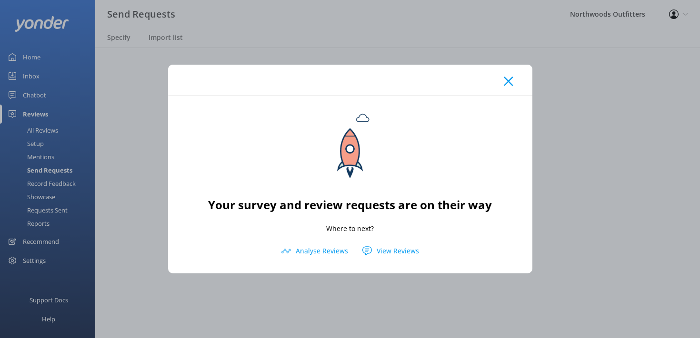
click at [506, 83] on icon at bounding box center [508, 82] width 9 height 10
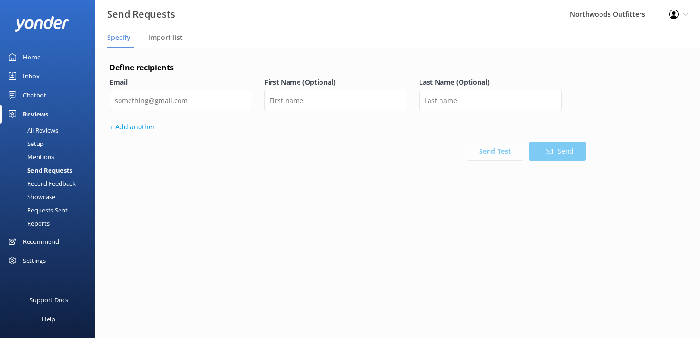
click at [38, 58] on div "Home" at bounding box center [32, 57] width 18 height 19
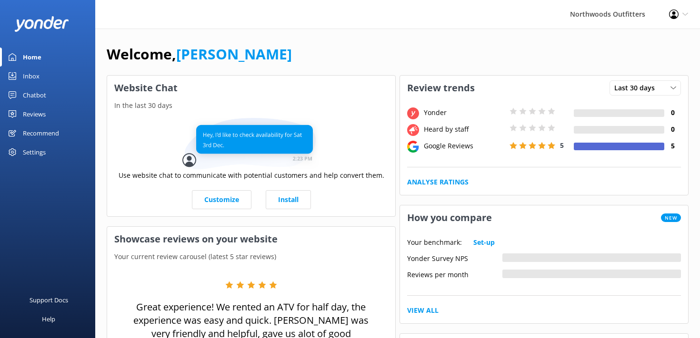
click at [23, 71] on div "Inbox" at bounding box center [31, 76] width 17 height 19
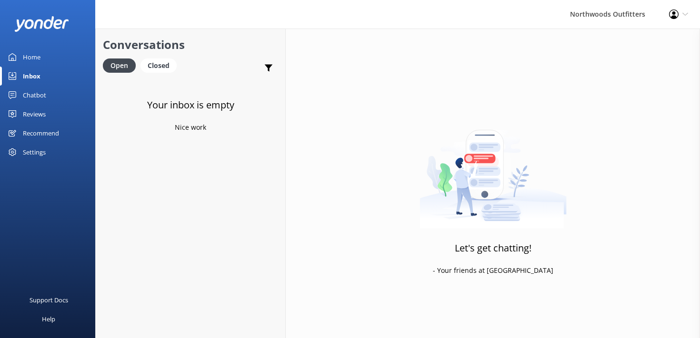
click at [36, 57] on div "Home" at bounding box center [32, 57] width 18 height 19
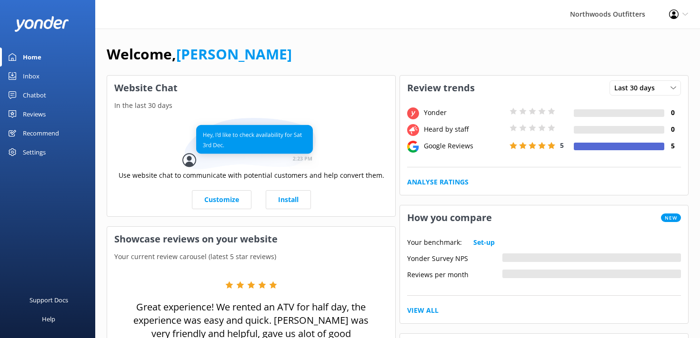
click at [32, 77] on div "Inbox" at bounding box center [31, 76] width 17 height 19
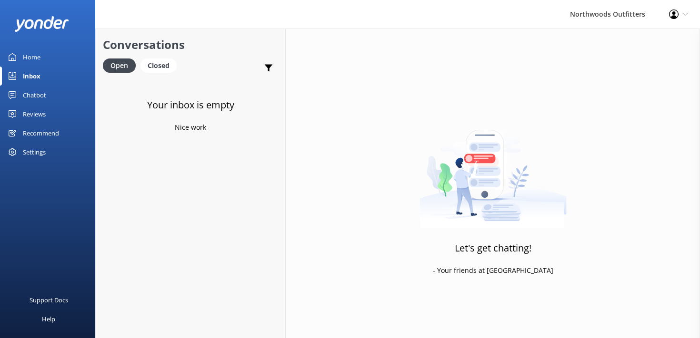
click at [31, 113] on div "Reviews" at bounding box center [34, 114] width 23 height 19
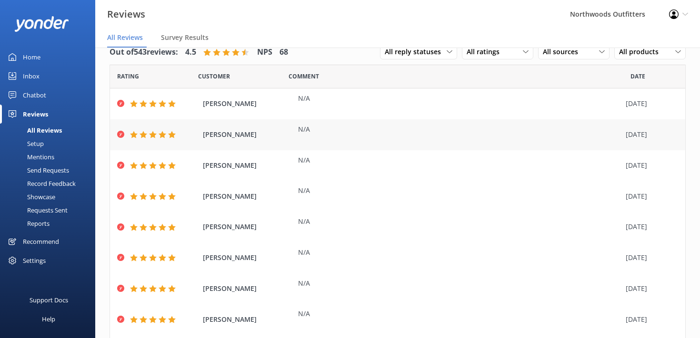
scroll to position [107, 0]
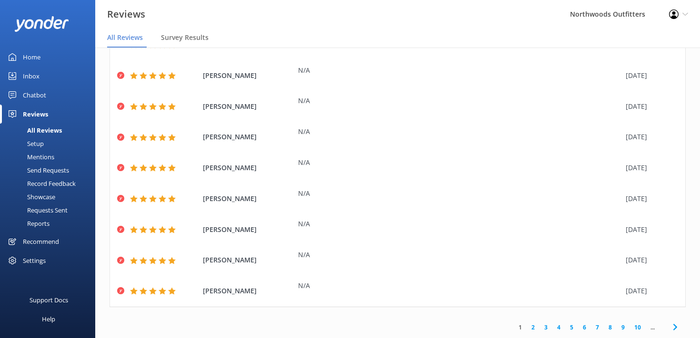
click at [535, 328] on link "2" at bounding box center [533, 327] width 13 height 9
